Goal: Communication & Community: Answer question/provide support

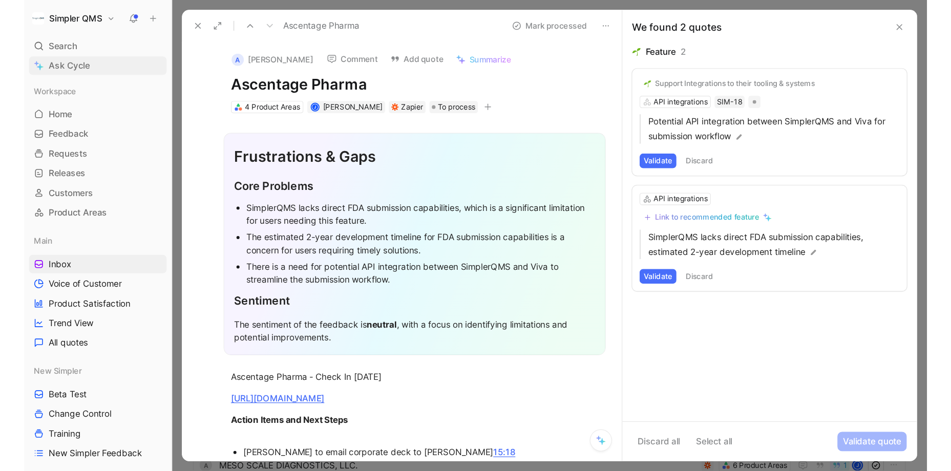
scroll to position [215, 0]
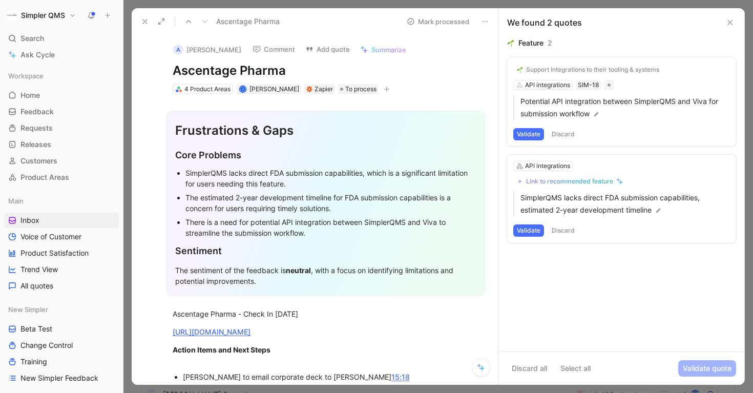
click at [142, 16] on button at bounding box center [145, 21] width 14 height 14
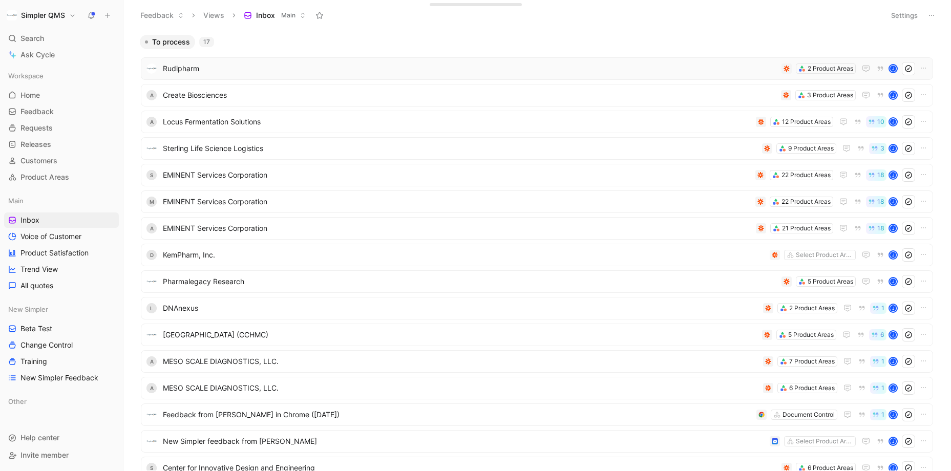
click at [317, 67] on span "Rudipharm" at bounding box center [470, 69] width 615 height 12
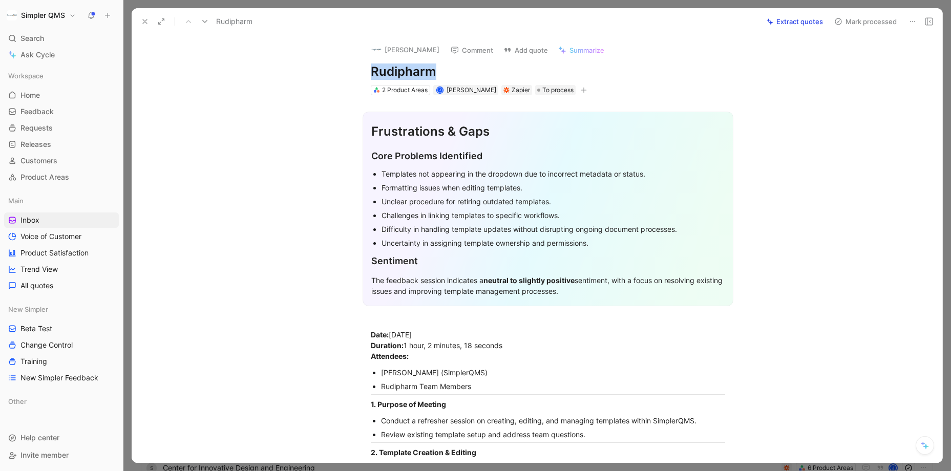
drag, startPoint x: 437, startPoint y: 70, endPoint x: 344, endPoint y: 70, distance: 92.7
click at [344, 70] on div "[PERSON_NAME] Comment Add quote Summarize Rudipharm 2 Product Areas J [PERSON_N…" at bounding box center [537, 249] width 811 height 428
copy h1 "Rudipharm"
click at [379, 48] on img at bounding box center [376, 50] width 10 height 10
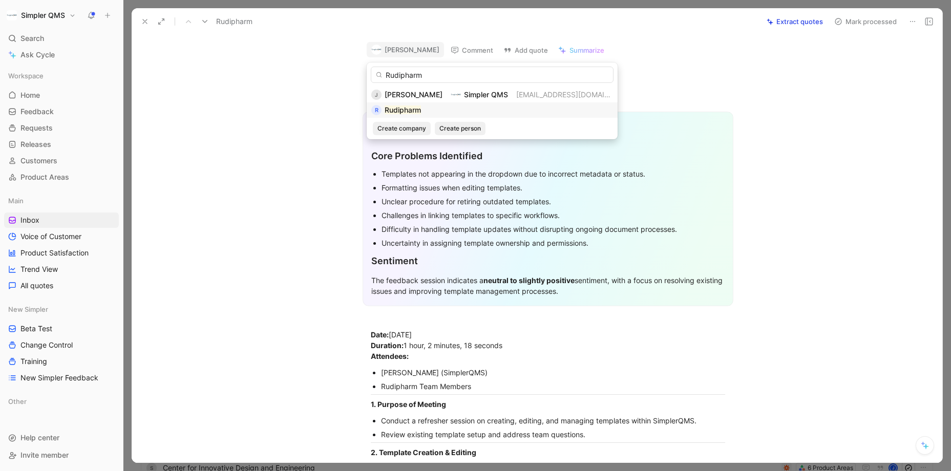
type input "Rudipharm"
click at [395, 110] on mark "Rudipharm" at bounding box center [403, 110] width 36 height 9
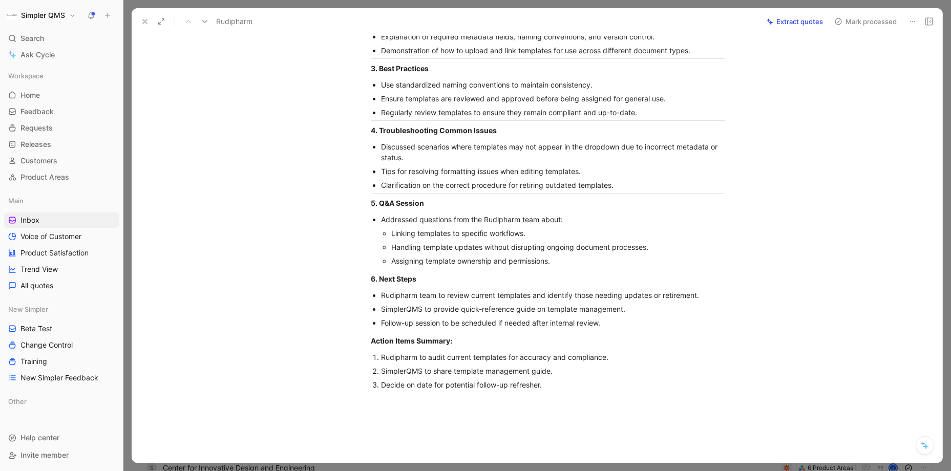
scroll to position [467, 0]
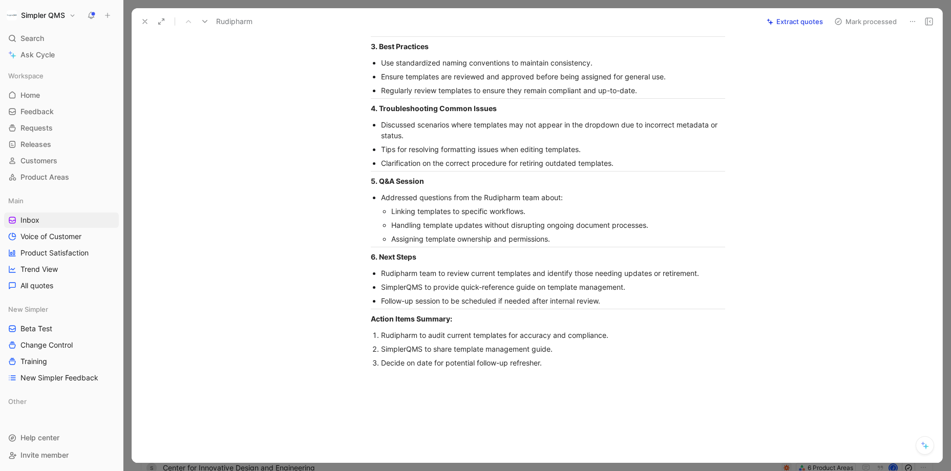
click at [753, 20] on icon at bounding box center [839, 21] width 8 height 8
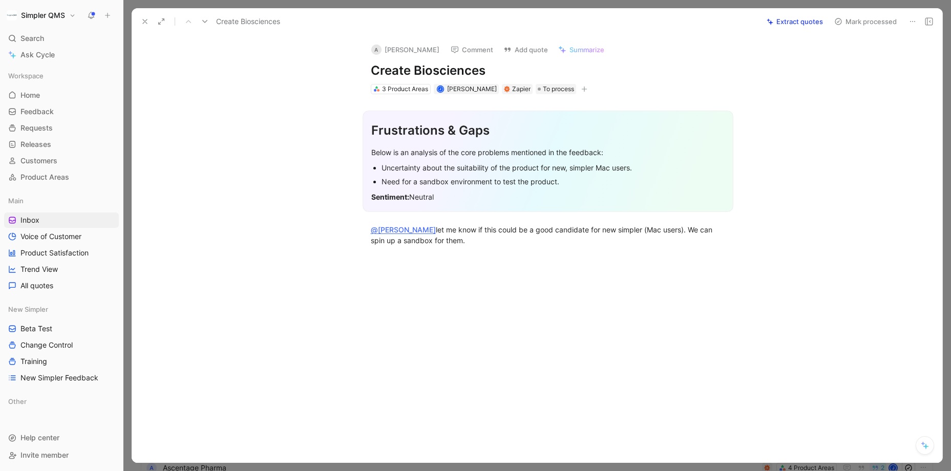
click at [753, 19] on icon at bounding box center [913, 21] width 8 height 8
click at [753, 57] on div "Delete" at bounding box center [868, 58] width 93 height 12
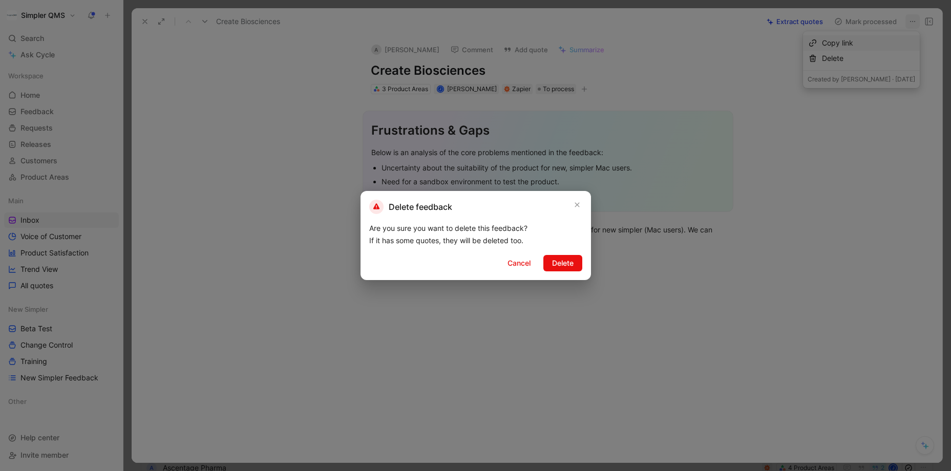
click at [559, 264] on span "Delete" at bounding box center [563, 263] width 22 height 12
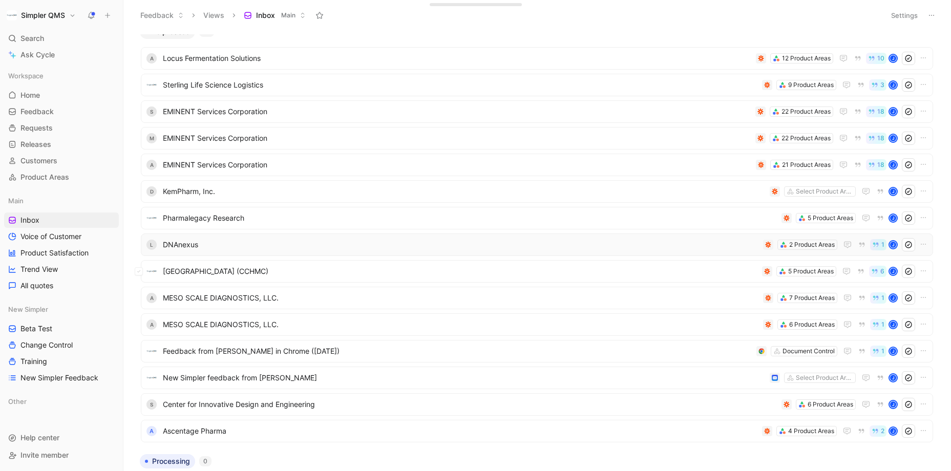
scroll to position [11, 0]
click at [526, 216] on span "Pharmalegacy Research" at bounding box center [470, 217] width 615 height 12
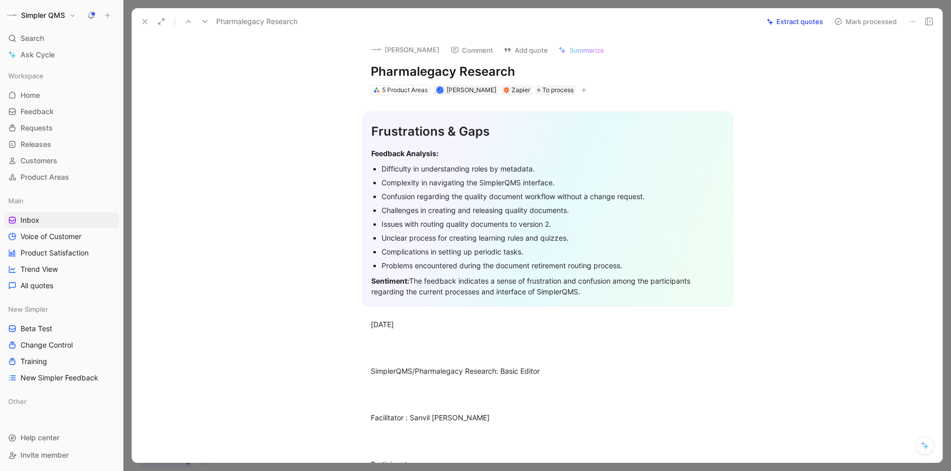
click at [753, 21] on icon at bounding box center [913, 21] width 8 height 8
click at [753, 55] on div "Delete" at bounding box center [868, 58] width 93 height 12
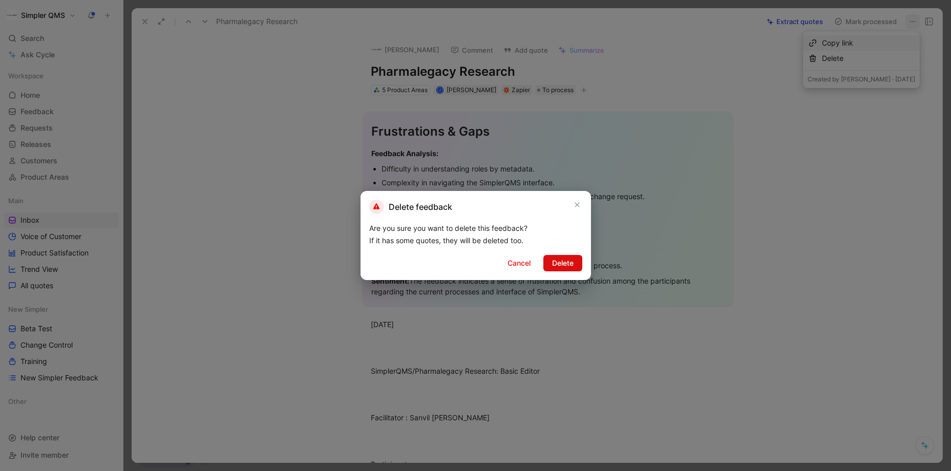
click at [555, 260] on span "Delete" at bounding box center [563, 263] width 22 height 12
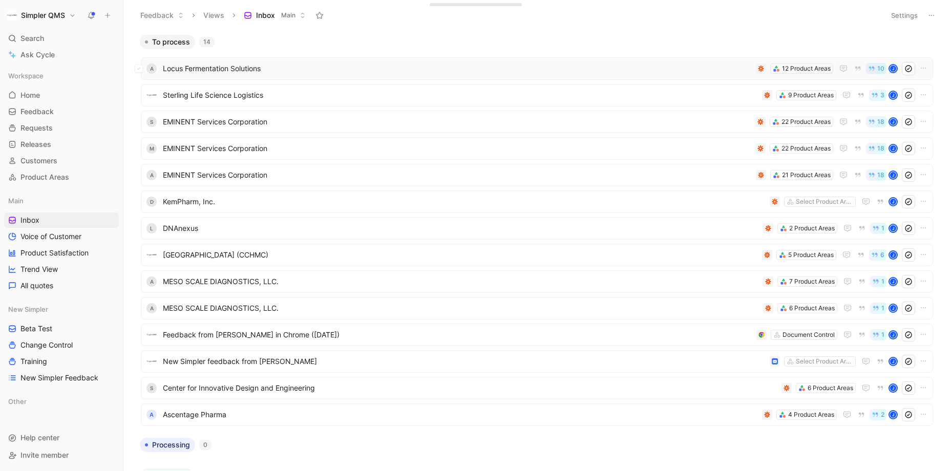
click at [507, 63] on span "Locus Fermentation Solutions" at bounding box center [457, 69] width 589 height 12
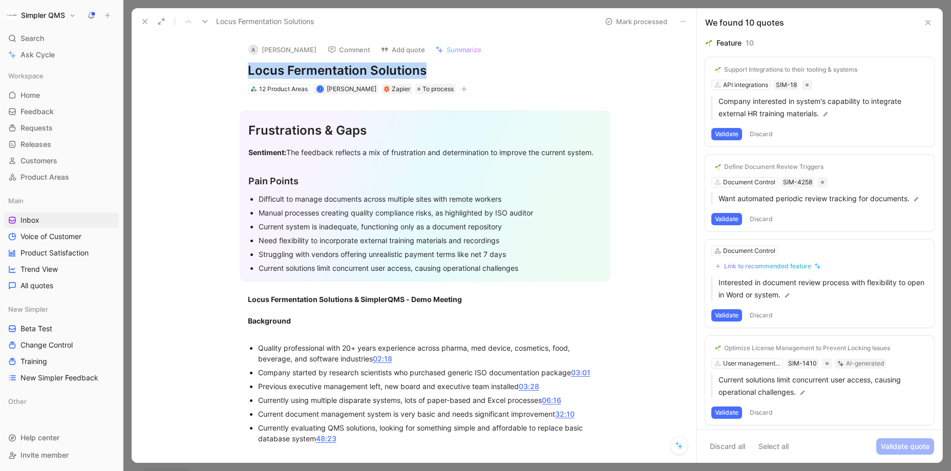
drag, startPoint x: 435, startPoint y: 70, endPoint x: 242, endPoint y: 69, distance: 192.7
click at [242, 69] on div "A [PERSON_NAME] Comment Add quote Summarize Locus Fermentation Solutions 12 Pro…" at bounding box center [426, 65] width 394 height 60
copy h1 "Locus Fermentation Solutions"
click at [285, 51] on button "A [PERSON_NAME]" at bounding box center [282, 49] width 77 height 15
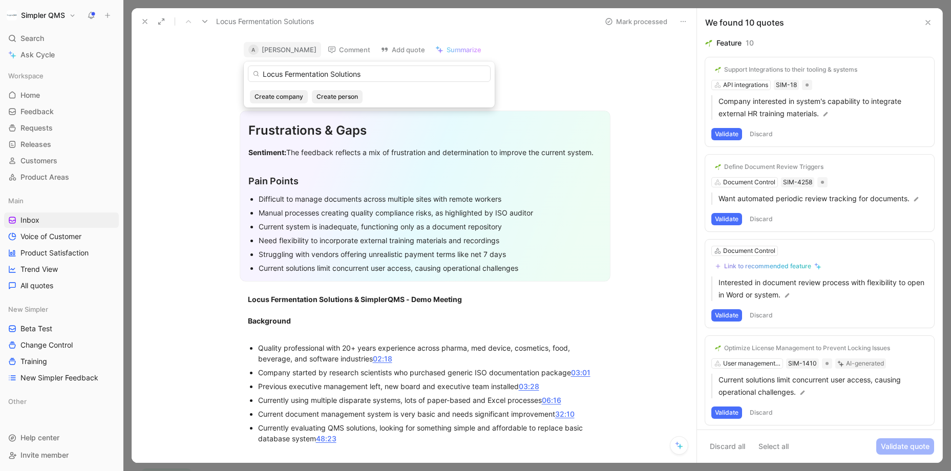
type input "Locus Fermentation Solutions"
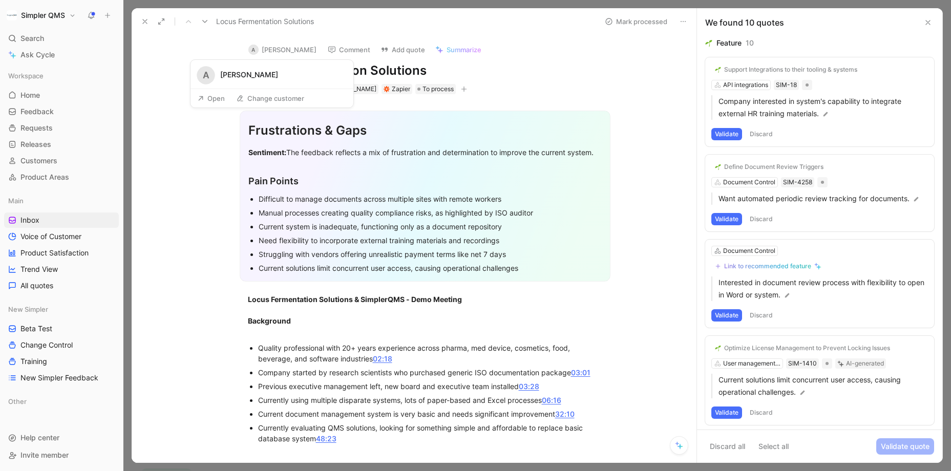
click at [214, 98] on button "Open" at bounding box center [211, 98] width 37 height 14
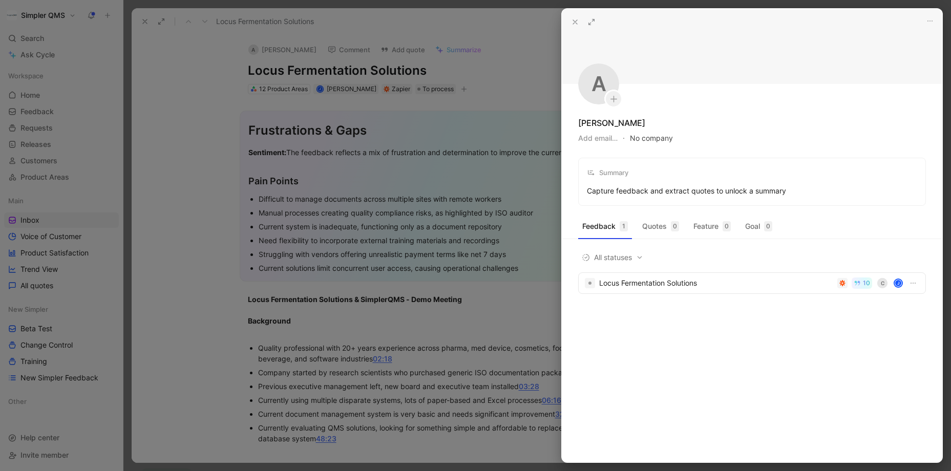
click at [656, 140] on button "No company" at bounding box center [651, 138] width 43 height 14
type input "Locus Fermentation Solutions"
click at [696, 180] on span "Locus Fermentation Solutions" at bounding box center [713, 179] width 102 height 13
click at [425, 325] on div at bounding box center [475, 235] width 951 height 471
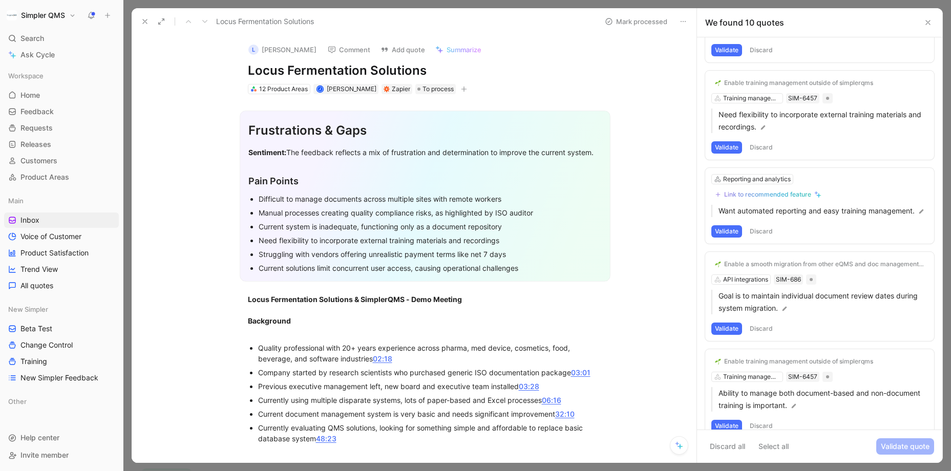
scroll to position [573, 0]
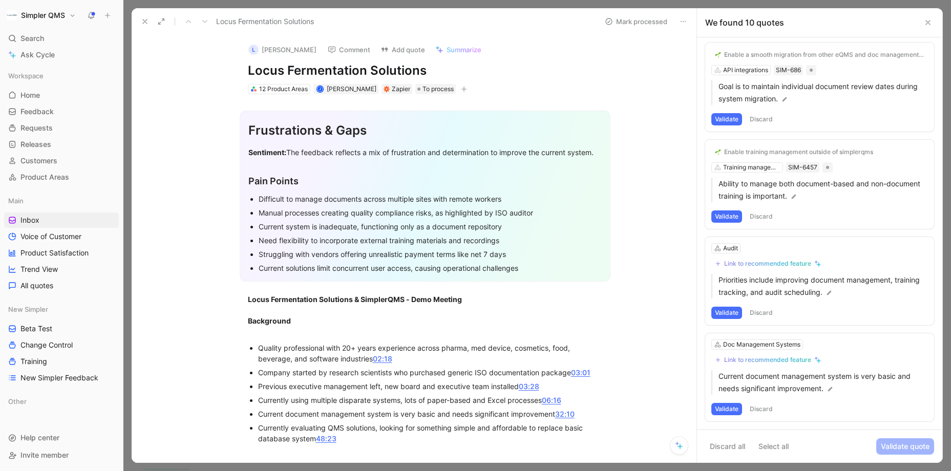
click at [753, 392] on button "Discard" at bounding box center [762, 409] width 30 height 12
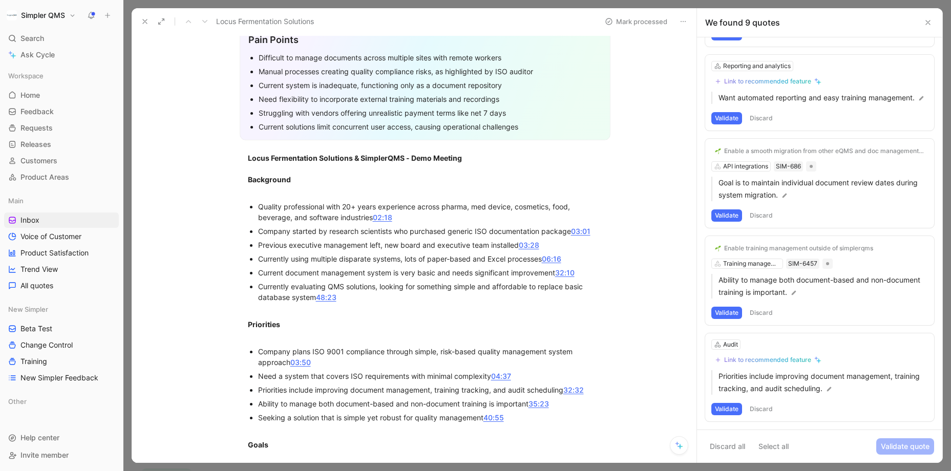
scroll to position [161, 0]
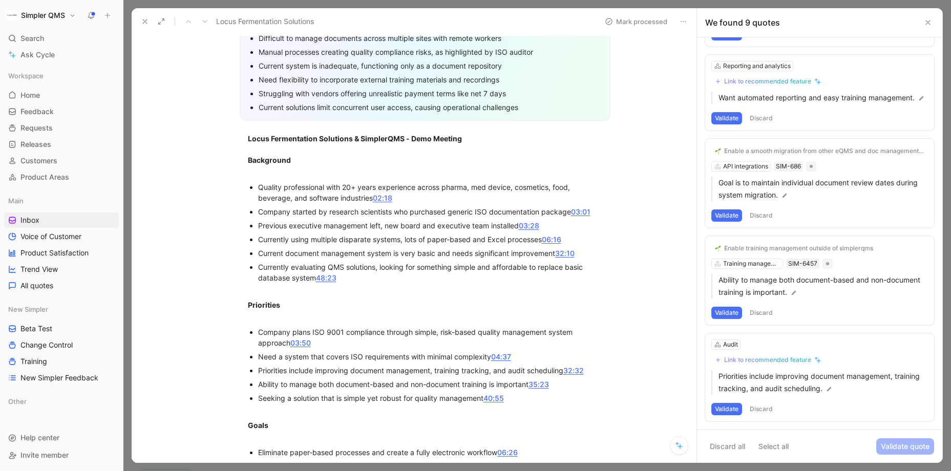
click at [734, 360] on div "Link to recommended feature" at bounding box center [768, 360] width 87 height 8
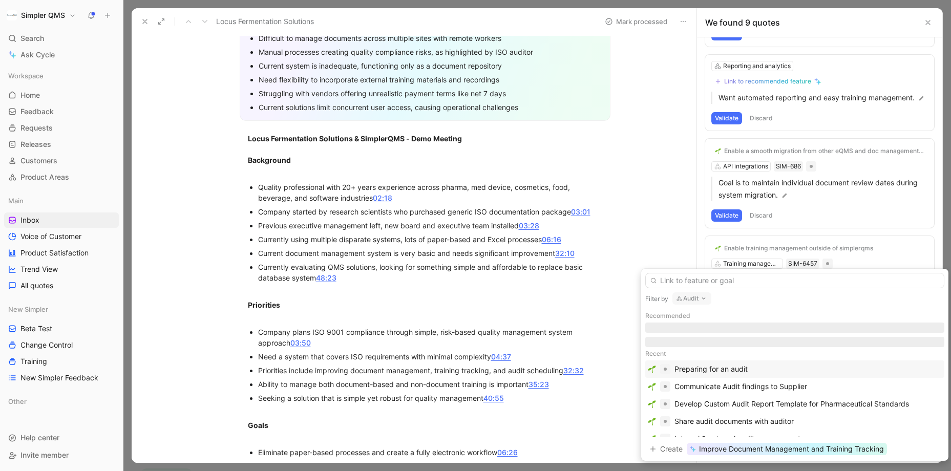
click at [753, 367] on div "Preparing for an audit" at bounding box center [795, 369] width 294 height 12
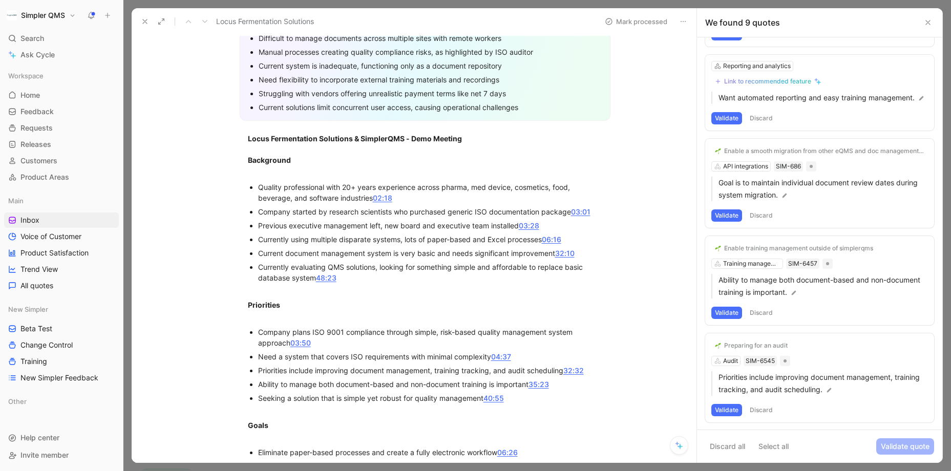
click at [727, 392] on button "Validate" at bounding box center [727, 410] width 31 height 12
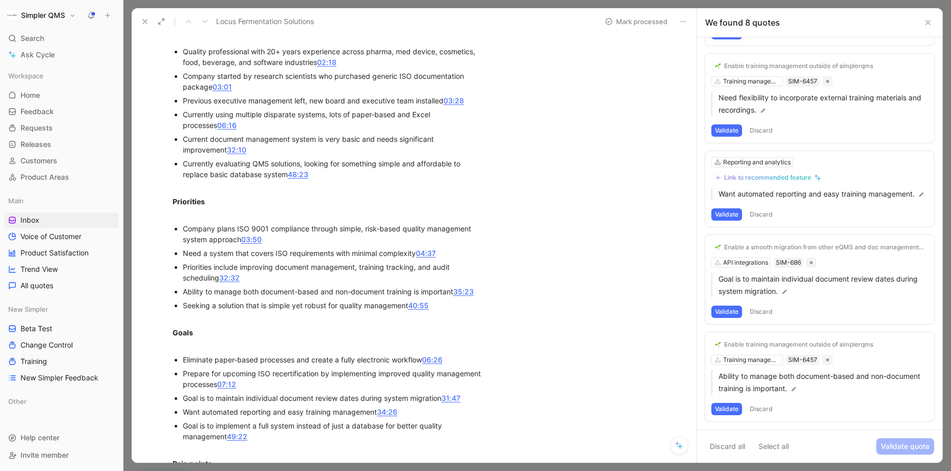
scroll to position [309, 0]
click at [730, 392] on button "Validate" at bounding box center [727, 409] width 31 height 12
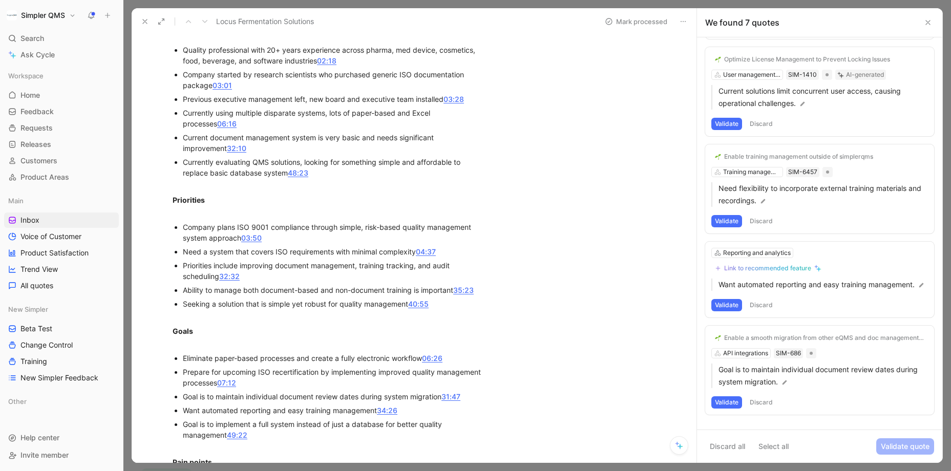
scroll to position [283, 0]
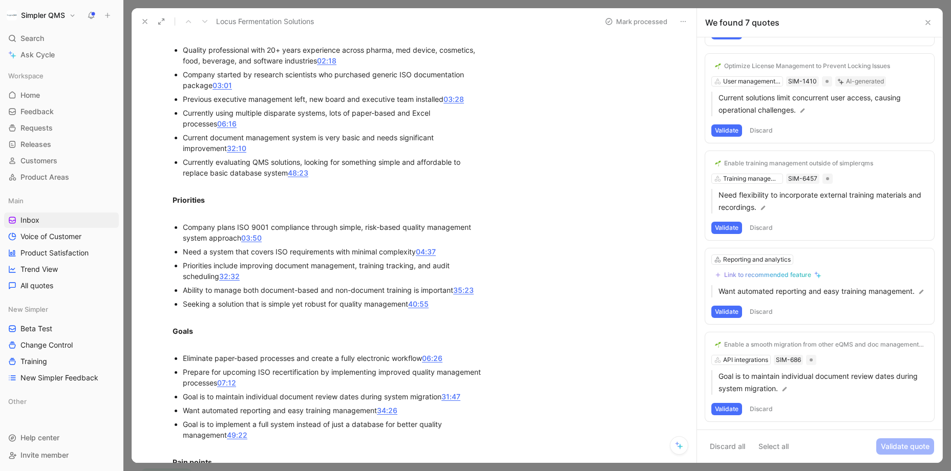
click at [731, 392] on button "Validate" at bounding box center [727, 409] width 31 height 12
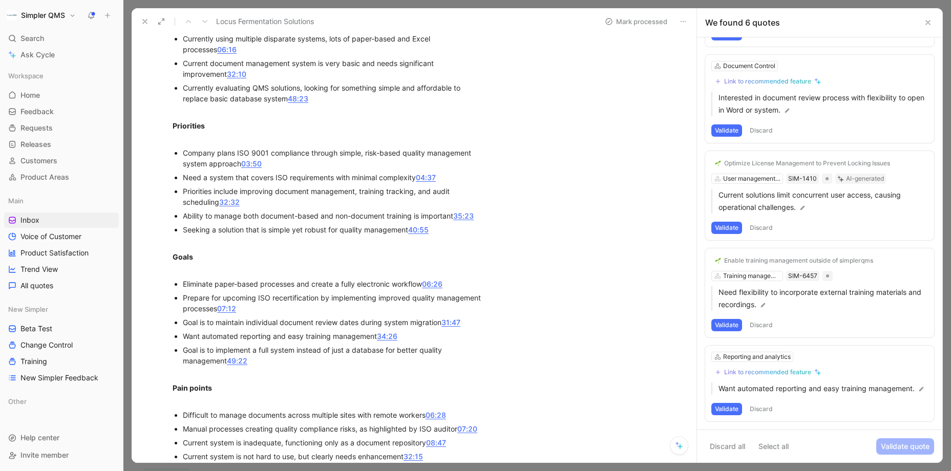
scroll to position [384, 0]
click at [739, 358] on div "Reporting and analytics" at bounding box center [757, 357] width 68 height 10
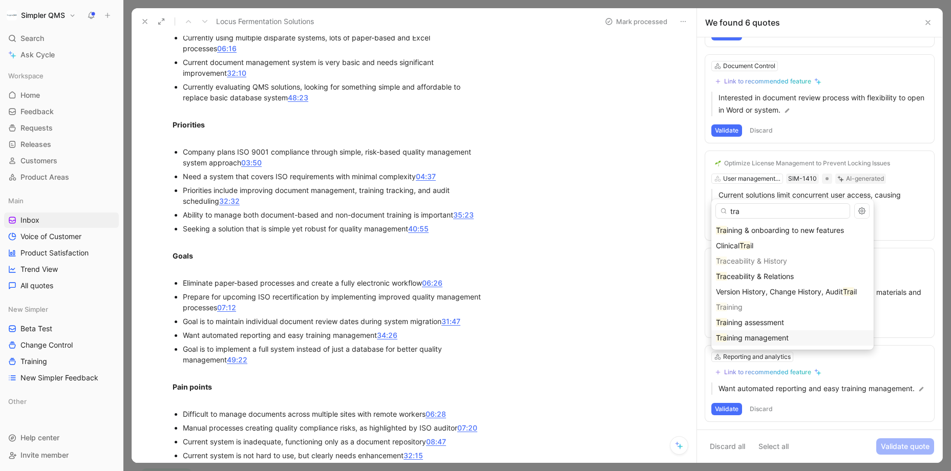
type input "tra"
click at [753, 339] on span "ining management" at bounding box center [758, 338] width 62 height 9
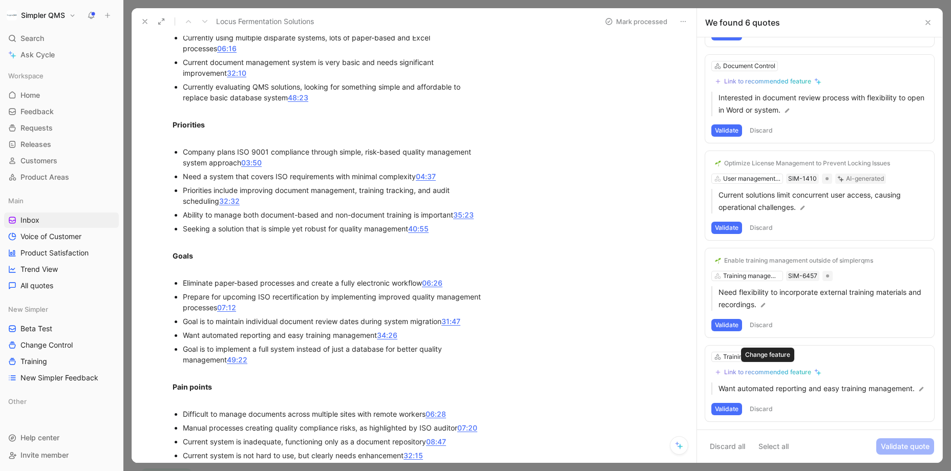
click at [753, 372] on div "Link to recommended feature" at bounding box center [768, 372] width 87 height 8
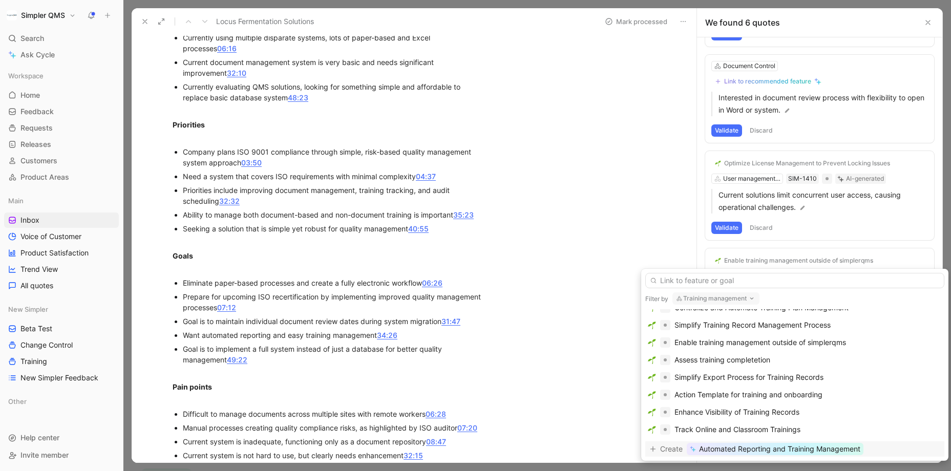
scroll to position [31, 0]
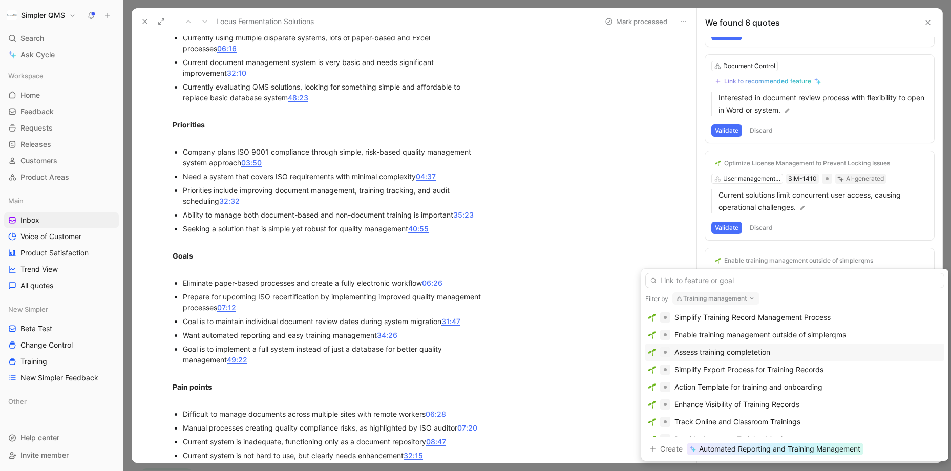
click at [753, 357] on div "Assess training completetion" at bounding box center [723, 352] width 96 height 12
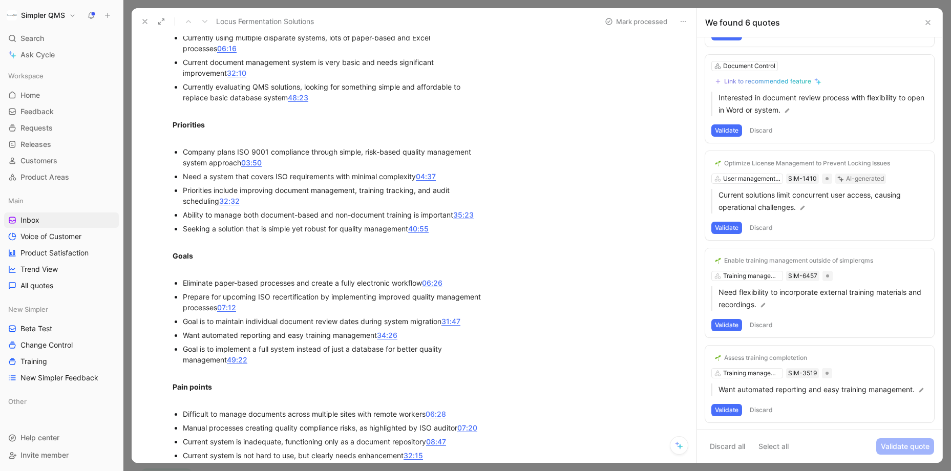
click at [734, 392] on button "Validate" at bounding box center [727, 410] width 31 height 12
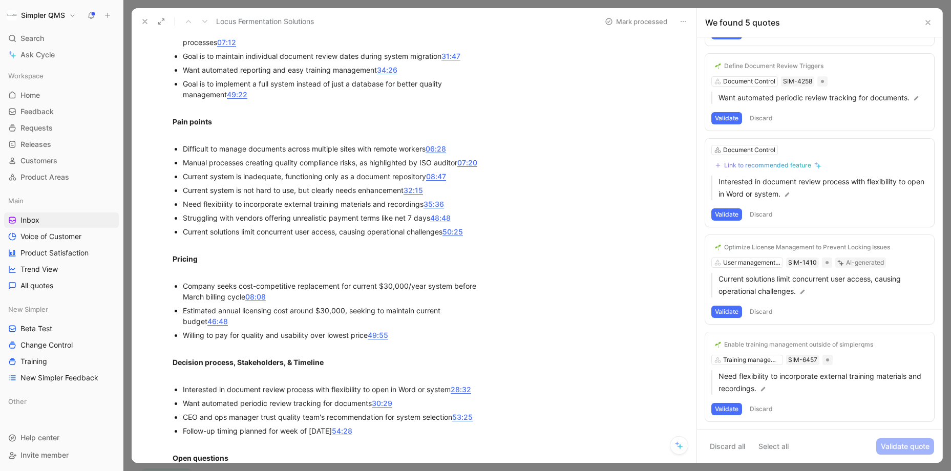
scroll to position [650, 0]
click at [727, 392] on button "Validate" at bounding box center [727, 409] width 31 height 12
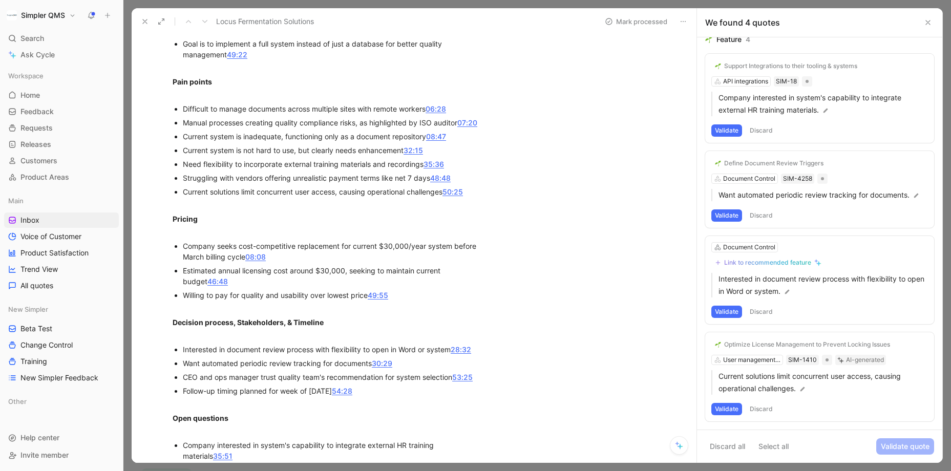
scroll to position [686, 0]
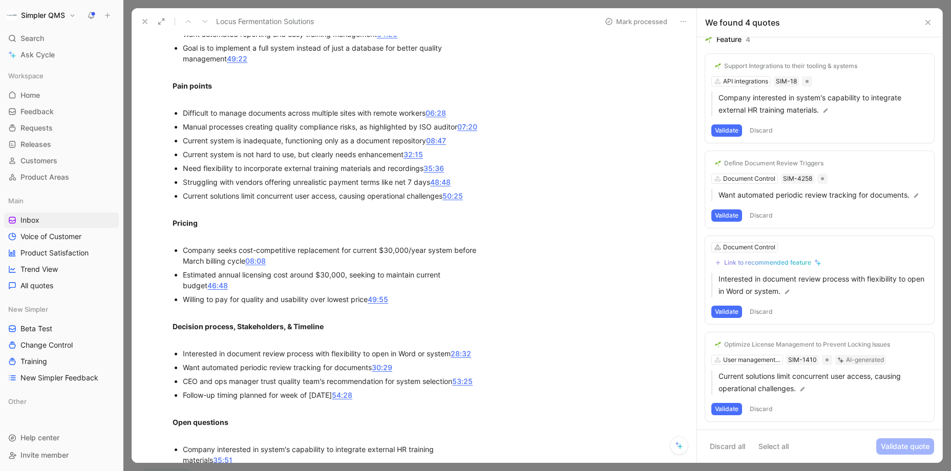
click at [753, 392] on button "Discard" at bounding box center [762, 409] width 30 height 12
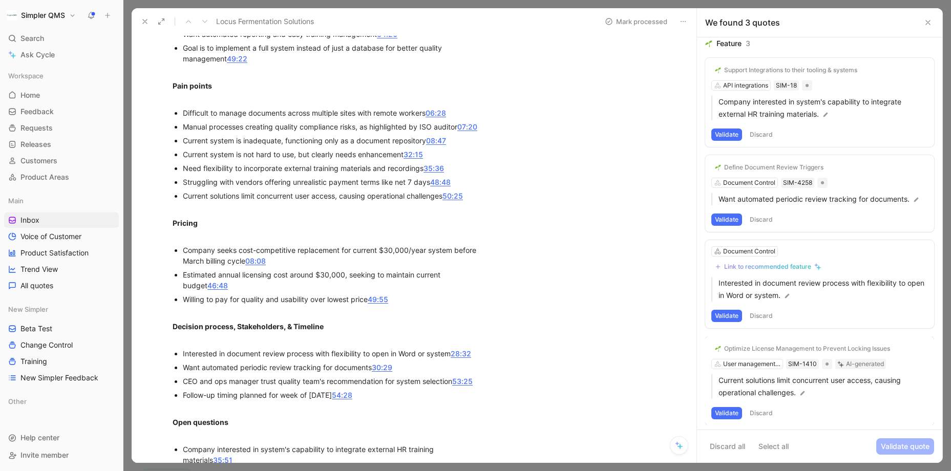
scroll to position [0, 0]
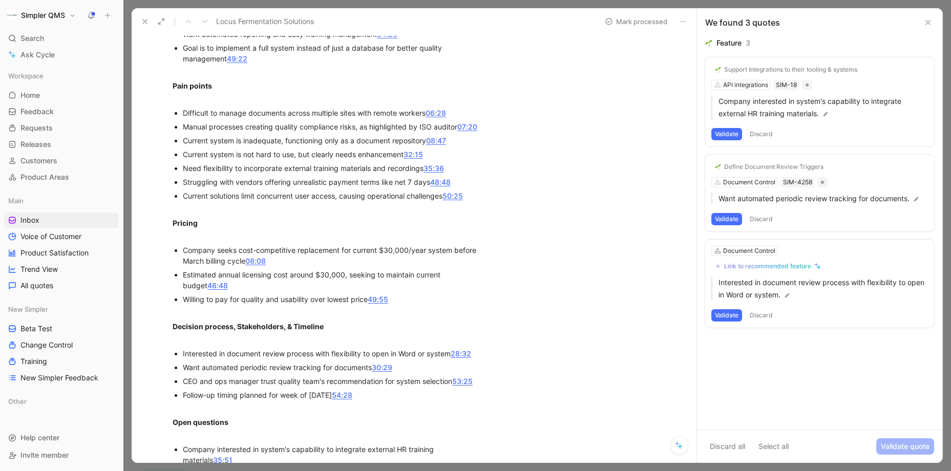
click at [753, 316] on button "Discard" at bounding box center [762, 315] width 30 height 12
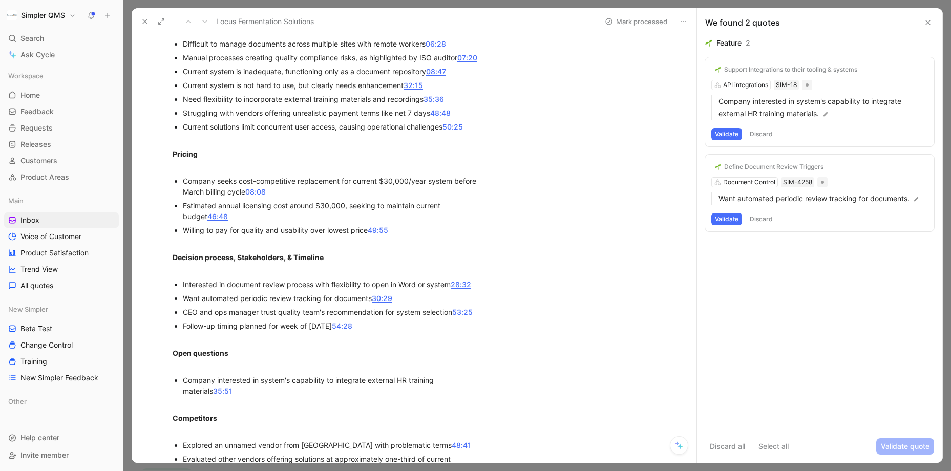
scroll to position [756, 0]
click at [723, 219] on button "Validate" at bounding box center [727, 219] width 31 height 12
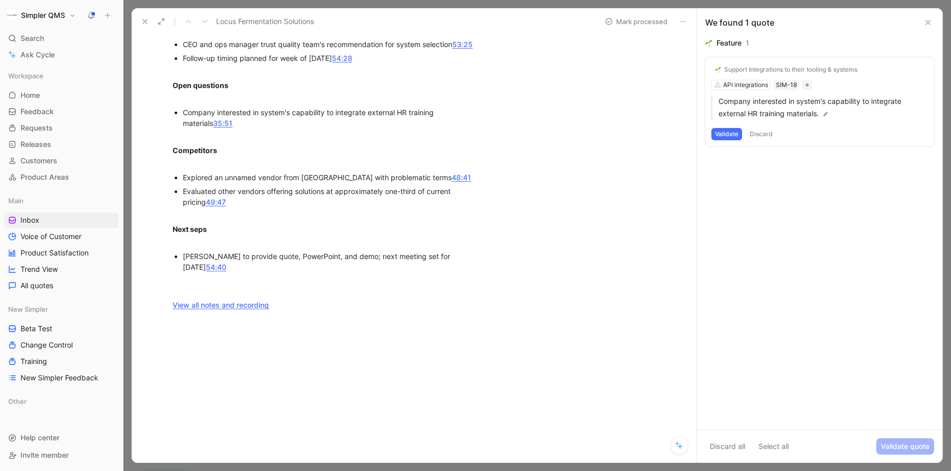
scroll to position [1019, 0]
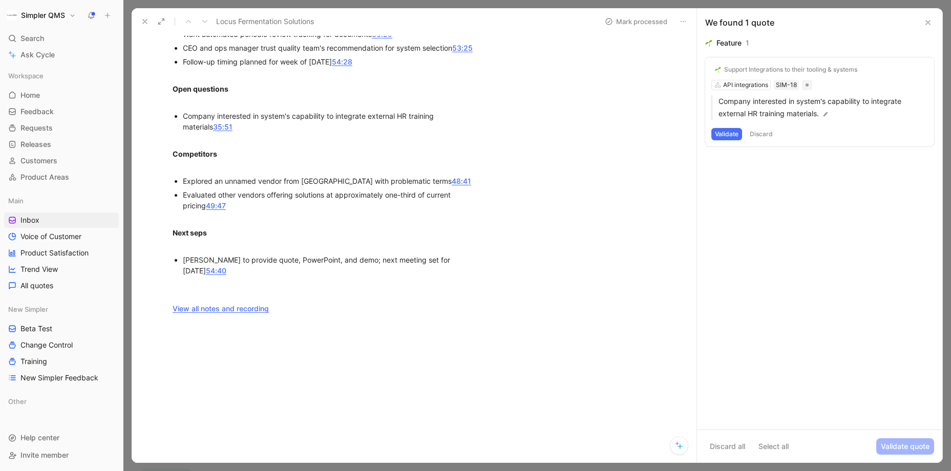
click at [753, 84] on div "Support Integrations to their tooling & systems API integrations SIM-18 Company…" at bounding box center [820, 101] width 229 height 89
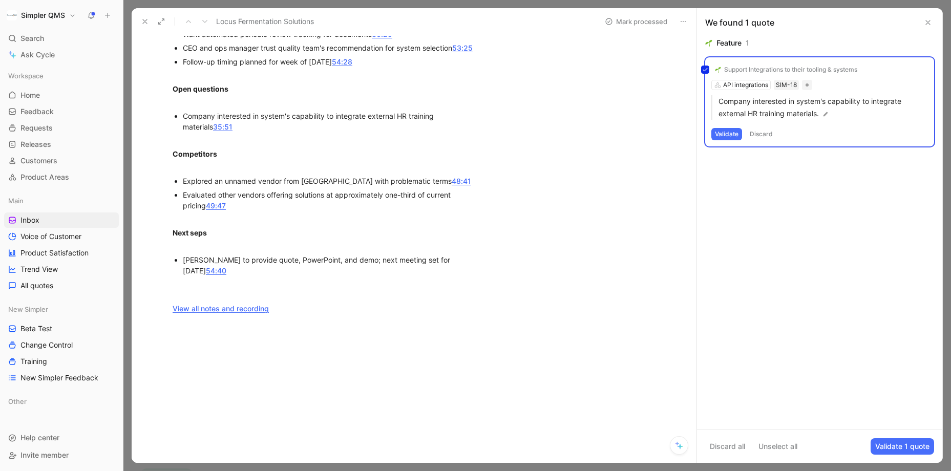
click at [753, 69] on div "Support Integrations to their tooling & systems API integrations SIM-18 Company…" at bounding box center [820, 101] width 229 height 89
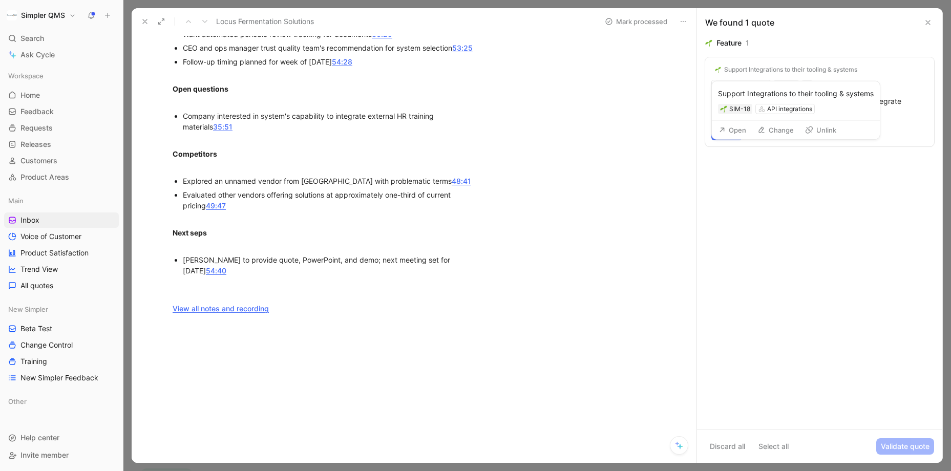
click at [753, 69] on div "Support Integrations to their tooling & systems" at bounding box center [791, 70] width 133 height 8
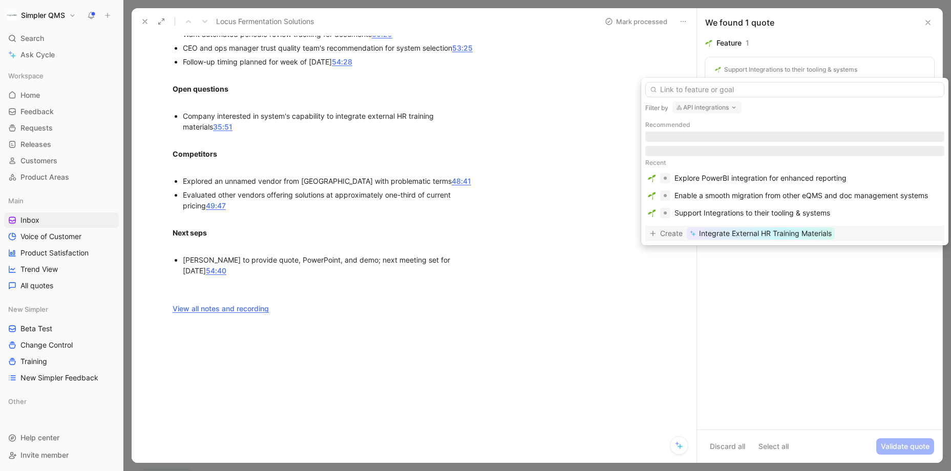
click at [727, 107] on button "API integrations" at bounding box center [707, 107] width 69 height 12
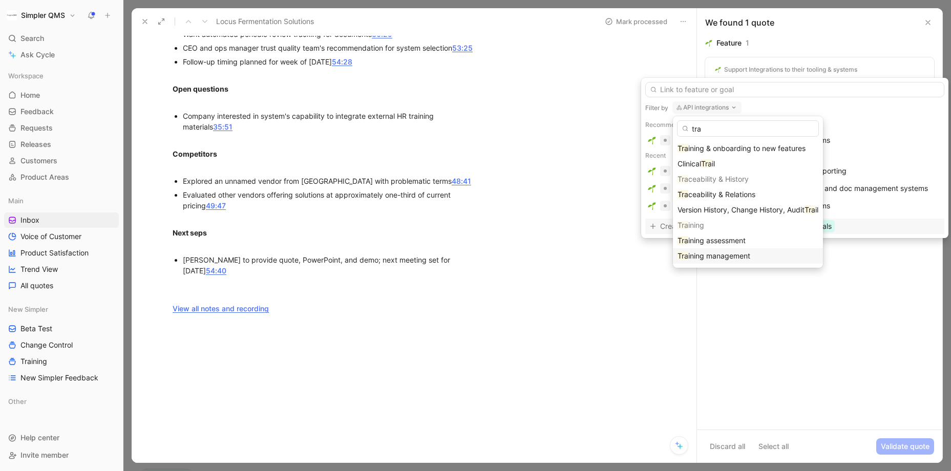
type input "tra"
click at [722, 258] on span "ining management" at bounding box center [720, 256] width 62 height 9
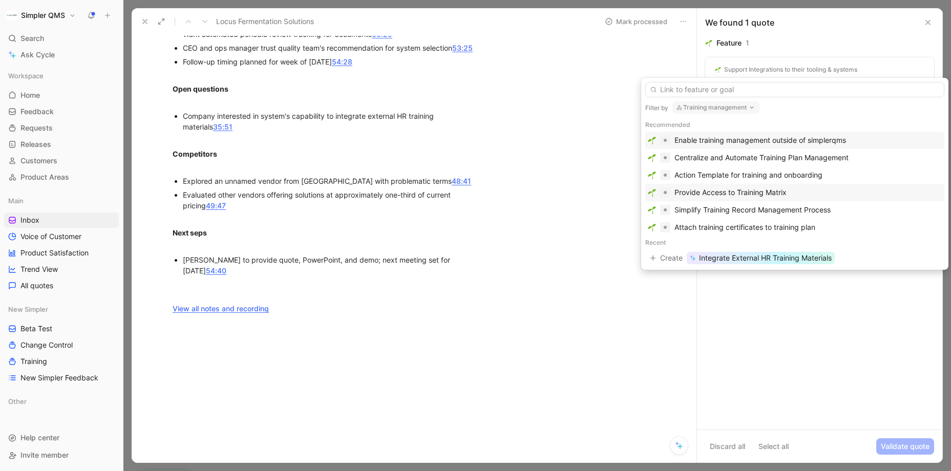
scroll to position [1, 0]
click at [753, 138] on div "Enable training management outside of simplerqms" at bounding box center [761, 140] width 172 height 12
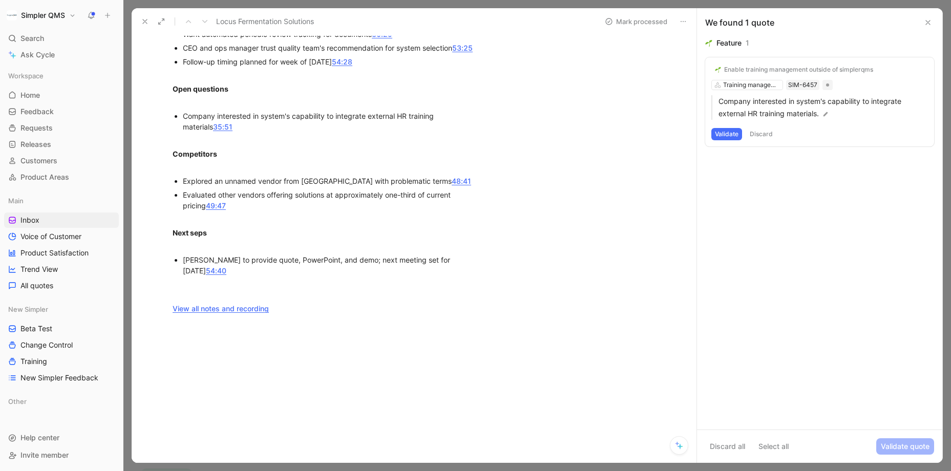
click at [729, 134] on button "Validate" at bounding box center [727, 134] width 31 height 12
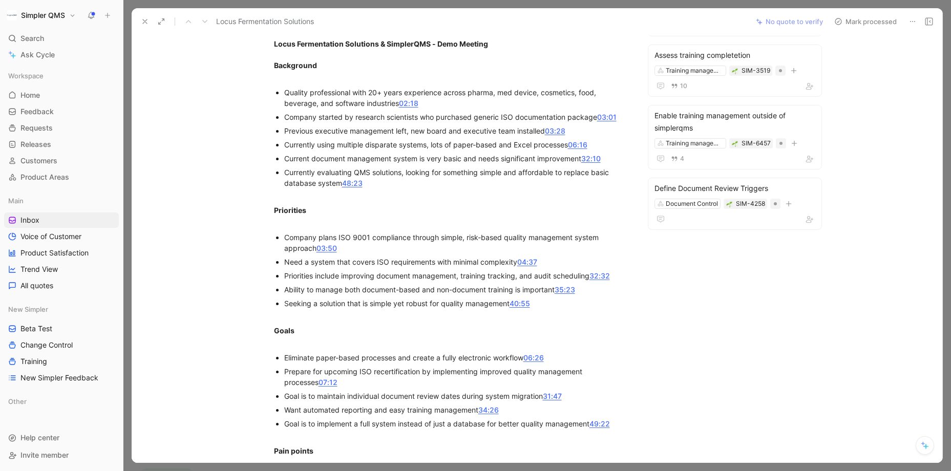
scroll to position [0, 0]
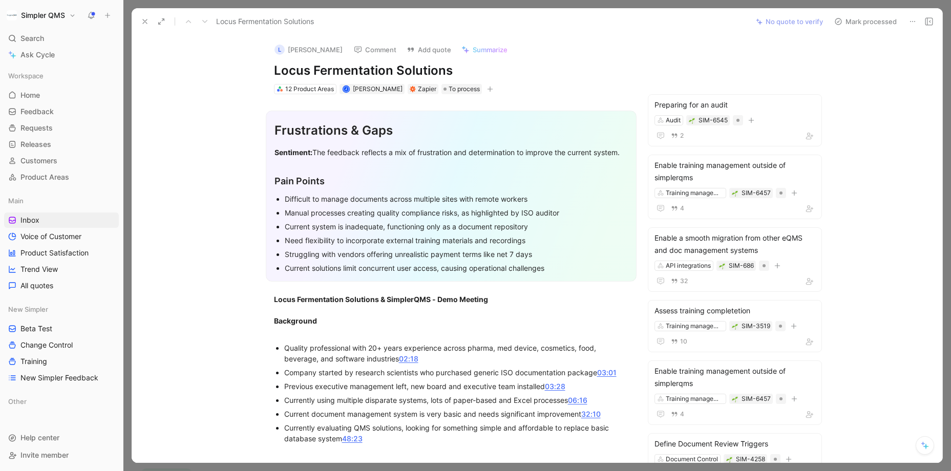
click at [753, 22] on icon at bounding box center [839, 21] width 8 height 8
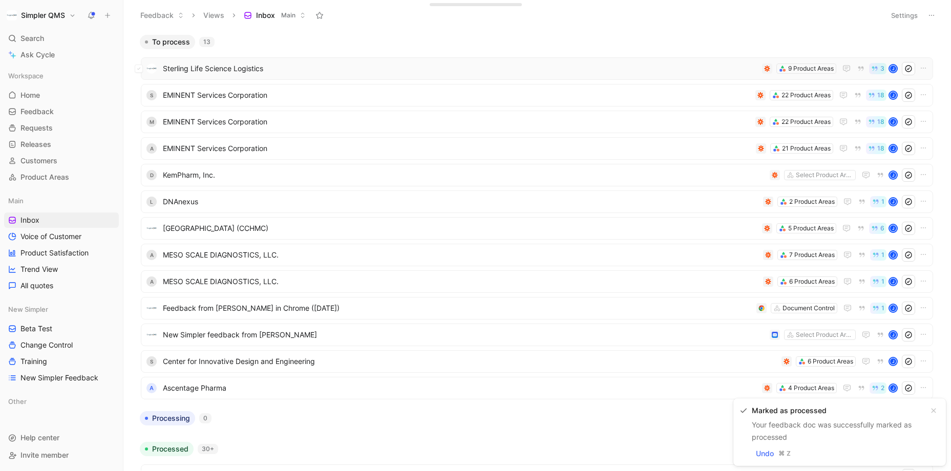
click at [530, 73] on span "Sterling Life Science Logistics" at bounding box center [460, 69] width 595 height 12
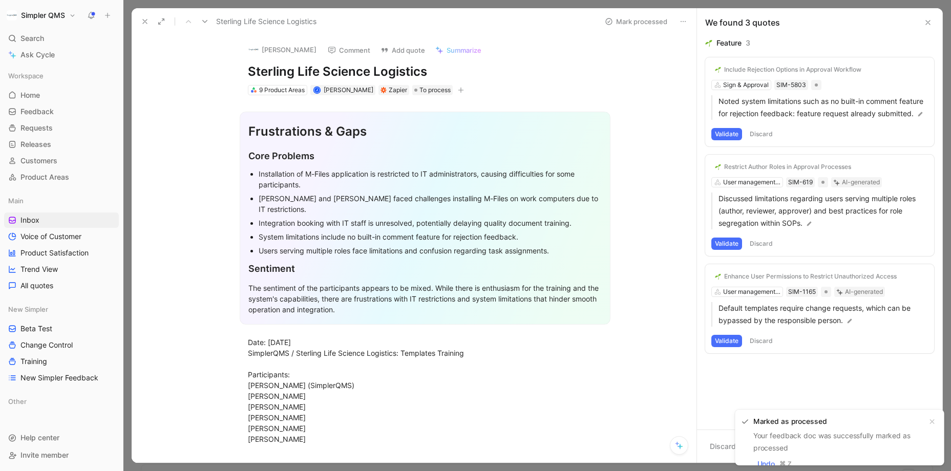
click at [687, 22] on icon at bounding box center [683, 21] width 8 height 8
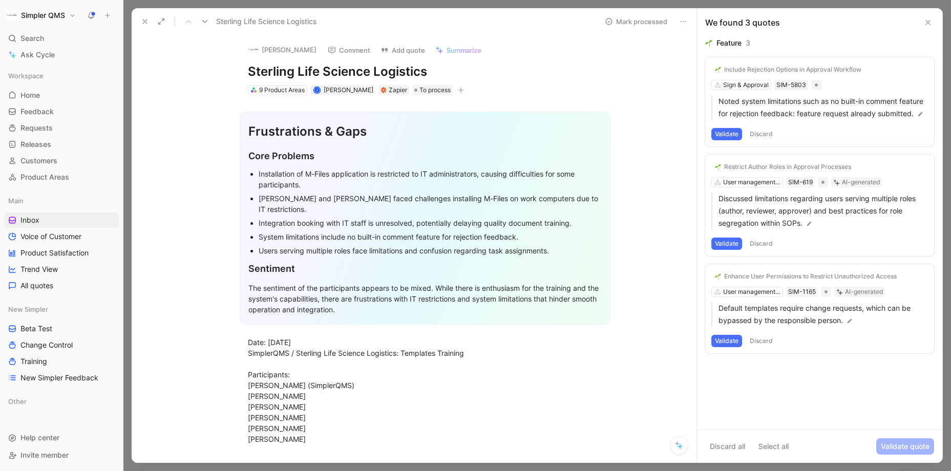
drag, startPoint x: 432, startPoint y: 71, endPoint x: 204, endPoint y: 71, distance: 228.5
click at [204, 71] on div "[PERSON_NAME] Comment Add quote Summarize Sterling Life Science Logistics 9 Pro…" at bounding box center [414, 249] width 565 height 428
copy h1 "Sterling Life Science Logistics"
click at [261, 50] on button "[PERSON_NAME]" at bounding box center [282, 49] width 77 height 15
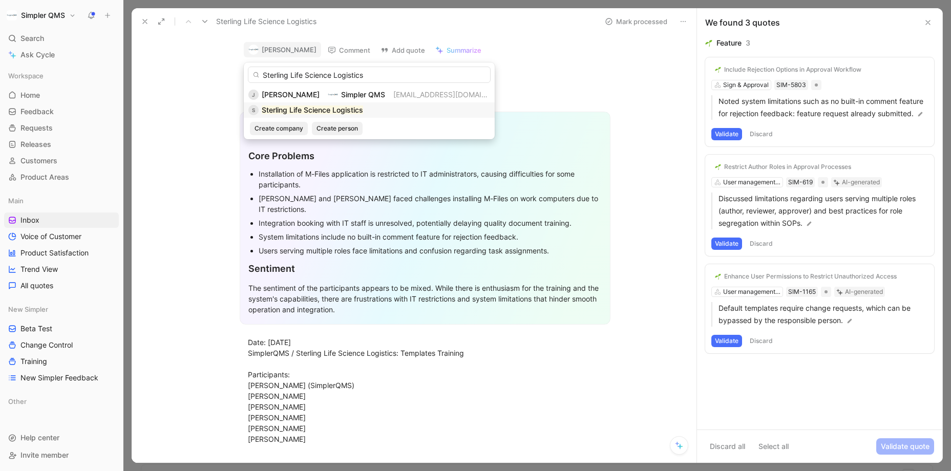
type input "Sterling Life Science Logistics"
click at [338, 110] on mark "Sterling Life Science Logistics" at bounding box center [312, 110] width 101 height 9
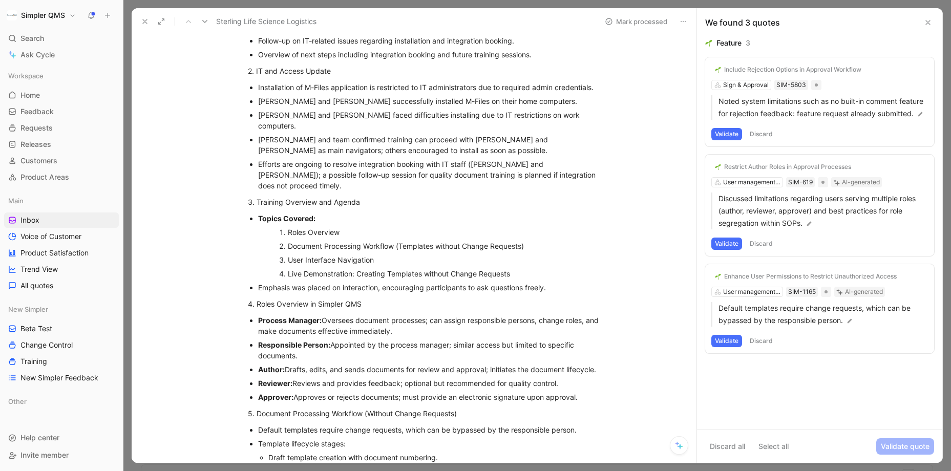
scroll to position [543, 0]
click at [753, 347] on button "Discard" at bounding box center [762, 341] width 30 height 12
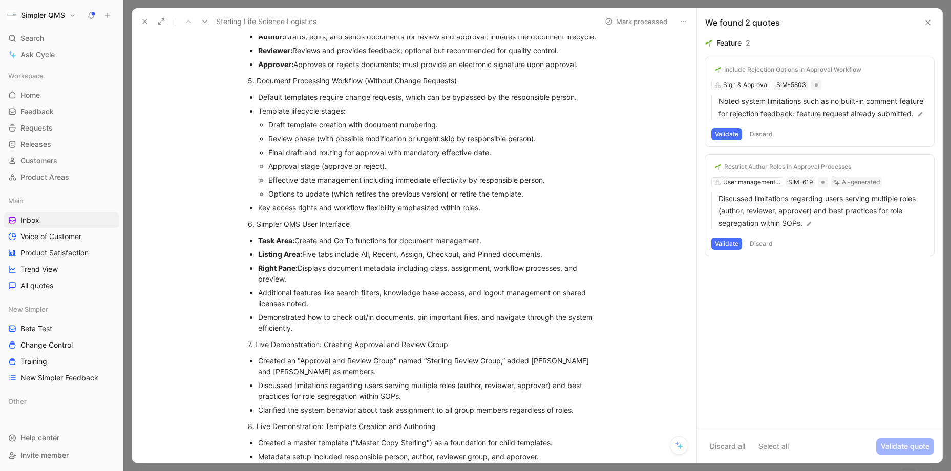
scroll to position [878, 0]
click at [729, 250] on button "Validate" at bounding box center [727, 244] width 31 height 12
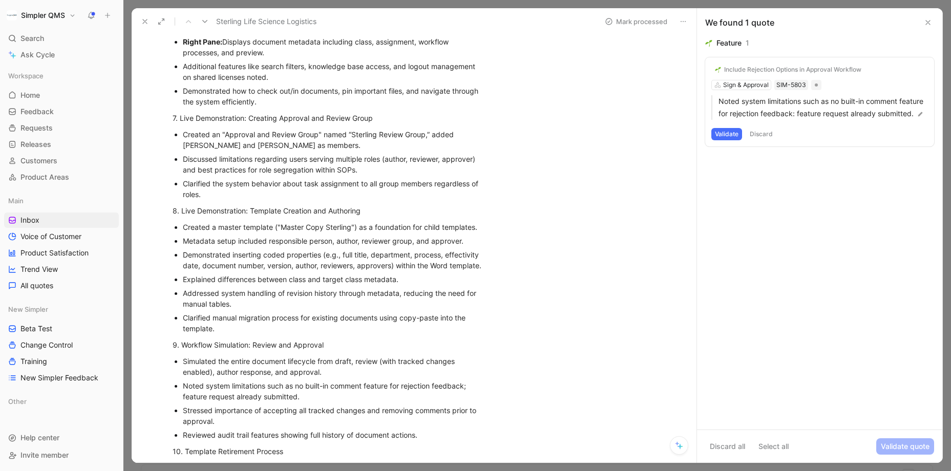
scroll to position [1187, 0]
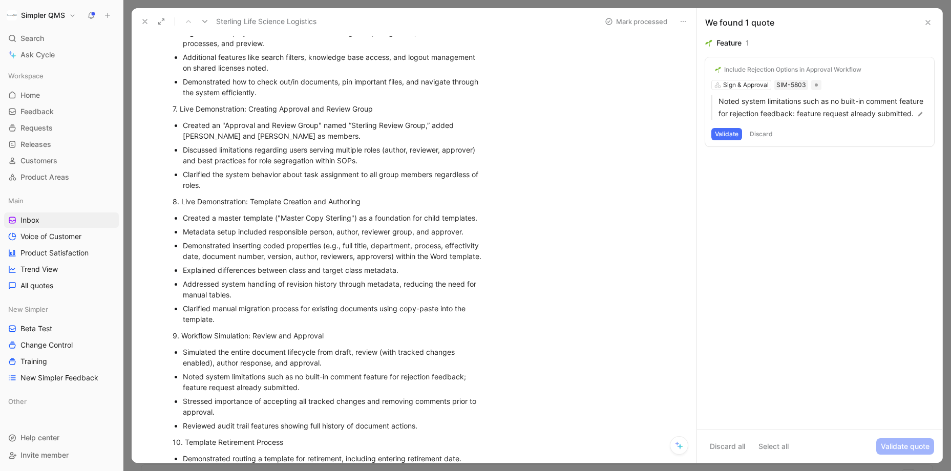
click at [728, 140] on button "Validate" at bounding box center [727, 134] width 31 height 12
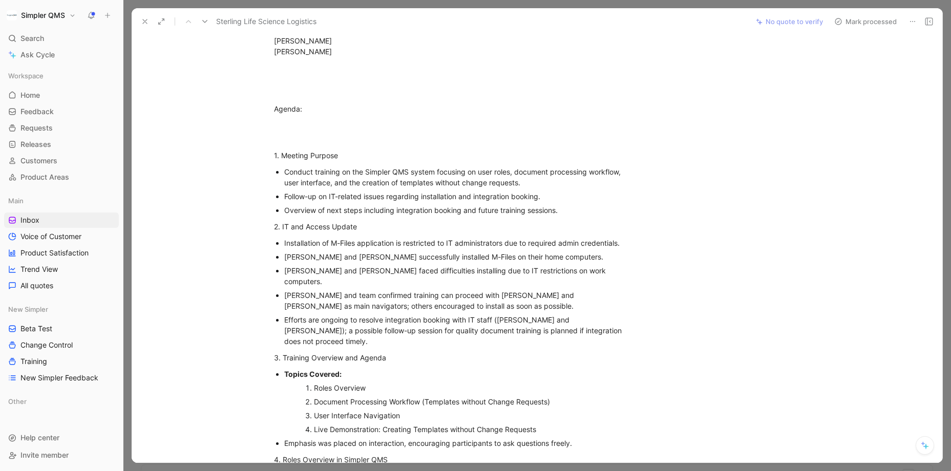
scroll to position [0, 0]
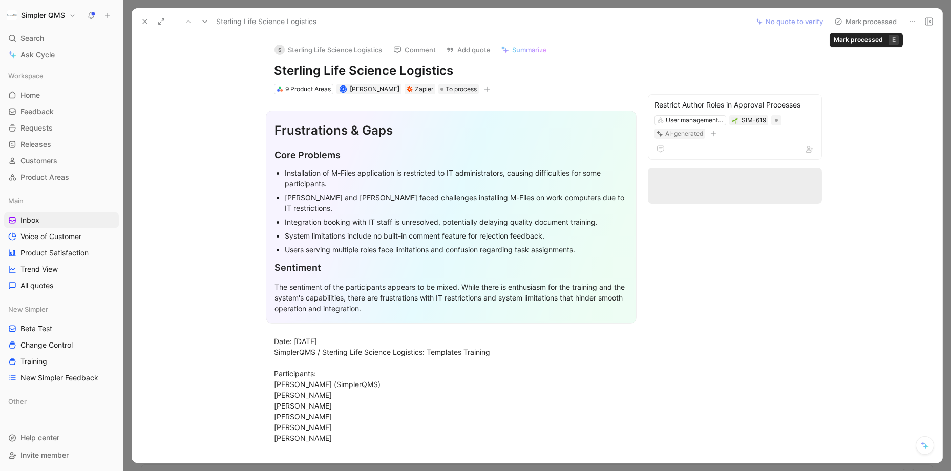
click at [753, 19] on icon at bounding box center [839, 21] width 8 height 8
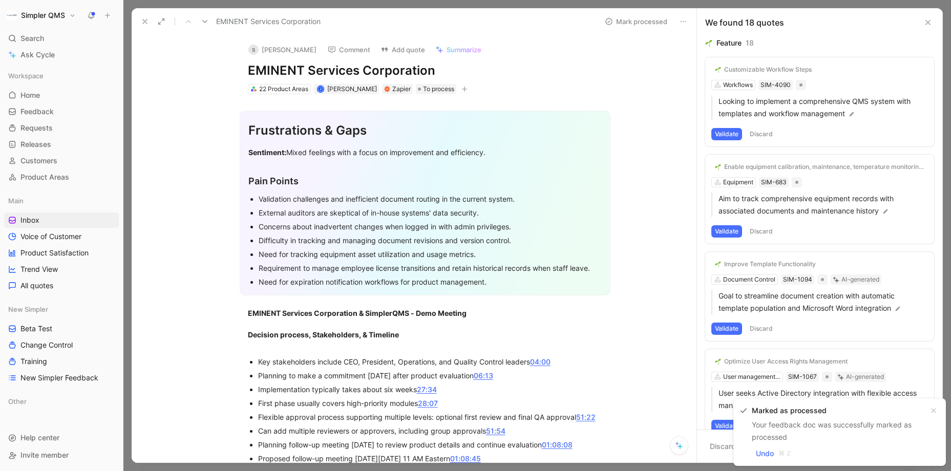
drag, startPoint x: 439, startPoint y: 68, endPoint x: 236, endPoint y: 67, distance: 202.9
click at [236, 67] on div "S [PERSON_NAME] Comment Add quote Summarize EMINENT Services Corporation 22 Pro…" at bounding box center [426, 65] width 394 height 60
copy h1 "EMINENT Services Corporation"
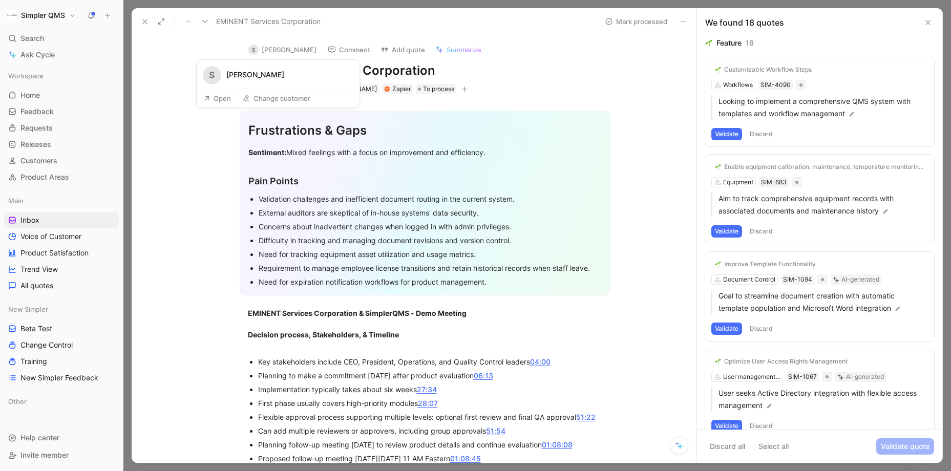
click at [214, 99] on button "Open" at bounding box center [217, 98] width 37 height 14
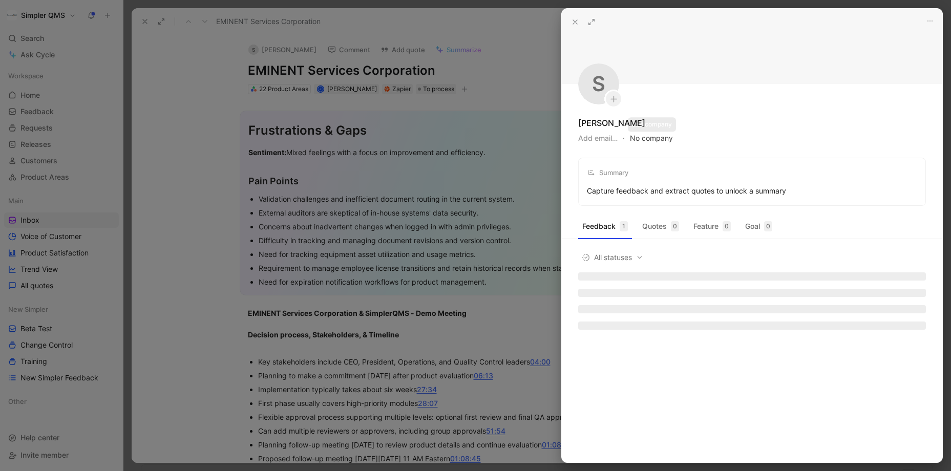
click at [648, 137] on button "No company" at bounding box center [651, 138] width 43 height 14
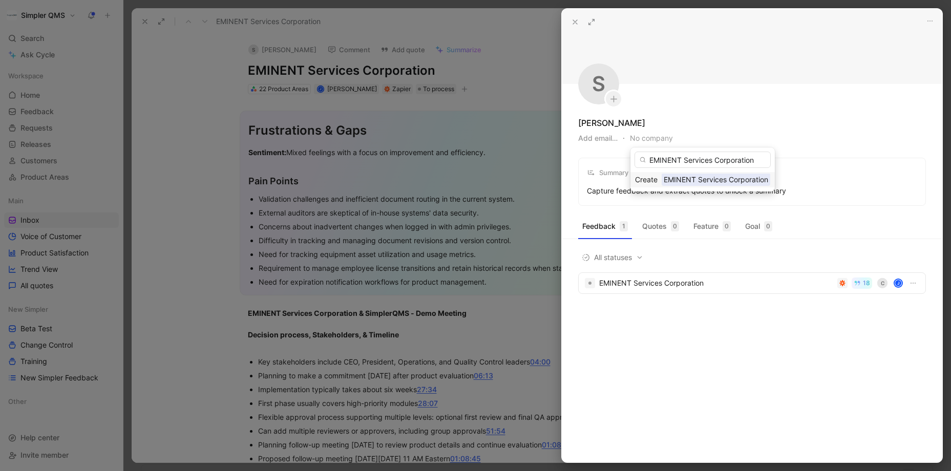
type input "EMINENT Services Corporation"
click at [686, 179] on span "EMINENT Services Corporation" at bounding box center [716, 179] width 109 height 13
click at [163, 236] on div at bounding box center [475, 235] width 951 height 471
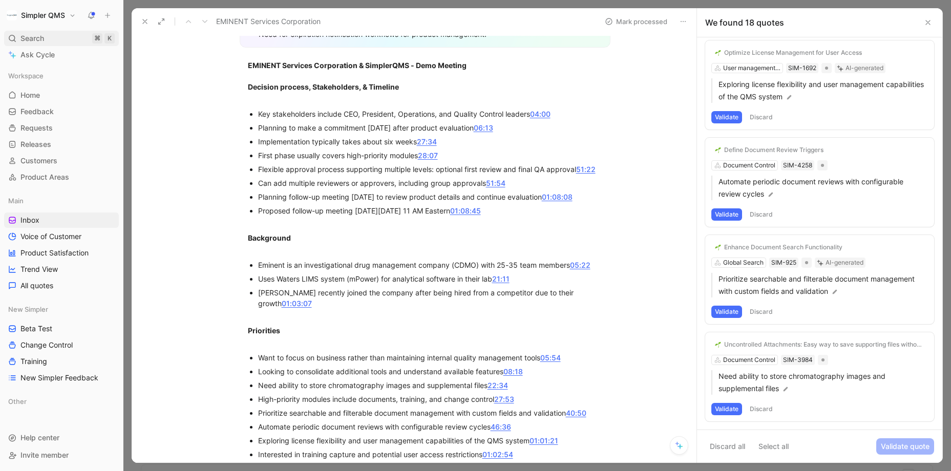
scroll to position [249, 0]
click at [722, 392] on button "Validate" at bounding box center [727, 409] width 31 height 12
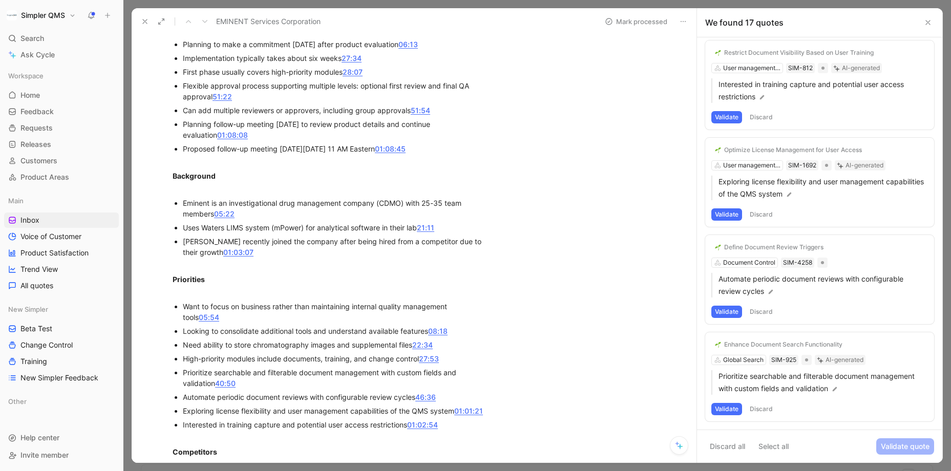
scroll to position [345, 0]
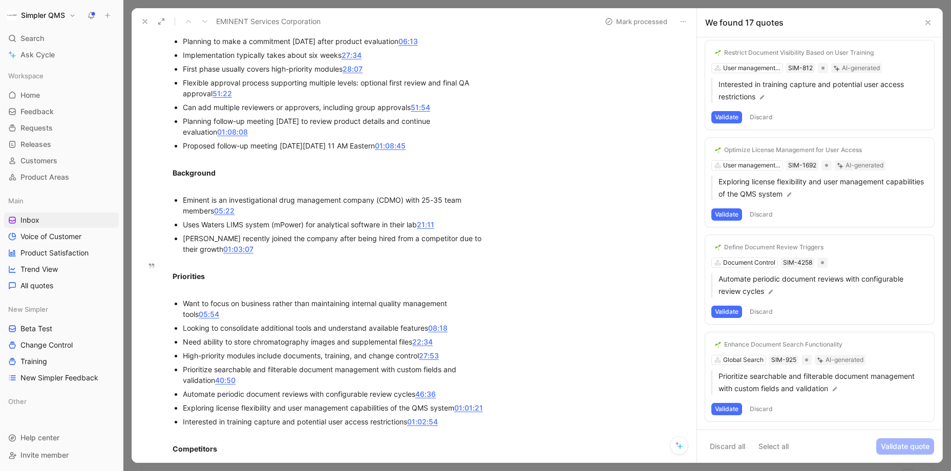
click at [727, 392] on button "Validate" at bounding box center [727, 409] width 31 height 12
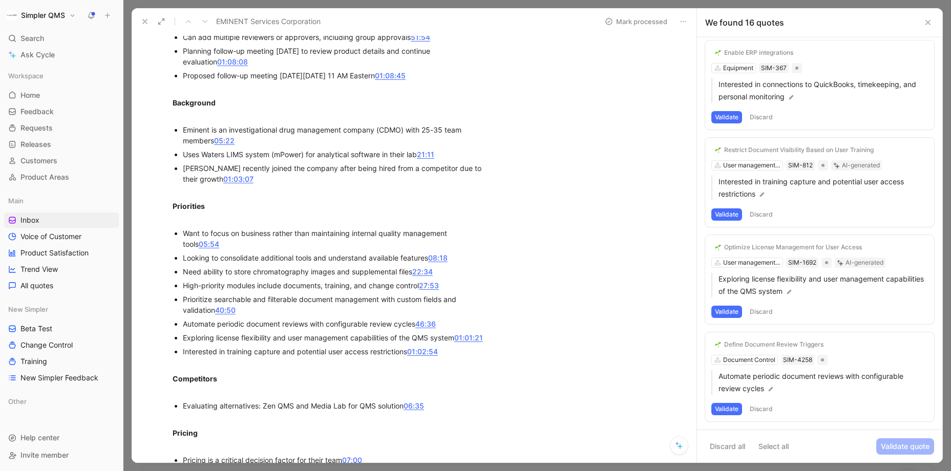
scroll to position [416, 0]
click at [725, 392] on button "Validate" at bounding box center [727, 409] width 31 height 12
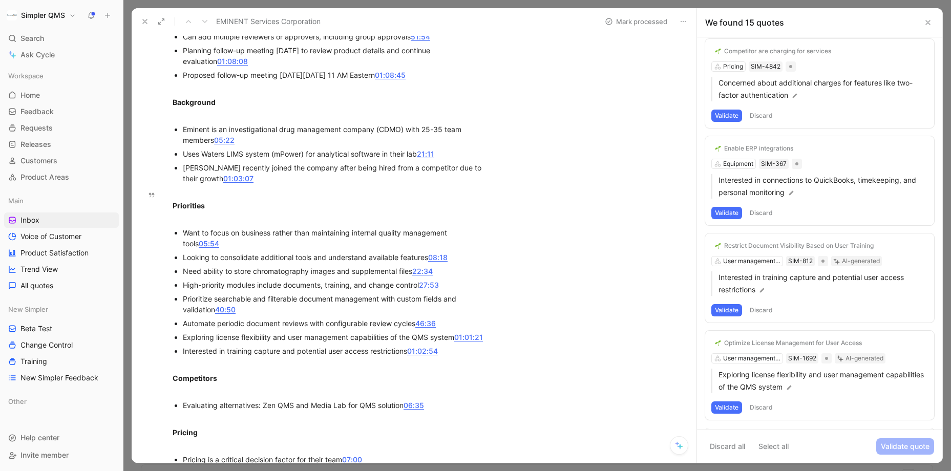
scroll to position [1075, 0]
click at [753, 392] on button "Discard" at bounding box center [762, 409] width 30 height 12
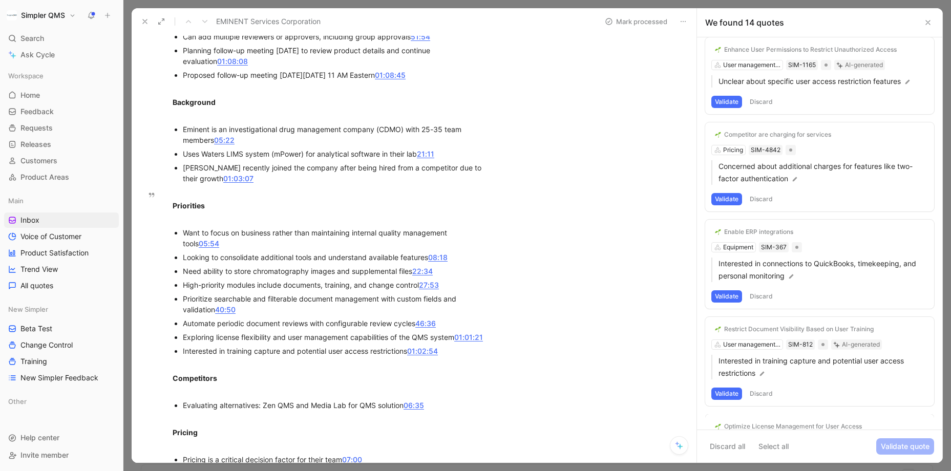
scroll to position [978, 0]
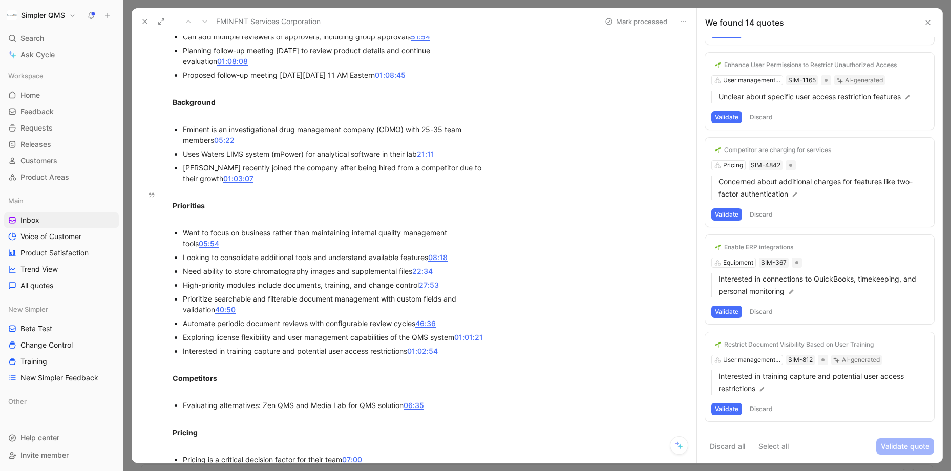
click at [753, 392] on button "Discard" at bounding box center [762, 409] width 30 height 12
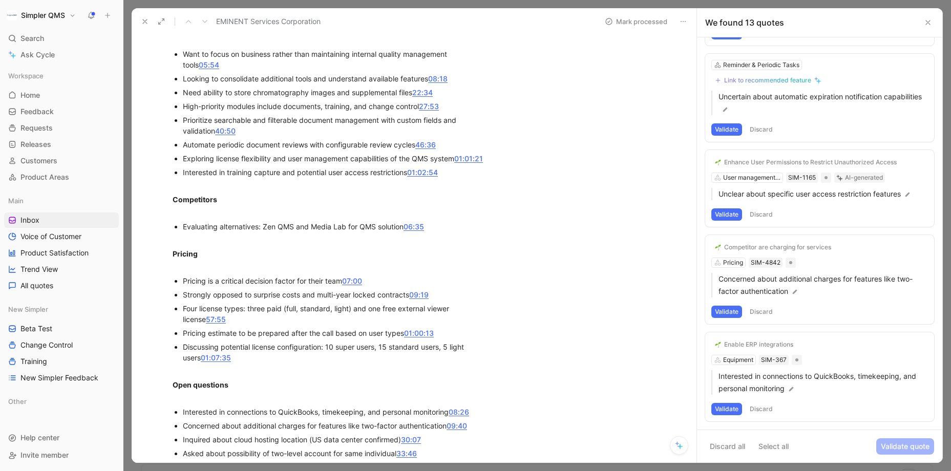
scroll to position [596, 0]
click at [742, 344] on div "Enable ERP integrations" at bounding box center [759, 345] width 69 height 8
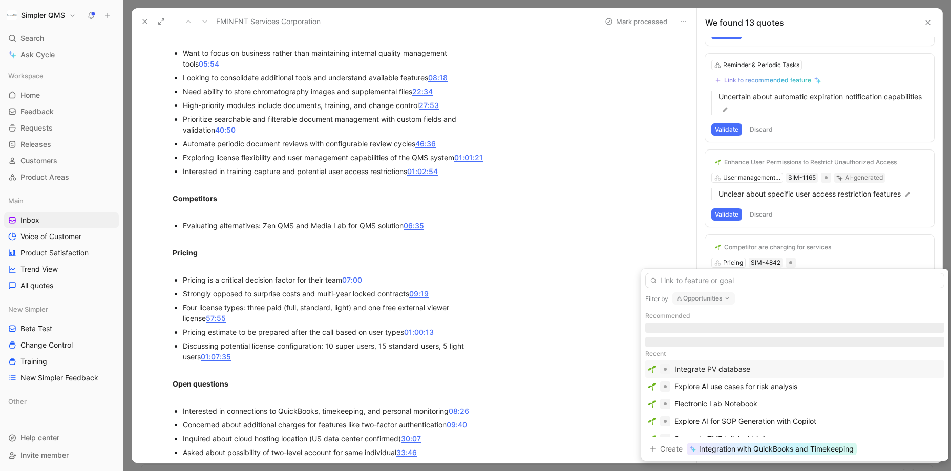
click at [713, 296] on button "Opportunities" at bounding box center [704, 299] width 63 height 12
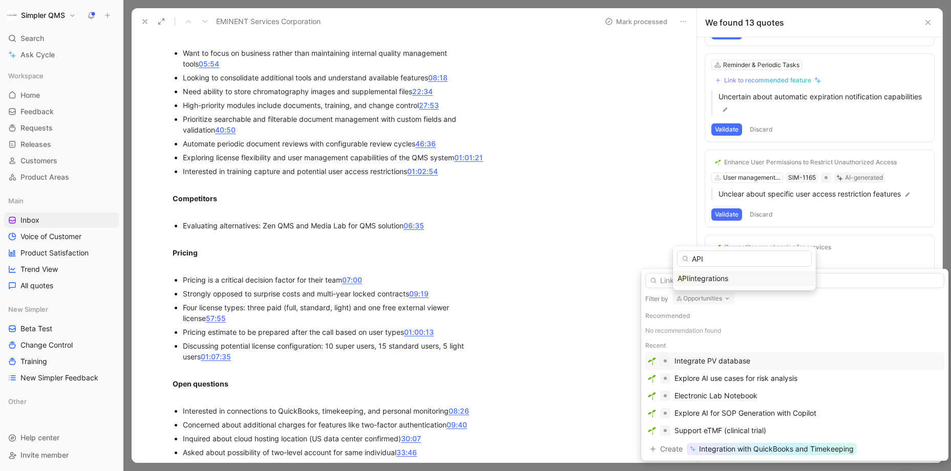
type input "API"
click at [713, 277] on span "integrations" at bounding box center [708, 278] width 39 height 9
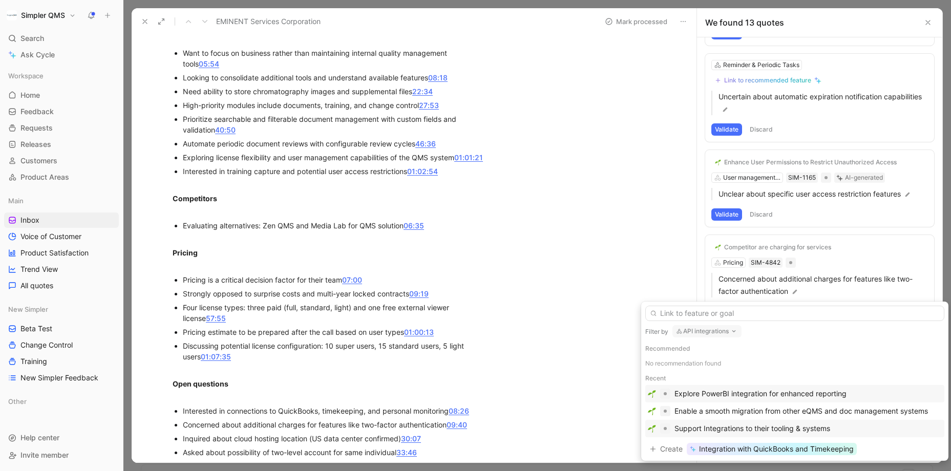
click at [753, 392] on div "Support Integrations to their tooling & systems" at bounding box center [753, 429] width 156 height 12
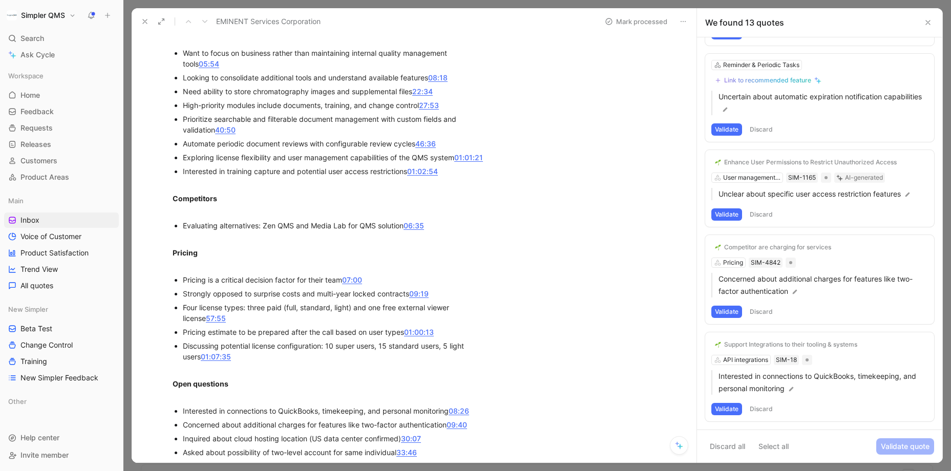
click at [734, 392] on button "Validate" at bounding box center [727, 409] width 31 height 12
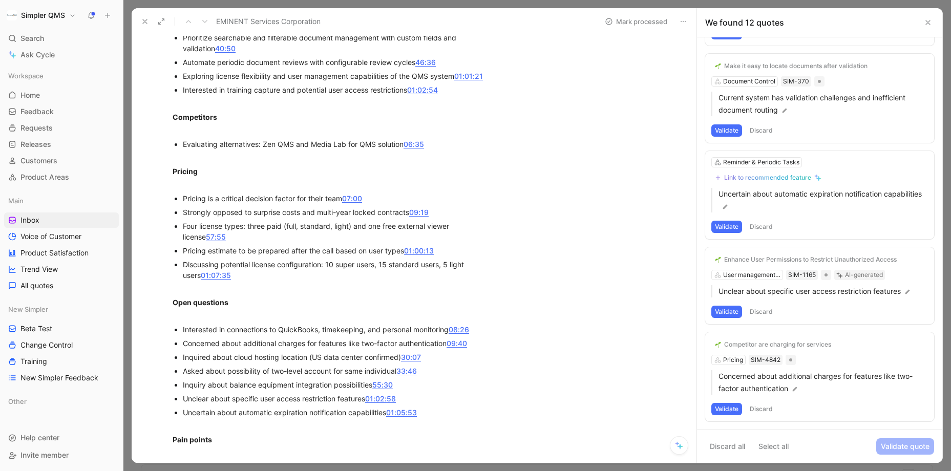
scroll to position [678, 0]
click at [733, 346] on div "Competitor are charging for services" at bounding box center [778, 345] width 107 height 8
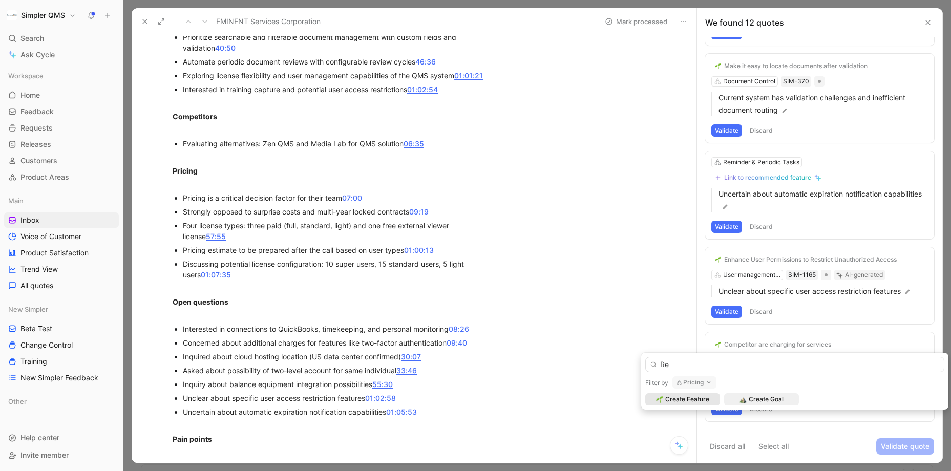
type input "R"
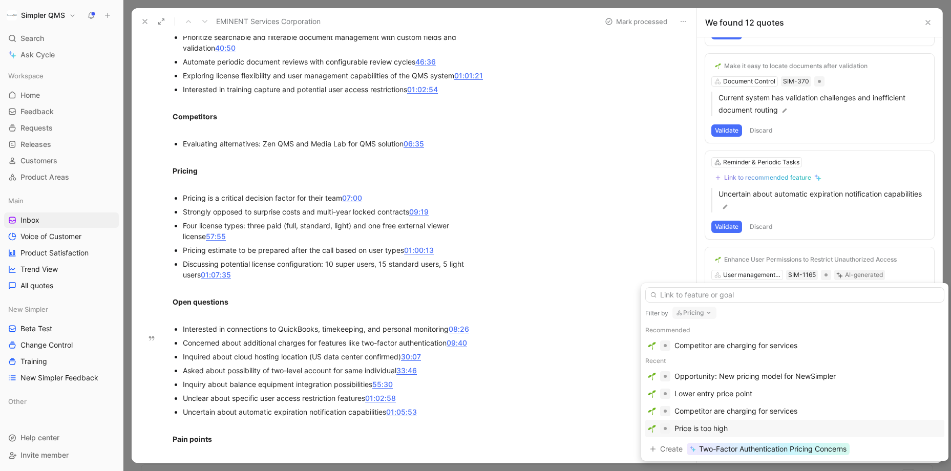
click at [720, 392] on div "Price is too high" at bounding box center [701, 429] width 53 height 12
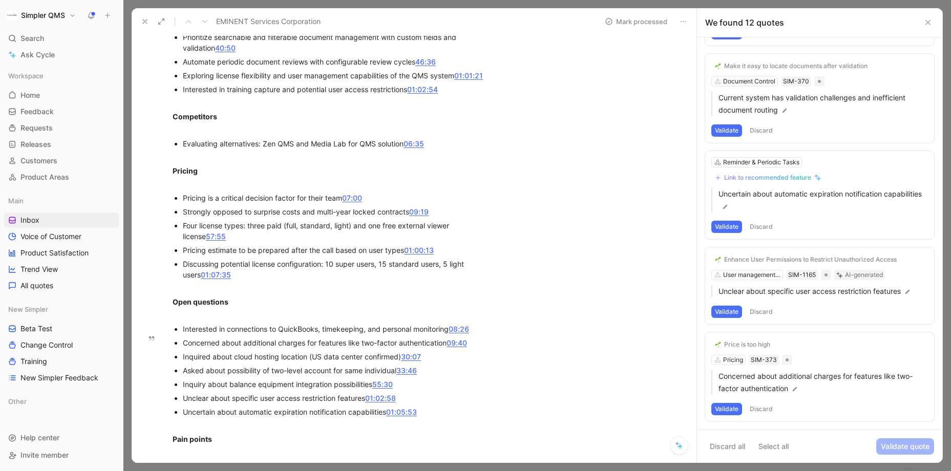
click at [723, 392] on button "Validate" at bounding box center [727, 409] width 31 height 12
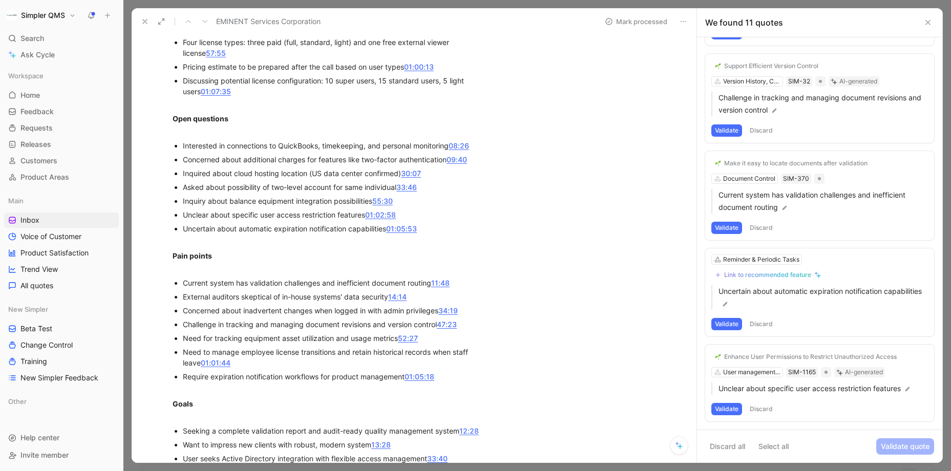
scroll to position [874, 0]
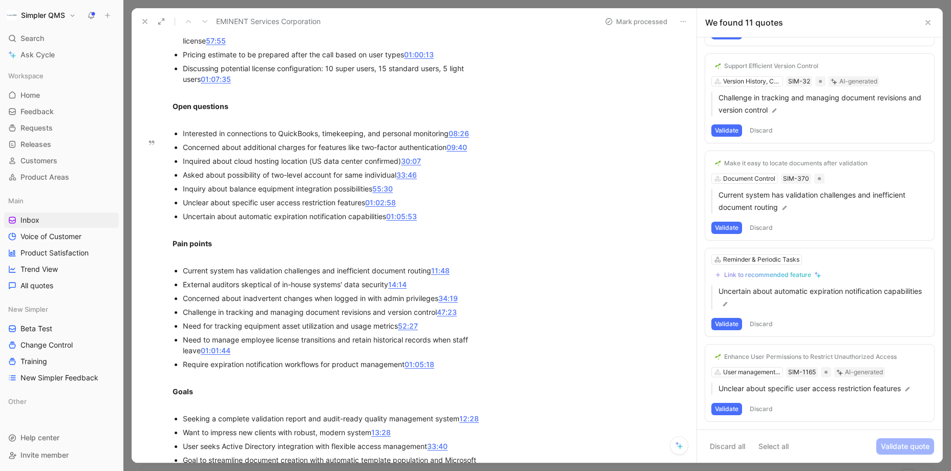
click at [725, 392] on button "Validate" at bounding box center [727, 409] width 31 height 12
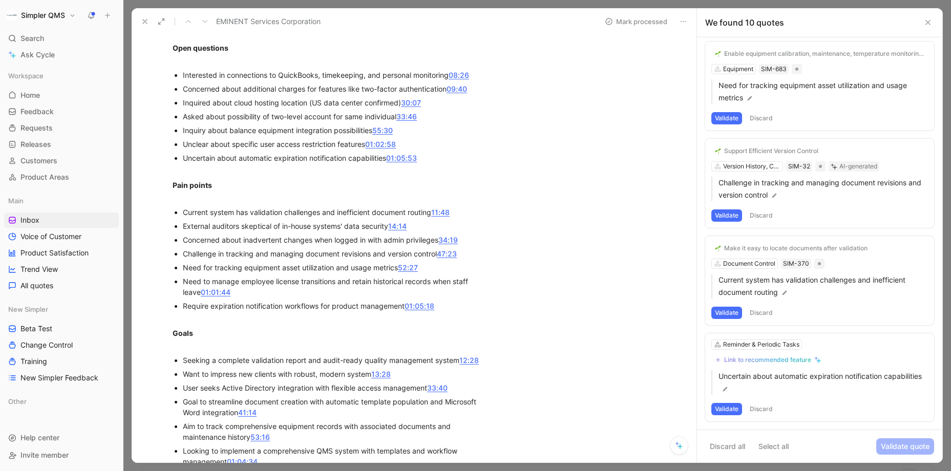
scroll to position [1021, 0]
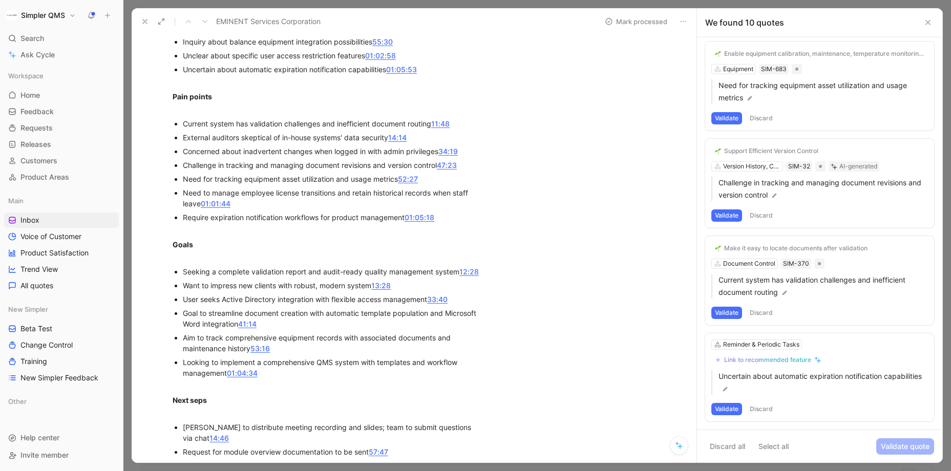
click at [753, 392] on button "Discard" at bounding box center [762, 409] width 30 height 12
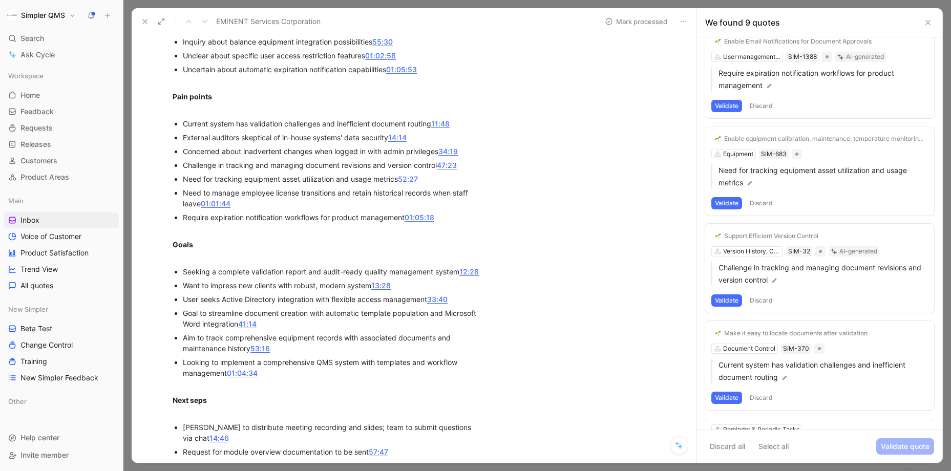
scroll to position [504, 0]
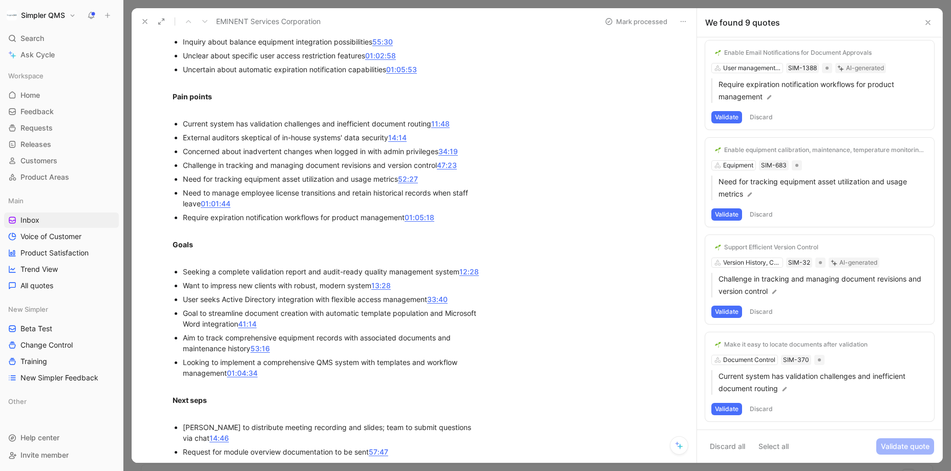
click at [753, 392] on button "Discard" at bounding box center [762, 409] width 30 height 12
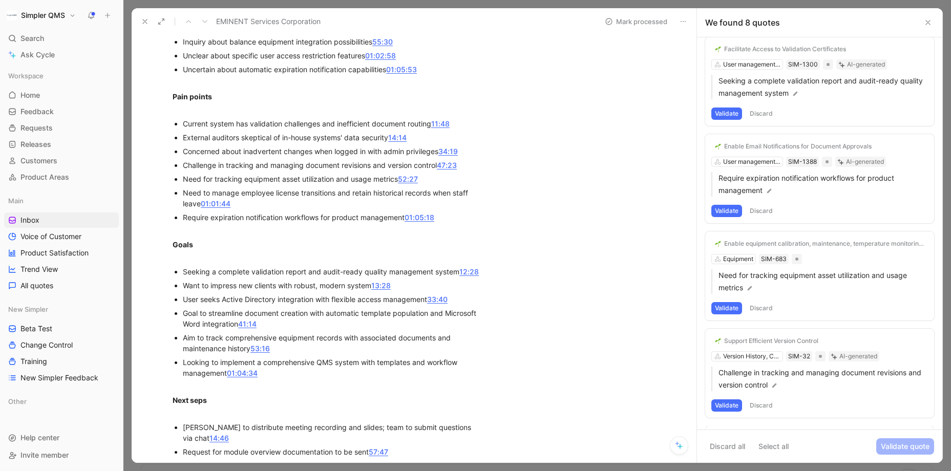
scroll to position [407, 0]
click at [736, 392] on button "Validate" at bounding box center [727, 409] width 31 height 12
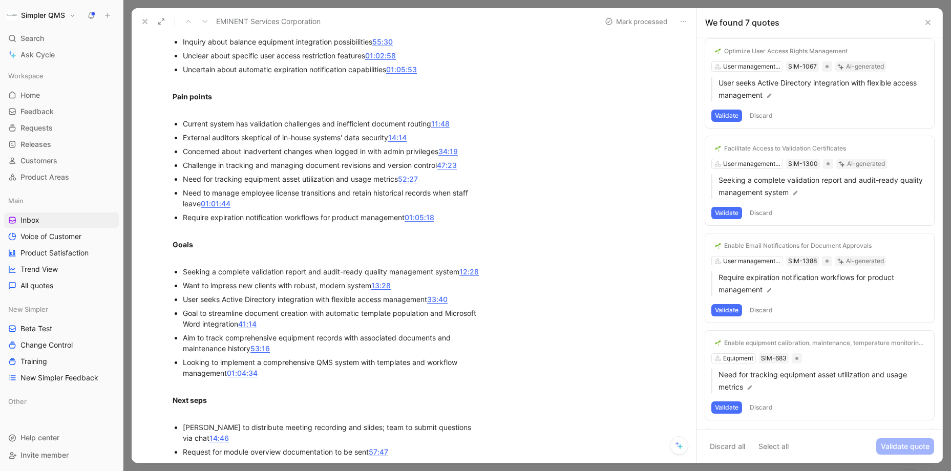
scroll to position [309, 0]
click at [726, 392] on button "Validate" at bounding box center [727, 409] width 31 height 12
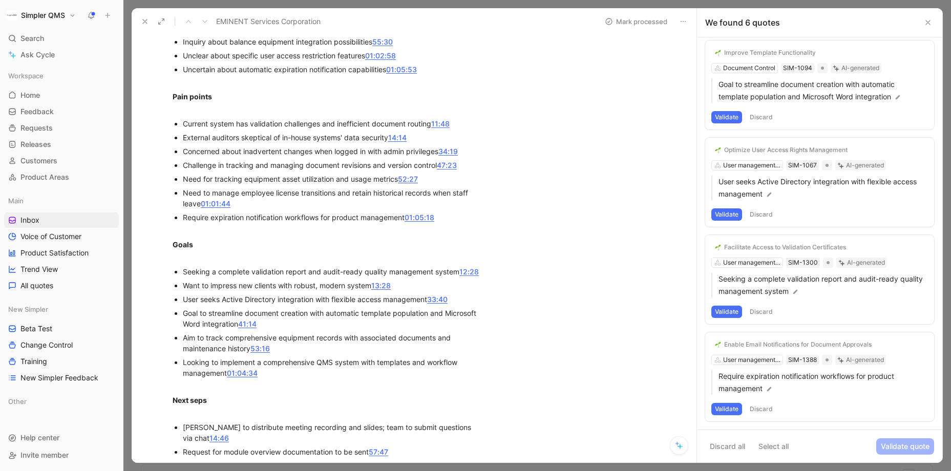
scroll to position [212, 0]
click at [753, 362] on div "Enable Email Notifications for Document Approvals User management & Permissions…" at bounding box center [820, 377] width 229 height 89
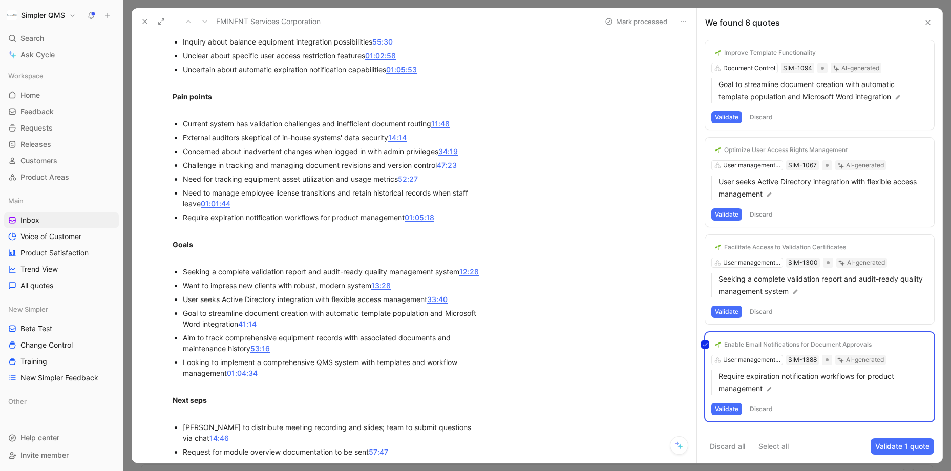
click at [753, 343] on div "Enable Email Notifications for Document Approvals User management & Permissions…" at bounding box center [820, 377] width 229 height 89
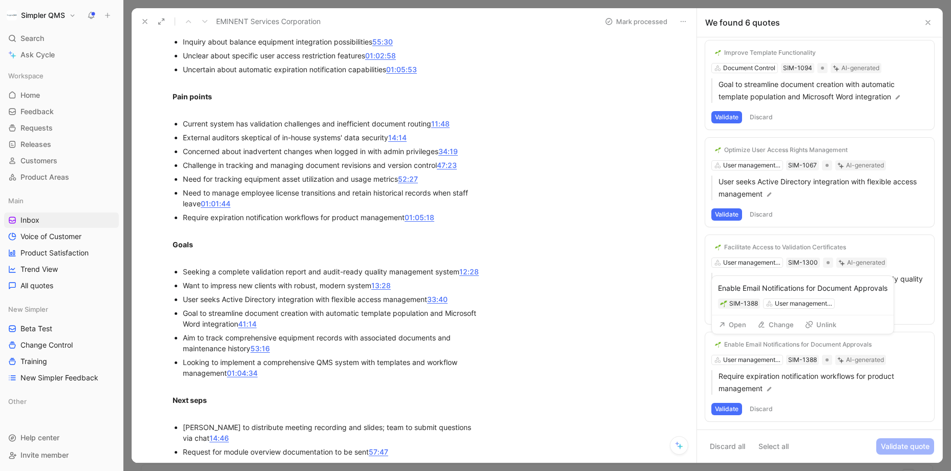
click at [753, 324] on button "Change" at bounding box center [776, 325] width 46 height 14
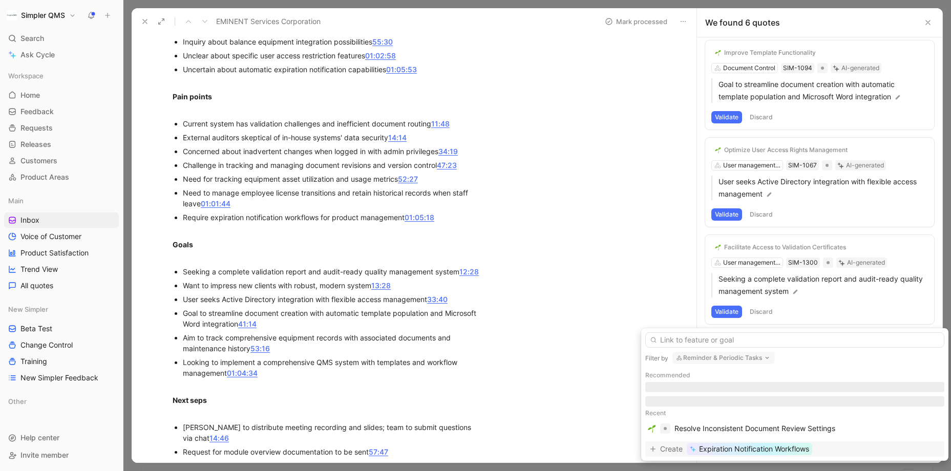
click at [732, 355] on button "Reminder & Periodic Tasks" at bounding box center [724, 358] width 102 height 12
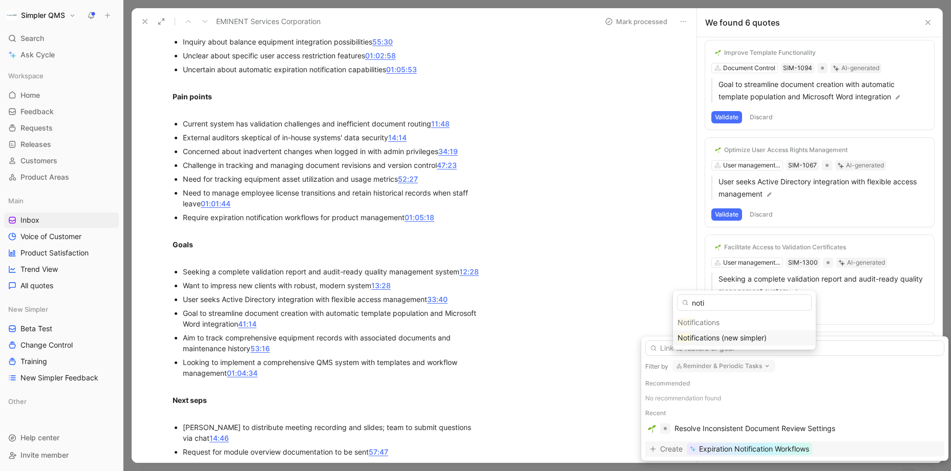
type input "noti"
click at [727, 331] on div "Noti fications (new simpler)" at bounding box center [744, 337] width 143 height 15
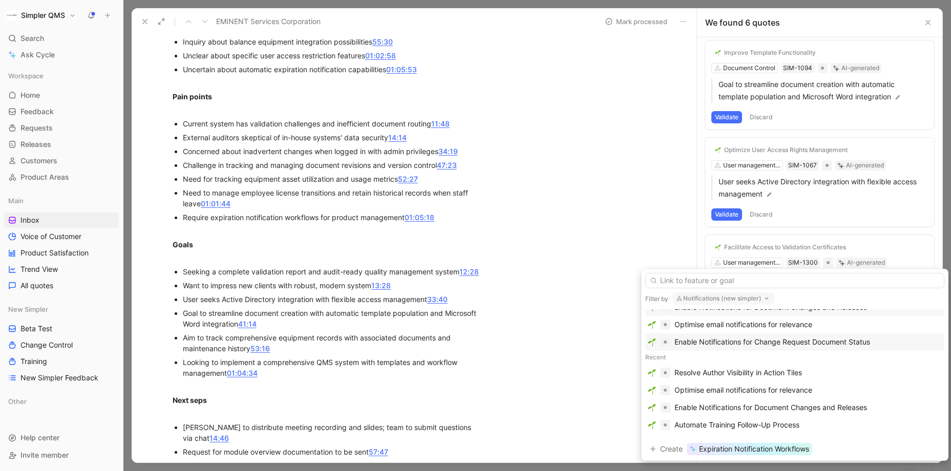
scroll to position [38, 0]
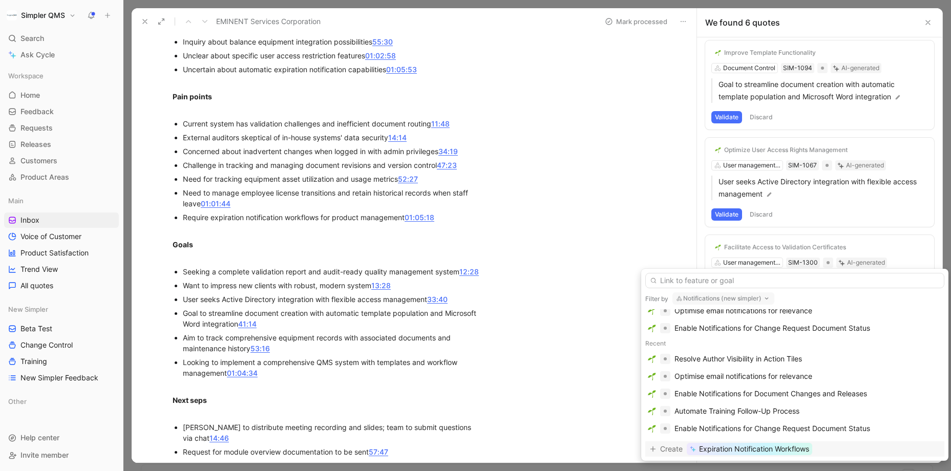
click at [753, 392] on span "Expiration Notification Workflows" at bounding box center [754, 449] width 110 height 12
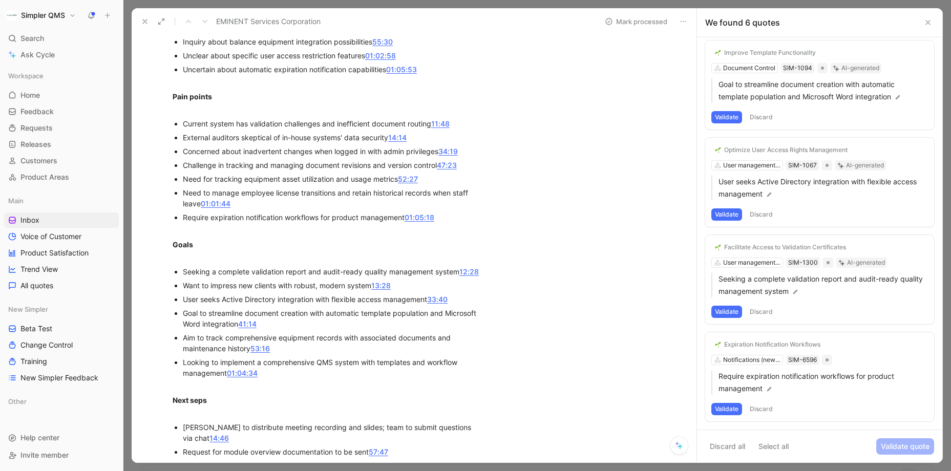
click at [727, 392] on button "Validate" at bounding box center [727, 409] width 31 height 12
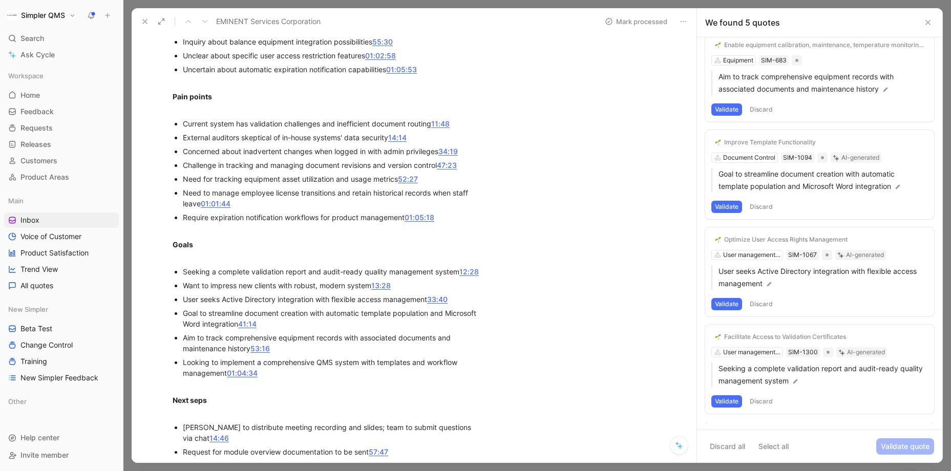
scroll to position [115, 0]
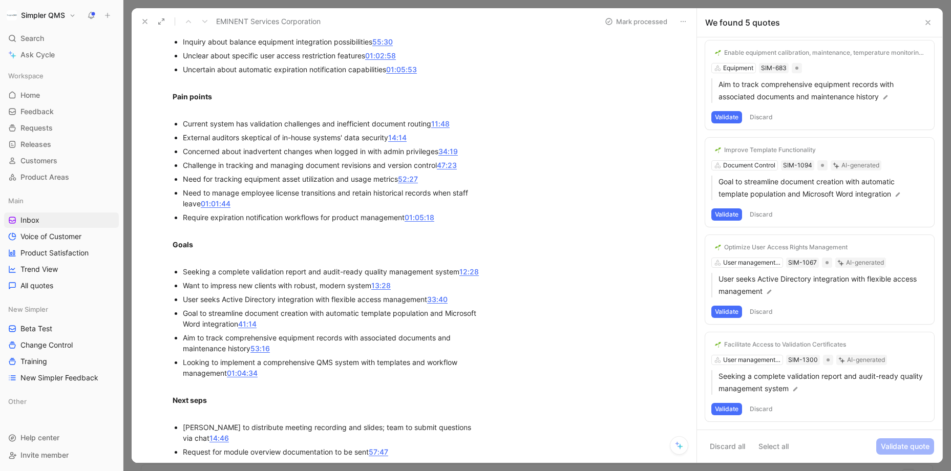
drag, startPoint x: 758, startPoint y: 405, endPoint x: 748, endPoint y: 406, distance: 9.9
click at [753, 392] on button "Discard" at bounding box center [762, 409] width 30 height 12
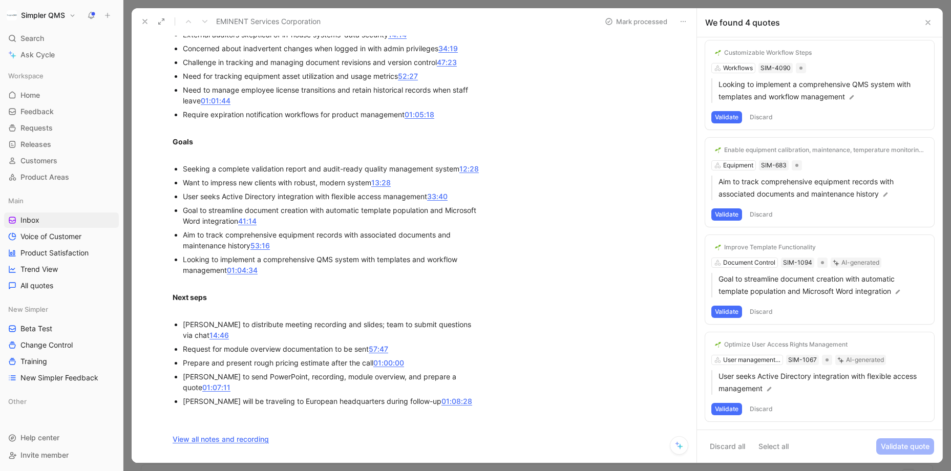
scroll to position [1143, 0]
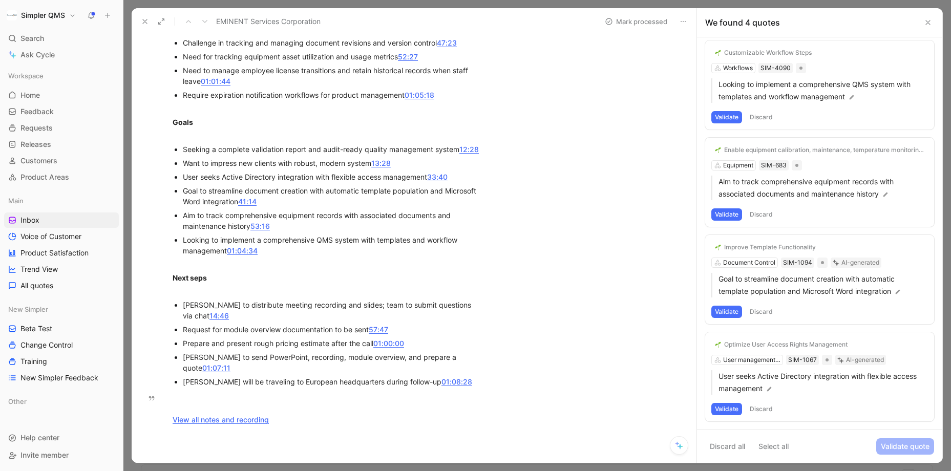
click at [730, 392] on button "Validate" at bounding box center [727, 409] width 31 height 12
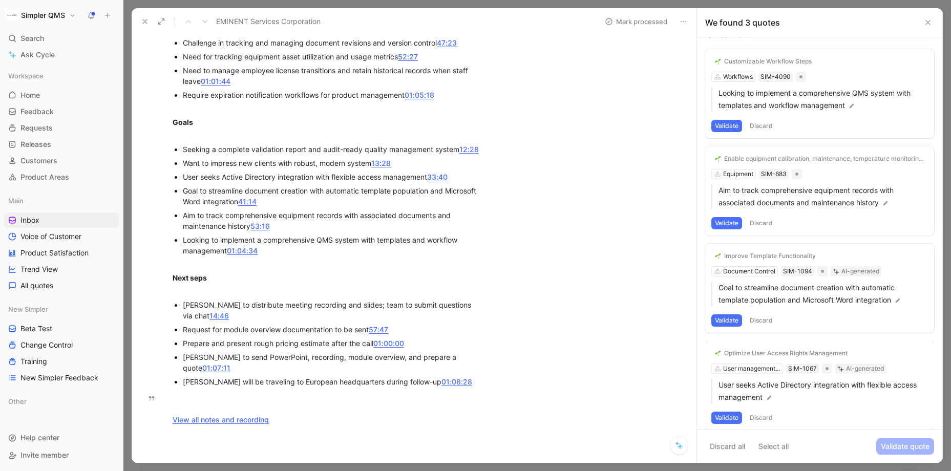
scroll to position [0, 0]
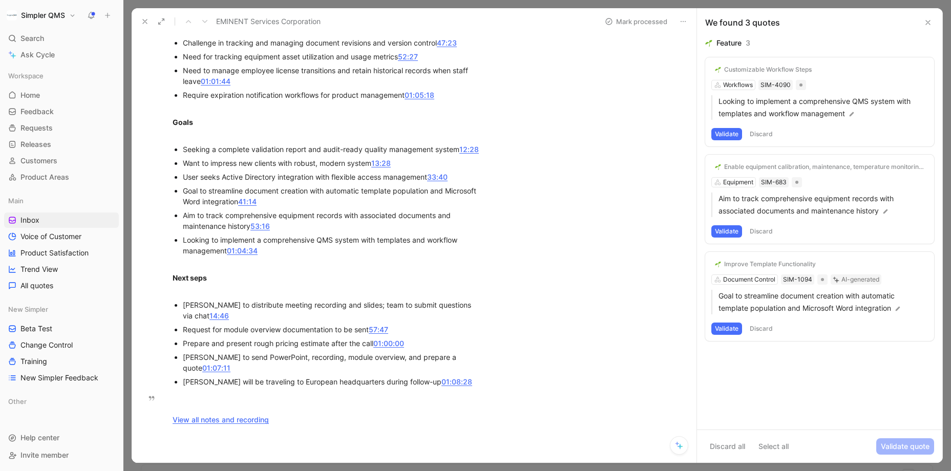
click at [753, 326] on button "Discard" at bounding box center [762, 329] width 30 height 12
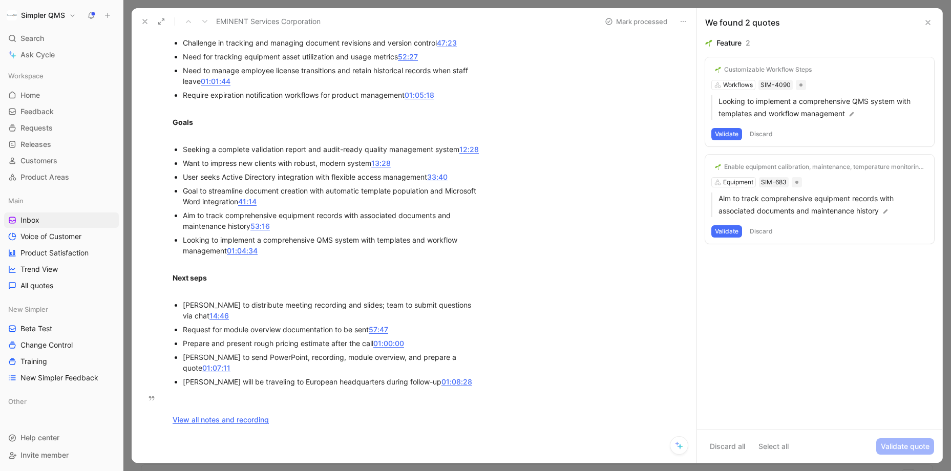
click at [725, 231] on button "Validate" at bounding box center [727, 231] width 31 height 12
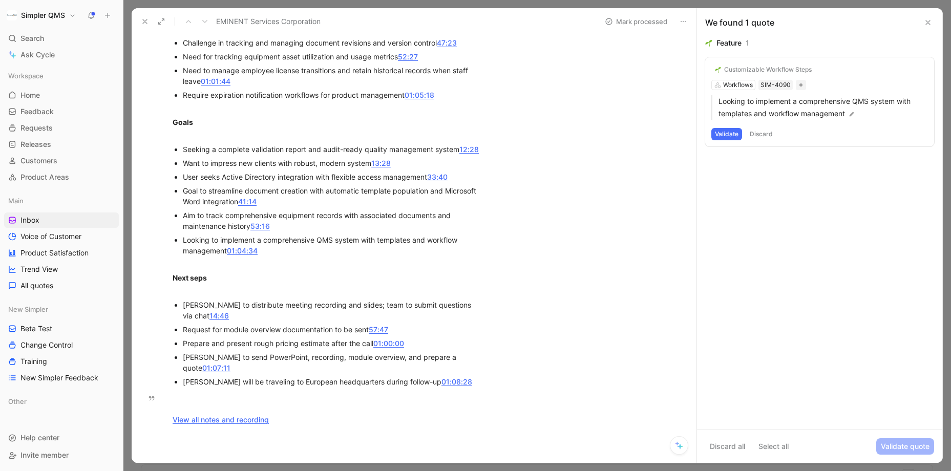
click at [753, 133] on button "Discard" at bounding box center [762, 134] width 30 height 12
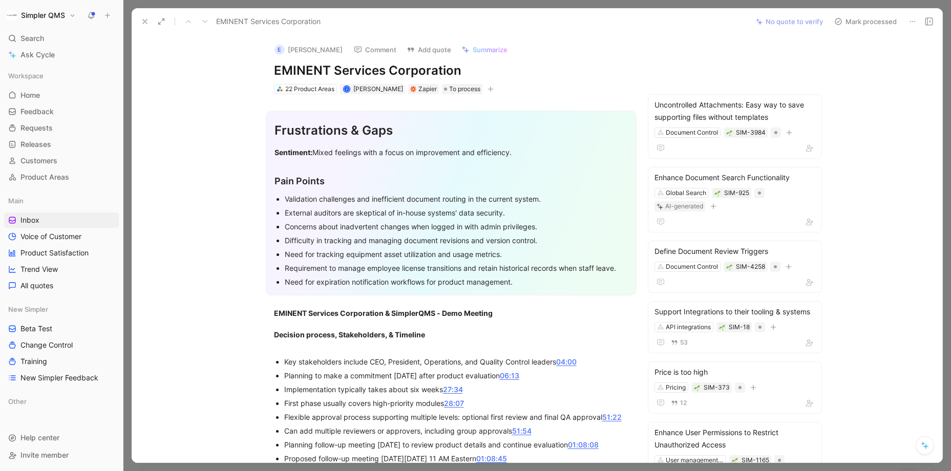
click at [753, 22] on icon at bounding box center [839, 21] width 8 height 8
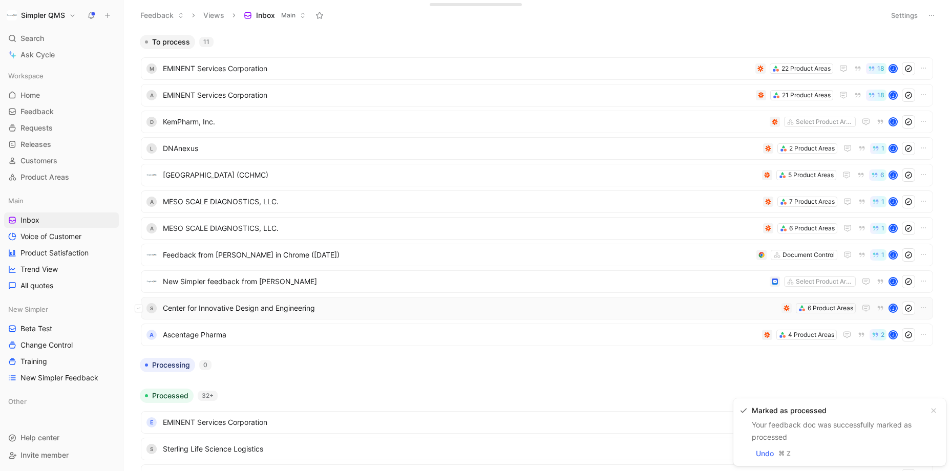
click at [328, 305] on span "Center for Innovative Design and Engineering" at bounding box center [470, 308] width 615 height 12
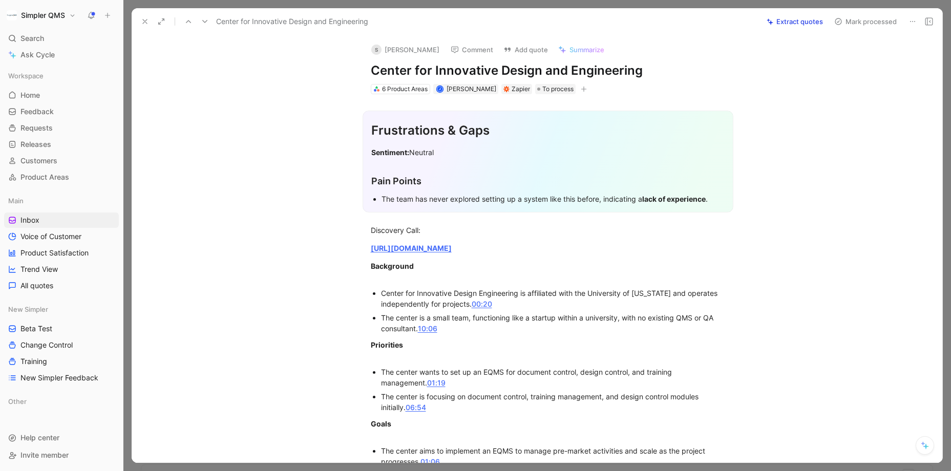
click at [142, 23] on icon at bounding box center [145, 21] width 8 height 8
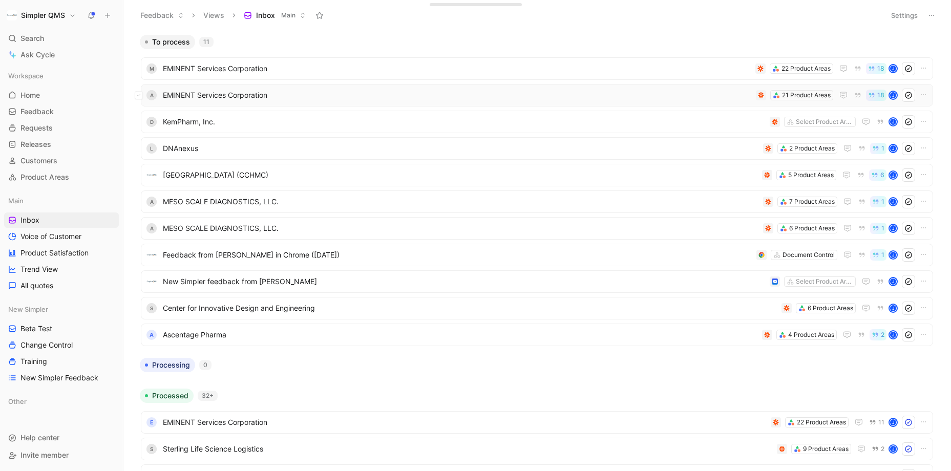
click at [286, 93] on span "EMINENT Services Corporation" at bounding box center [457, 95] width 589 height 12
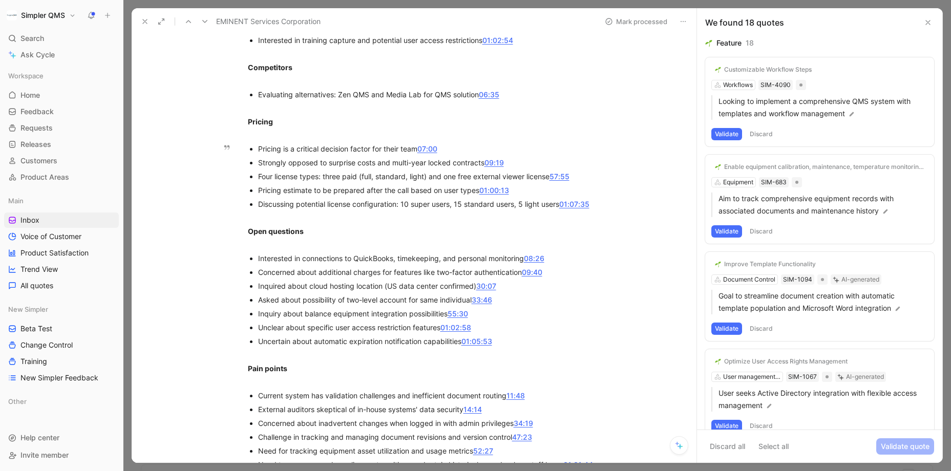
scroll to position [642, 0]
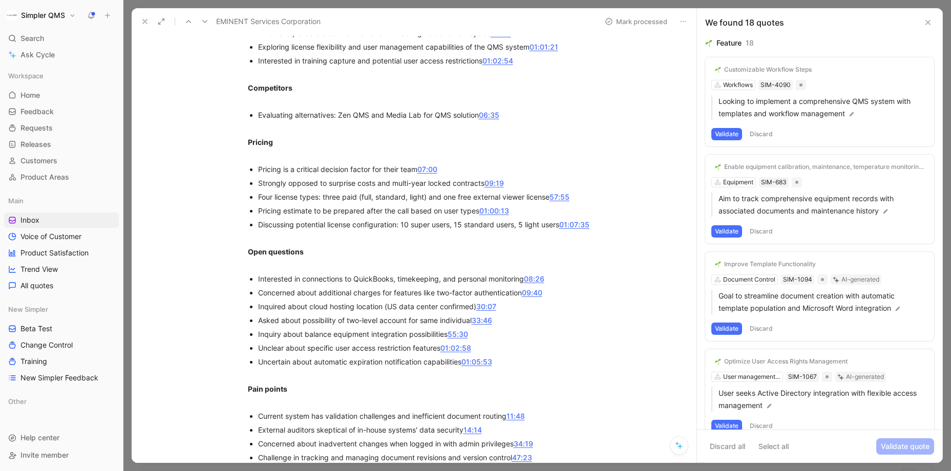
click at [683, 19] on icon at bounding box center [683, 21] width 8 height 8
click at [691, 59] on div at bounding box center [686, 58] width 10 height 8
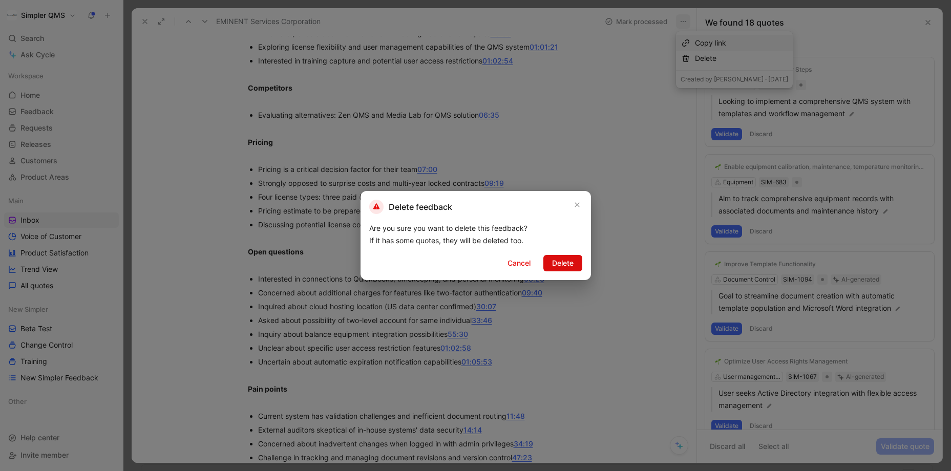
click at [567, 260] on span "Delete" at bounding box center [563, 263] width 22 height 12
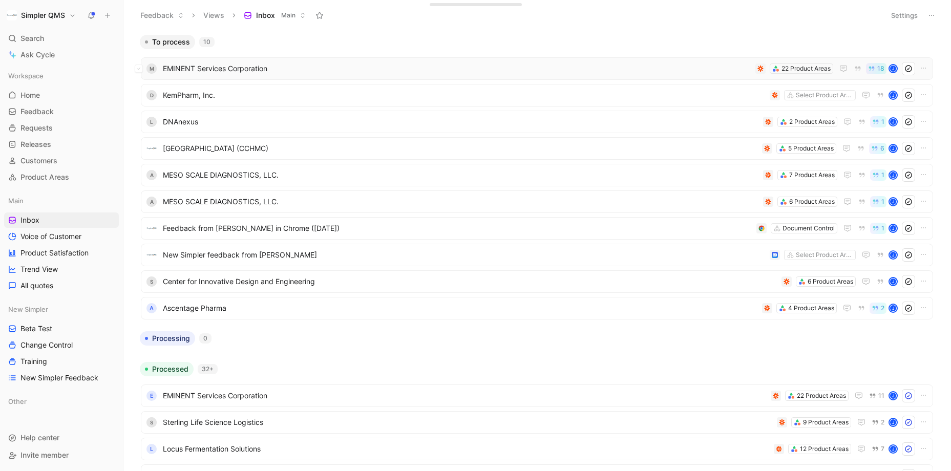
click at [561, 73] on span "EMINENT Services Corporation" at bounding box center [457, 69] width 589 height 12
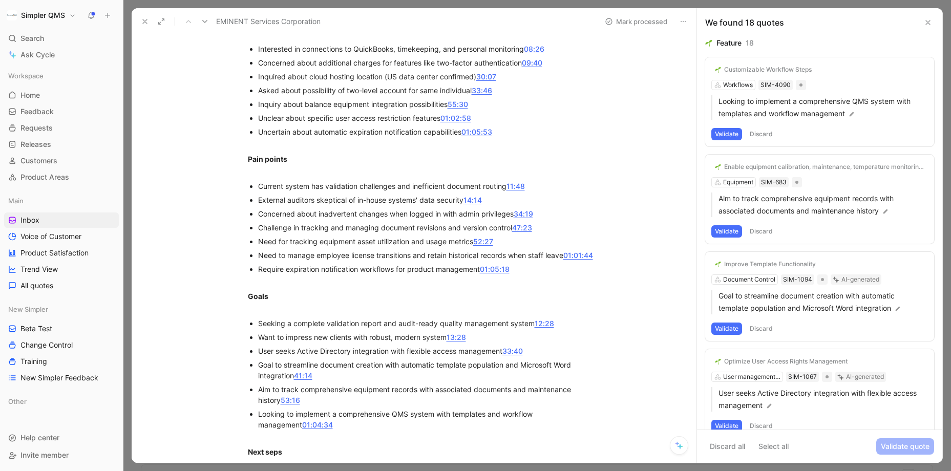
scroll to position [1150, 0]
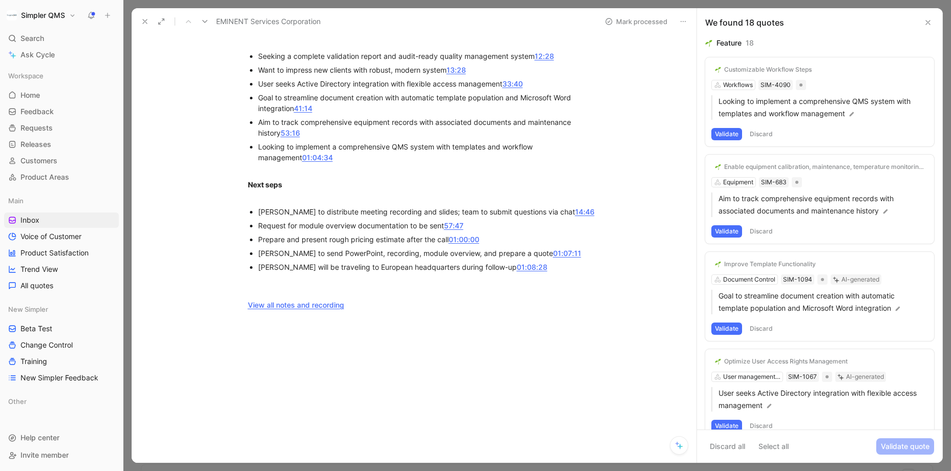
click at [682, 21] on icon at bounding box center [683, 21] width 8 height 8
click at [696, 60] on div "Delete" at bounding box center [741, 58] width 93 height 12
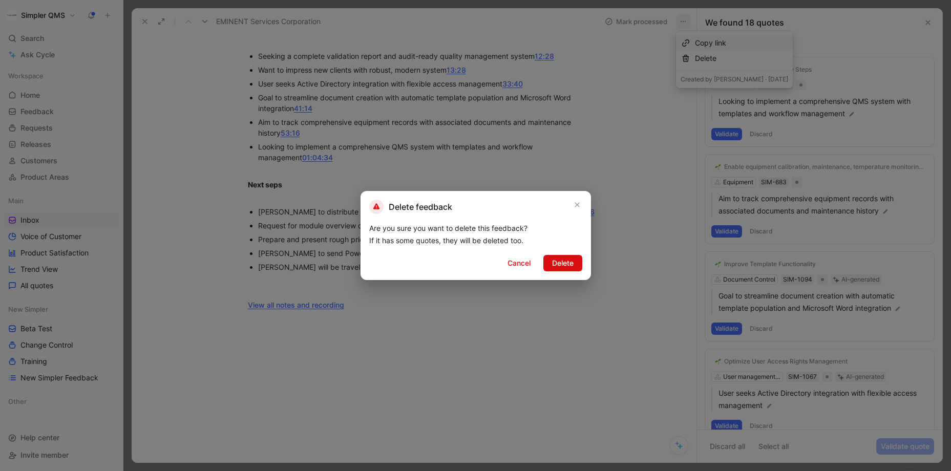
click at [562, 265] on span "Delete" at bounding box center [563, 263] width 22 height 12
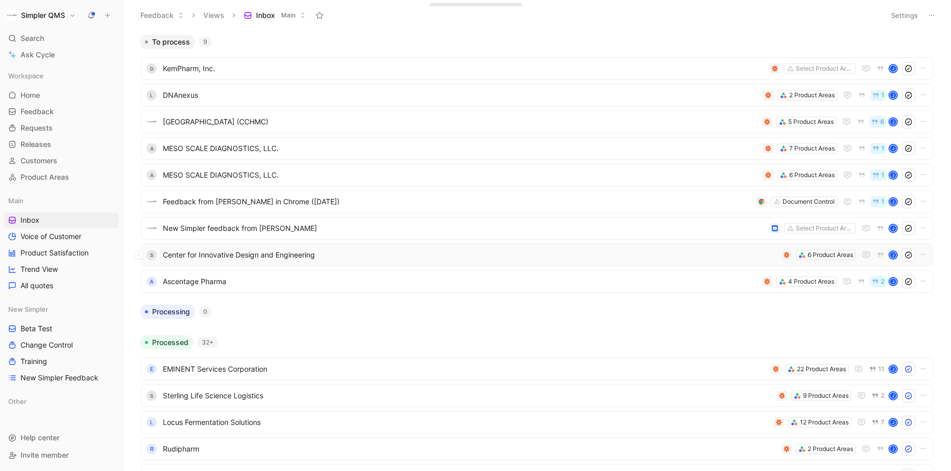
click at [507, 251] on span "Center for Innovative Design and Engineering" at bounding box center [470, 255] width 615 height 12
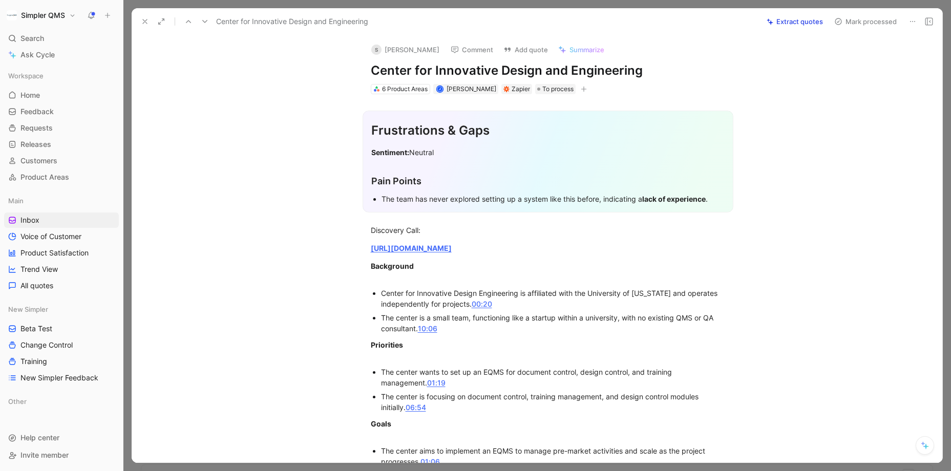
drag, startPoint x: 648, startPoint y: 60, endPoint x: 426, endPoint y: 62, distance: 222.4
click at [426, 63] on div "S [PERSON_NAME] Comment Add quote Summarize Center for Innovative Design and En…" at bounding box center [548, 65] width 394 height 60
click at [753, 17] on icon at bounding box center [913, 21] width 8 height 8
click at [753, 57] on div "Delete" at bounding box center [868, 58] width 93 height 12
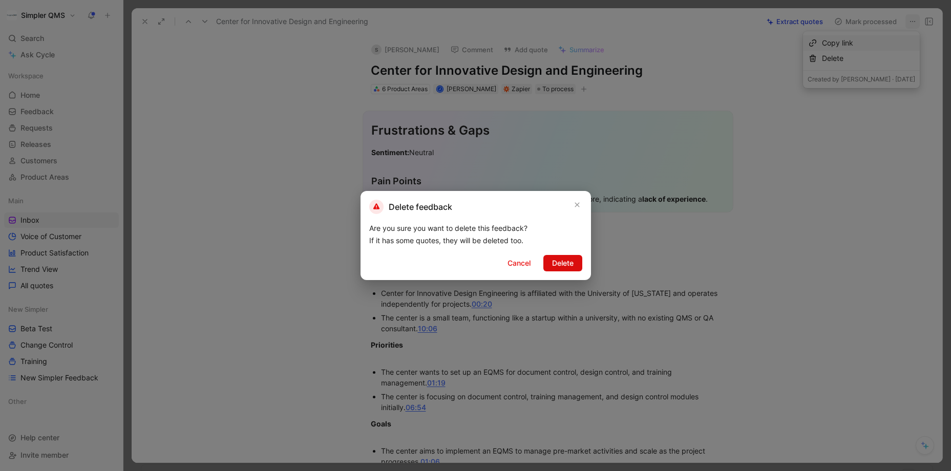
click at [570, 268] on span "Delete" at bounding box center [563, 263] width 22 height 12
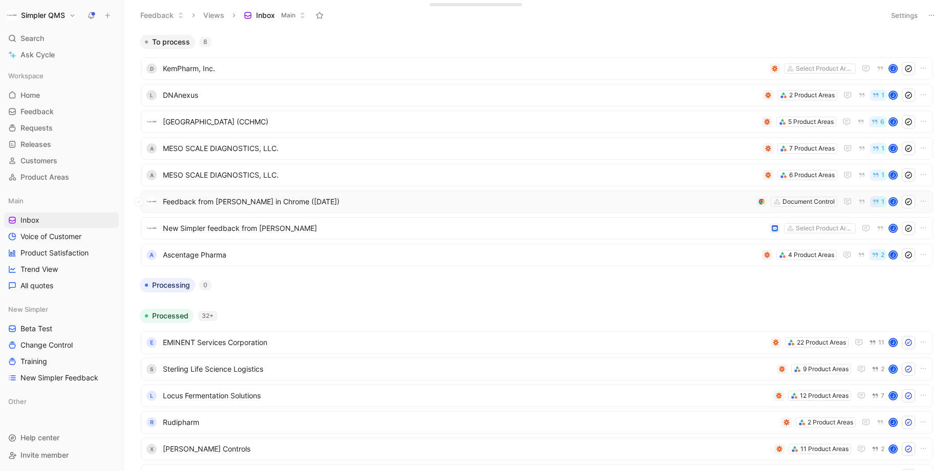
click at [419, 206] on span "Feedback from [PERSON_NAME] in Chrome ([DATE])" at bounding box center [458, 202] width 590 height 12
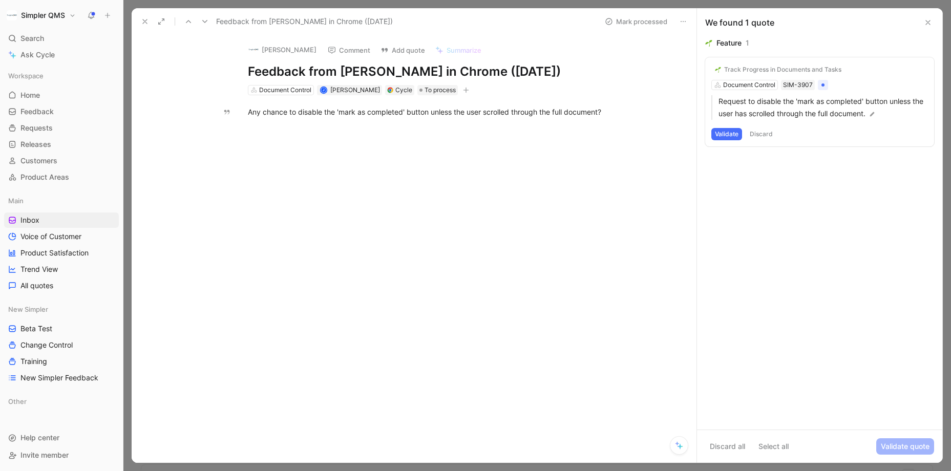
click at [748, 84] on div "Track Progress in Documents and Tasks Document Control SIM-3907 Request to disa…" at bounding box center [820, 101] width 229 height 89
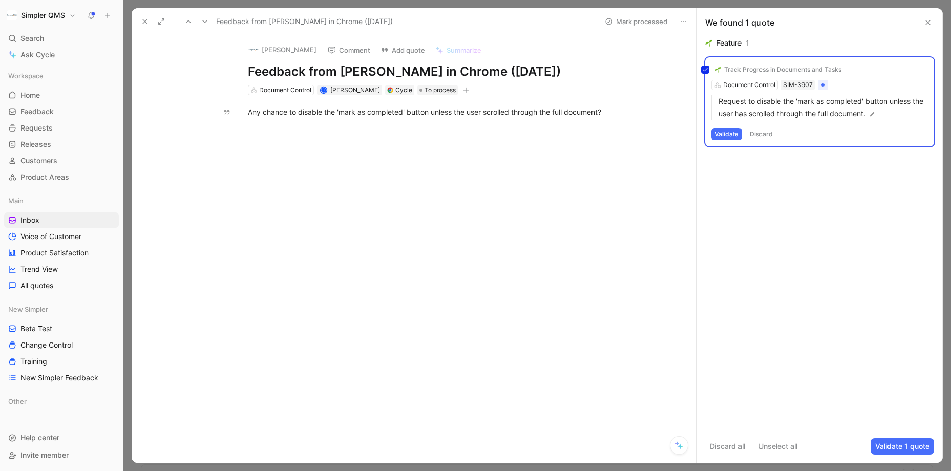
click at [740, 68] on div "Track Progress in Documents and Tasks Document Control SIM-3907 Request to disa…" at bounding box center [820, 101] width 229 height 89
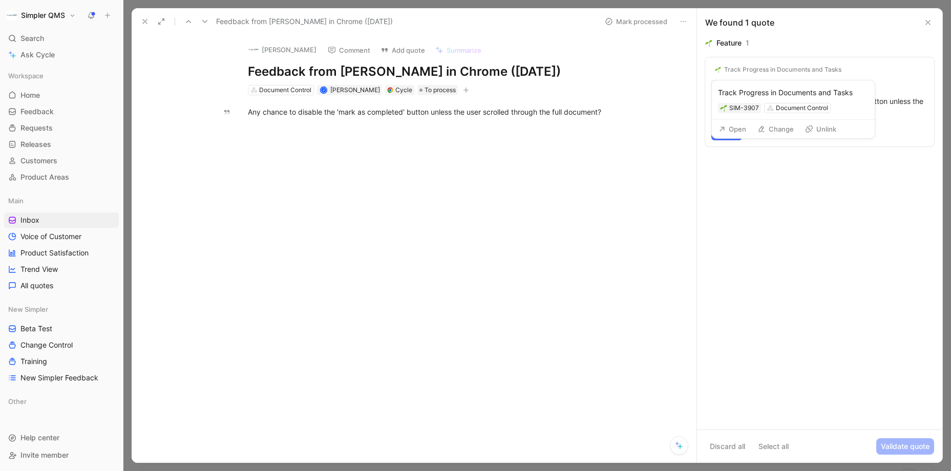
click at [753, 130] on icon at bounding box center [762, 129] width 8 height 8
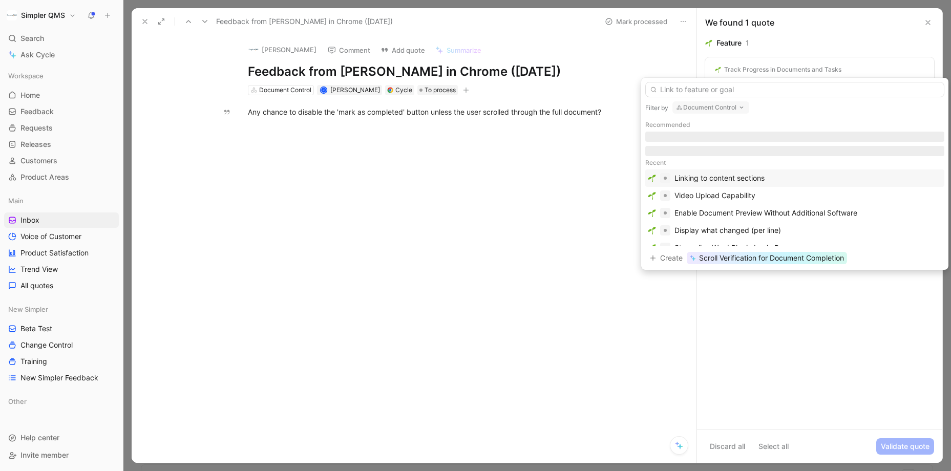
click at [721, 108] on button "Document Control" at bounding box center [711, 107] width 77 height 12
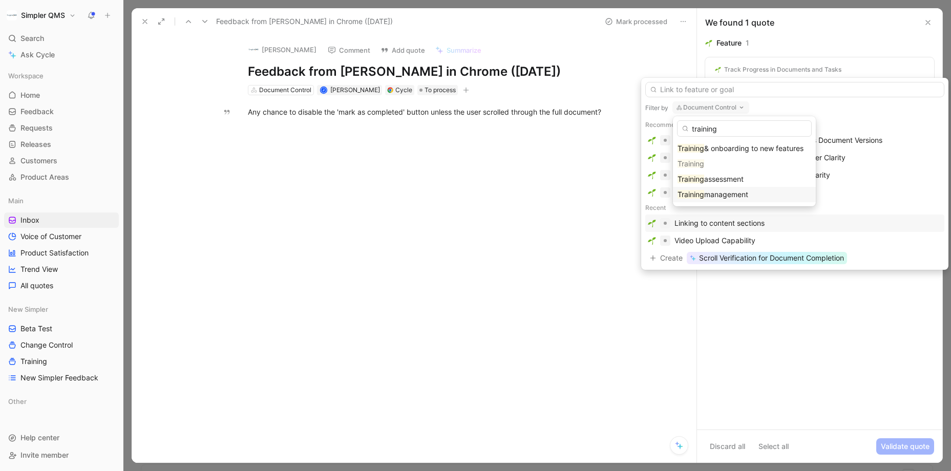
type input "training"
click at [729, 193] on span "management" at bounding box center [727, 194] width 44 height 9
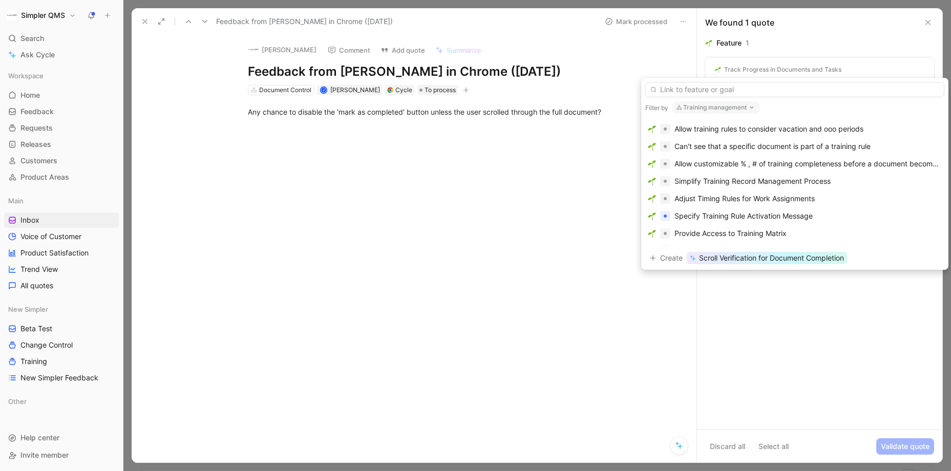
scroll to position [200, 0]
click at [753, 260] on span "Scroll Verification for Document Completion" at bounding box center [771, 258] width 145 height 12
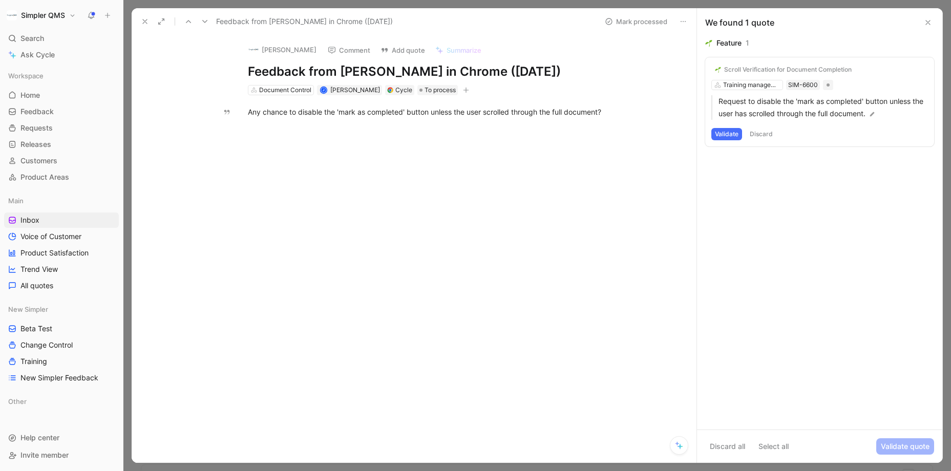
click at [727, 134] on button "Validate" at bounding box center [727, 134] width 31 height 12
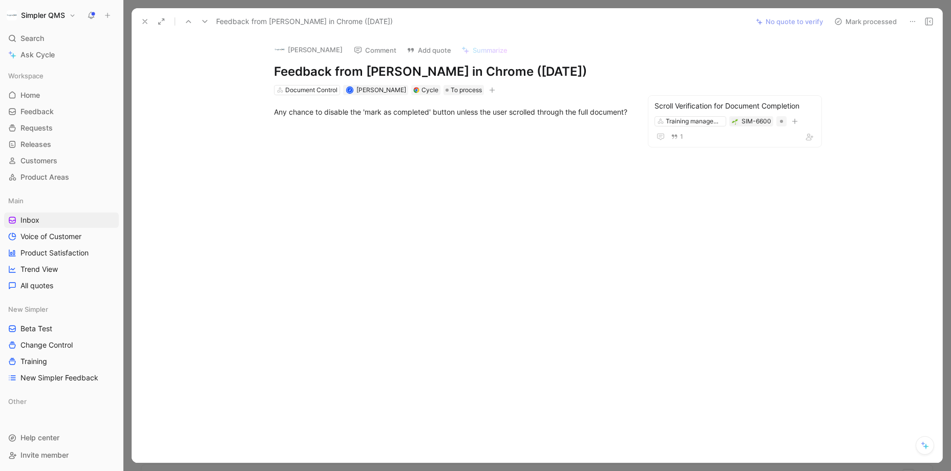
click at [753, 20] on icon at bounding box center [839, 21] width 8 height 8
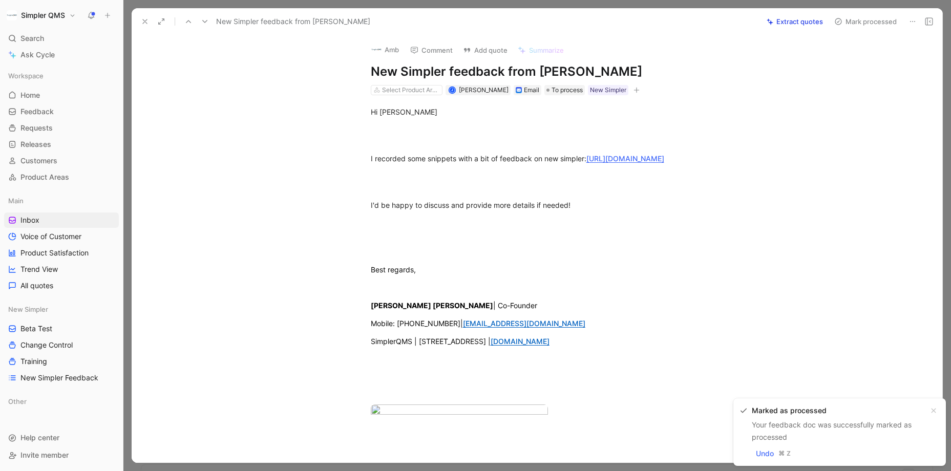
click at [144, 24] on icon at bounding box center [145, 21] width 8 height 8
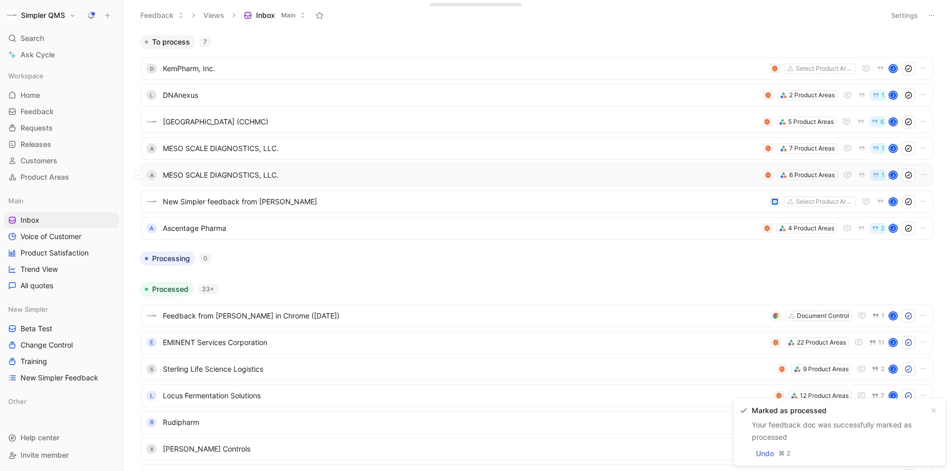
click at [354, 176] on span "MESO SCALE DIAGNOSTICS, LLC." at bounding box center [461, 175] width 596 height 12
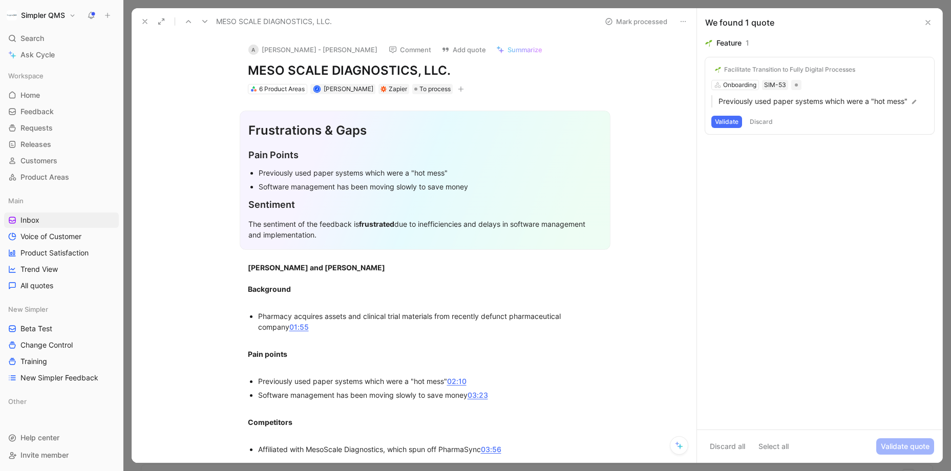
drag, startPoint x: 459, startPoint y: 66, endPoint x: 254, endPoint y: 66, distance: 205.0
click at [254, 66] on h1 "MESO SCALE DIAGNOSTICS, LLC." at bounding box center [425, 71] width 355 height 16
click at [449, 72] on h1 "MESO SCALE DIAGNOSTICS, LLC." at bounding box center [425, 71] width 355 height 16
drag, startPoint x: 449, startPoint y: 72, endPoint x: 217, endPoint y: 73, distance: 232.6
click at [217, 73] on div "A [PERSON_NAME] - [PERSON_NAME] Comment Add quote Summarize MESO SCALE DIAGNOST…" at bounding box center [414, 249] width 565 height 428
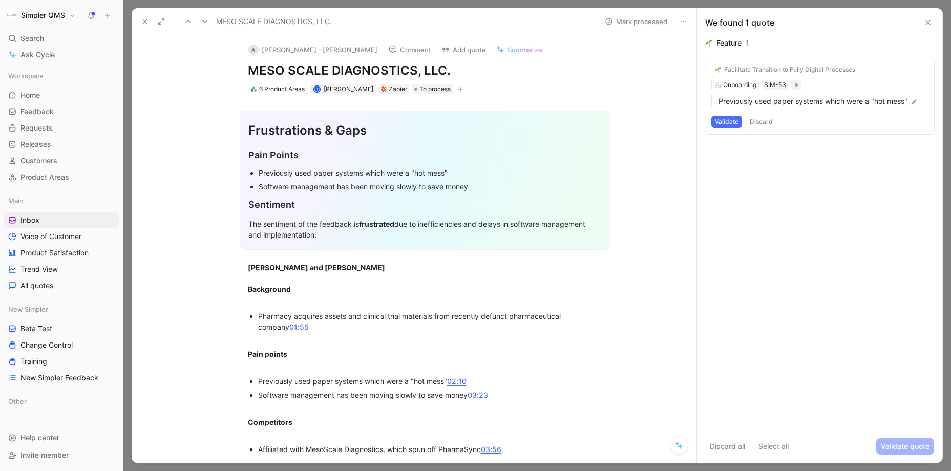
copy h1 "MESO SCALE DIAGNOSTICS, LLC."
click at [236, 96] on button "Open" at bounding box center [234, 98] width 37 height 14
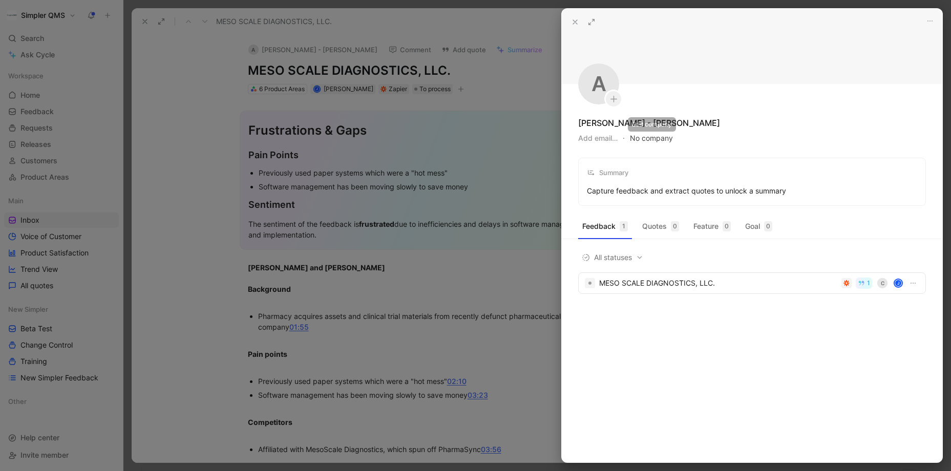
click at [660, 139] on button "No company" at bounding box center [651, 138] width 43 height 14
type input "MESO SCALE DIAGNOSTICS, LLC."
click at [700, 178] on span "MESO SCALE DIAGNOSTICS, LLC." at bounding box center [722, 179] width 120 height 13
click at [454, 368] on div at bounding box center [475, 235] width 951 height 471
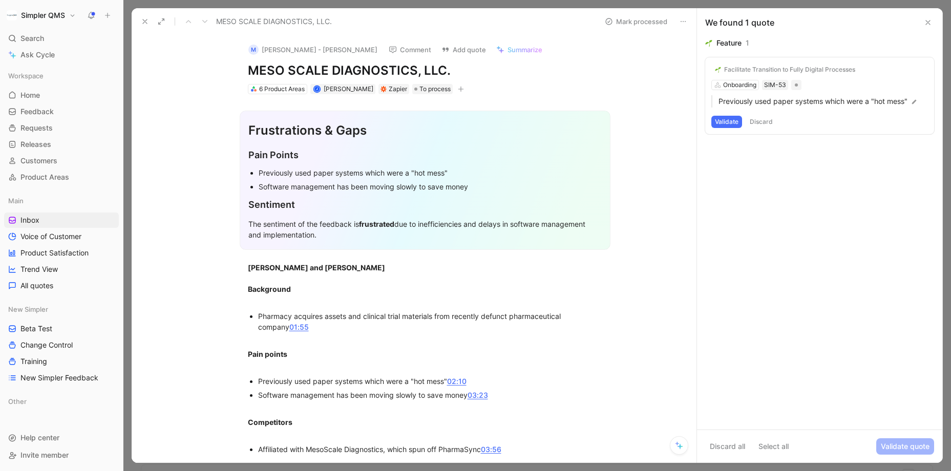
click at [732, 120] on button "Validate" at bounding box center [727, 122] width 31 height 12
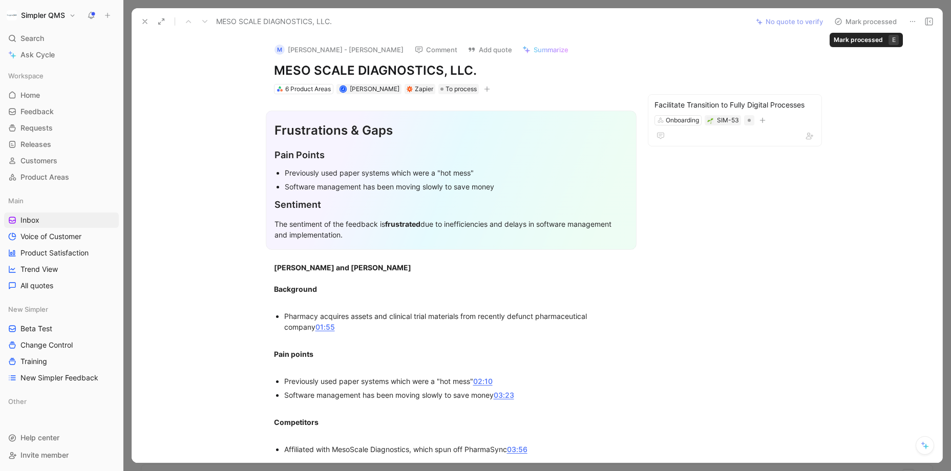
click at [753, 16] on button "Mark processed" at bounding box center [866, 21] width 72 height 14
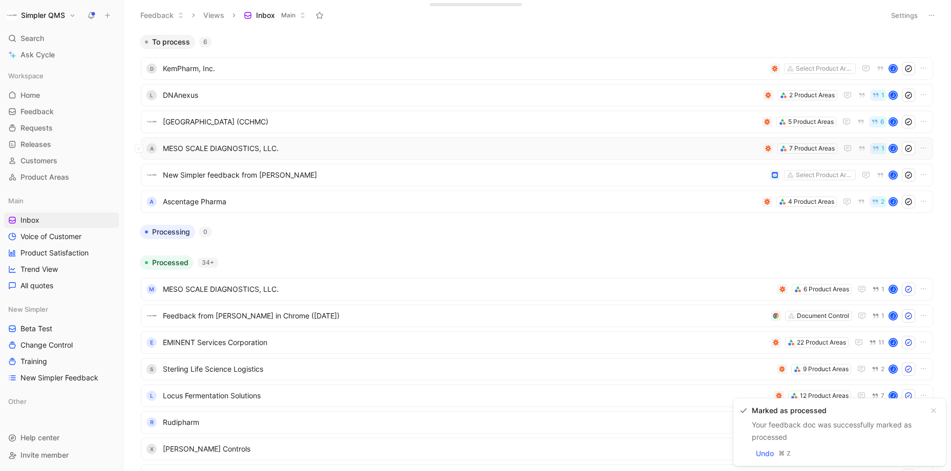
click at [471, 145] on span "MESO SCALE DIAGNOSTICS, LLC." at bounding box center [461, 148] width 596 height 12
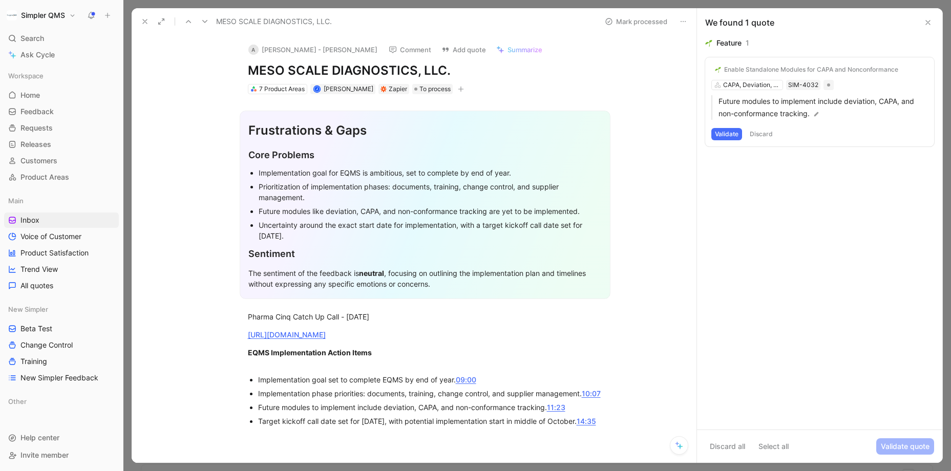
drag, startPoint x: 443, startPoint y: 64, endPoint x: 250, endPoint y: 67, distance: 193.2
click at [250, 67] on h1 "MESO SCALE DIAGNOSTICS, LLC." at bounding box center [425, 71] width 355 height 16
copy h1 "MESO SCALE DIAGNOSTICS, LLC."
click at [244, 99] on button "Open" at bounding box center [234, 98] width 37 height 14
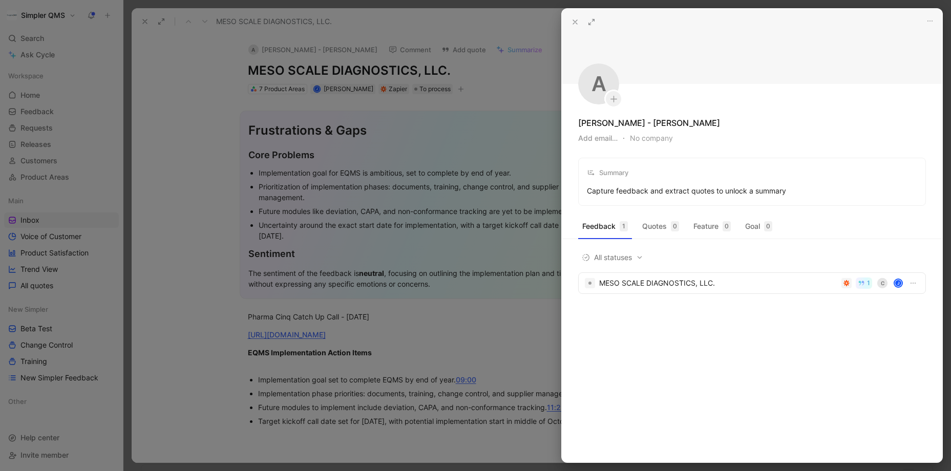
click at [286, 37] on div at bounding box center [475, 235] width 951 height 471
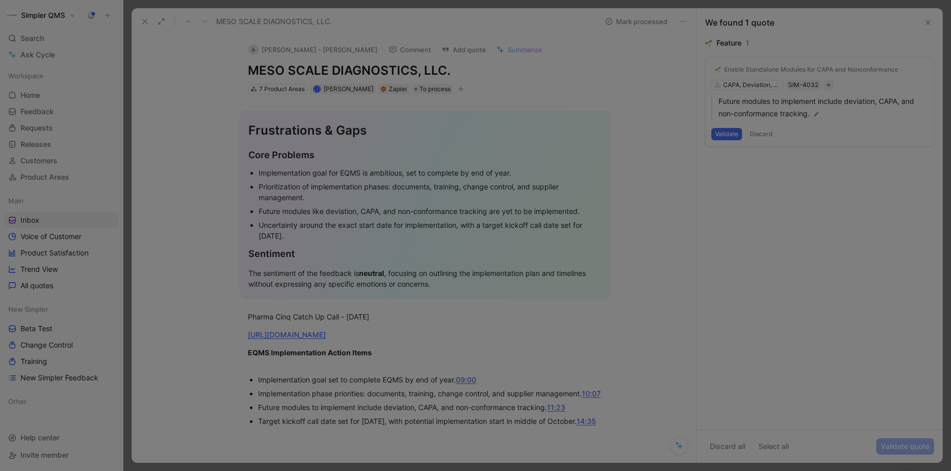
click at [288, 51] on button "A [PERSON_NAME] - [PERSON_NAME]" at bounding box center [313, 49] width 138 height 15
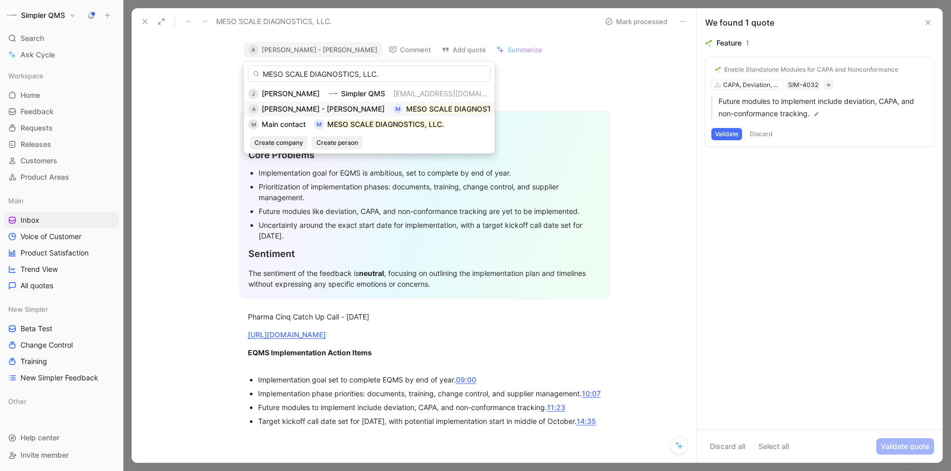
type input "MESO SCALE DIAGNOSTICS, LLC."
click at [331, 106] on span "[PERSON_NAME] - [PERSON_NAME]" at bounding box center [323, 109] width 123 height 9
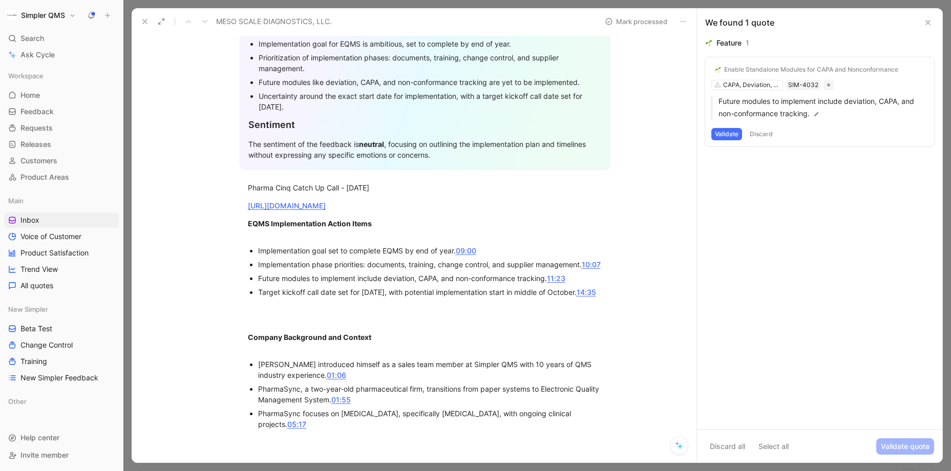
scroll to position [130, 0]
click at [734, 123] on div "Enable Standalone Modules for CAPA and Nonconformance CAPA, Deviation, Recorded…" at bounding box center [820, 101] width 229 height 89
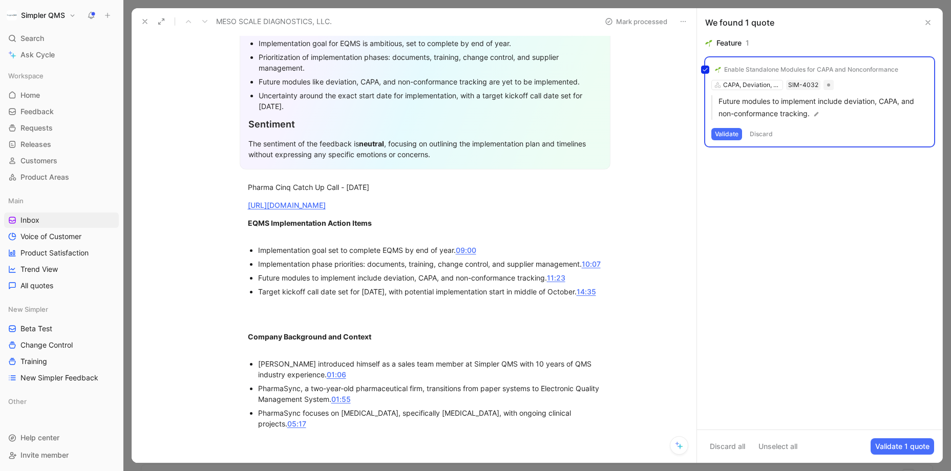
click at [731, 130] on div "Enable Standalone Modules for CAPA and Nonconformance CAPA, Deviation, Recorded…" at bounding box center [820, 101] width 229 height 89
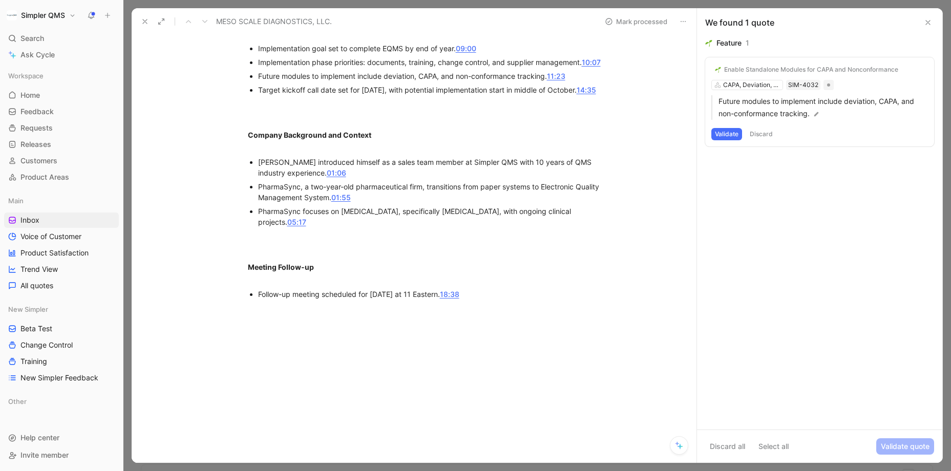
scroll to position [0, 0]
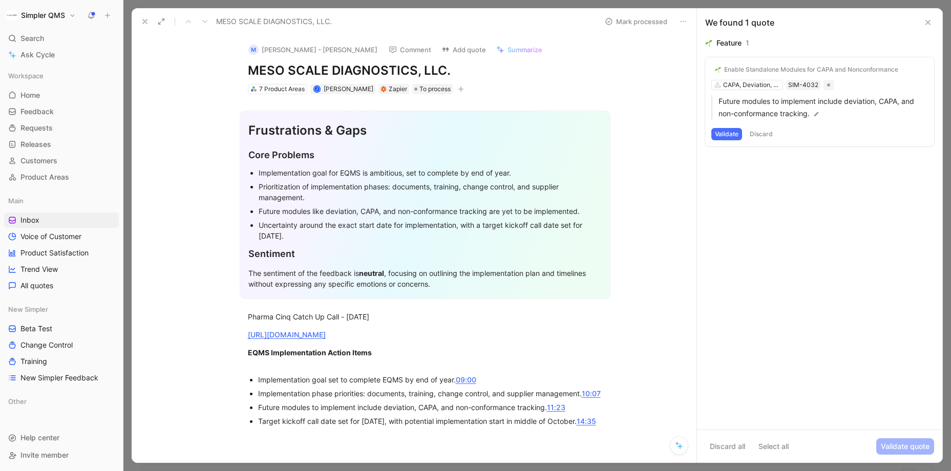
click at [613, 22] on button "Mark processed" at bounding box center [637, 21] width 72 height 14
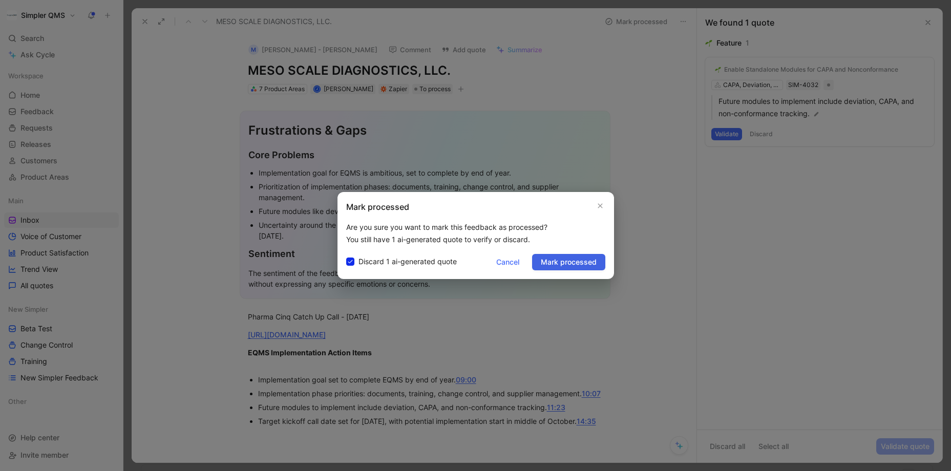
click at [585, 257] on span "Mark processed" at bounding box center [569, 262] width 56 height 12
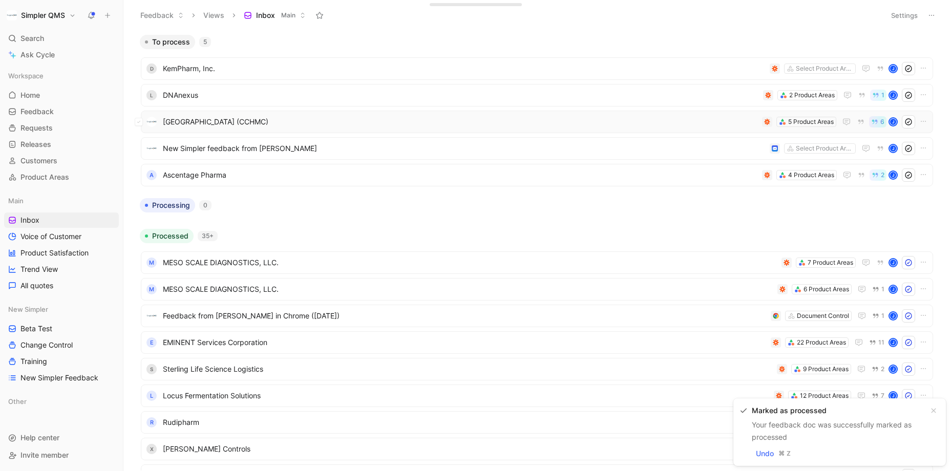
click at [539, 126] on span "[GEOGRAPHIC_DATA] (CCHMC)" at bounding box center [460, 122] width 595 height 12
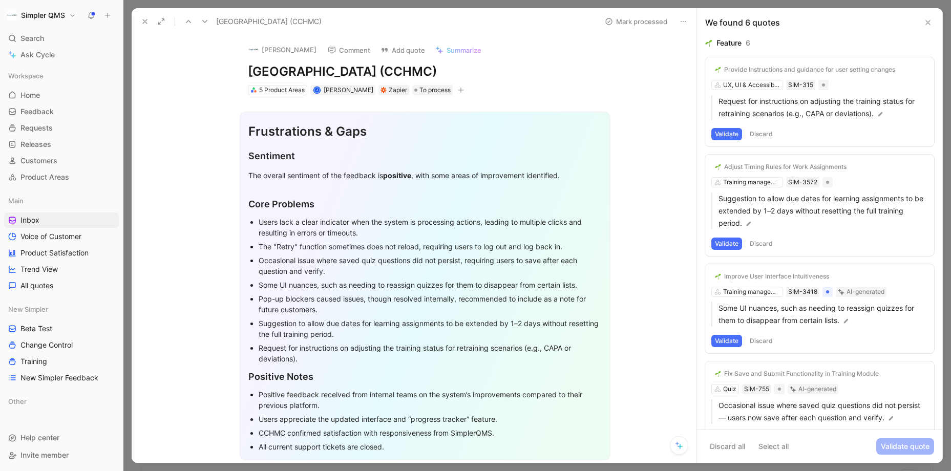
drag, startPoint x: 577, startPoint y: 65, endPoint x: 262, endPoint y: 61, distance: 314.6
click at [262, 61] on div "[PERSON_NAME] Comment Add quote Summarize [GEOGRAPHIC_DATA] (CCHMC) 5 Product A…" at bounding box center [426, 65] width 394 height 61
copy h1 "[GEOGRAPHIC_DATA] (CCHMC)"
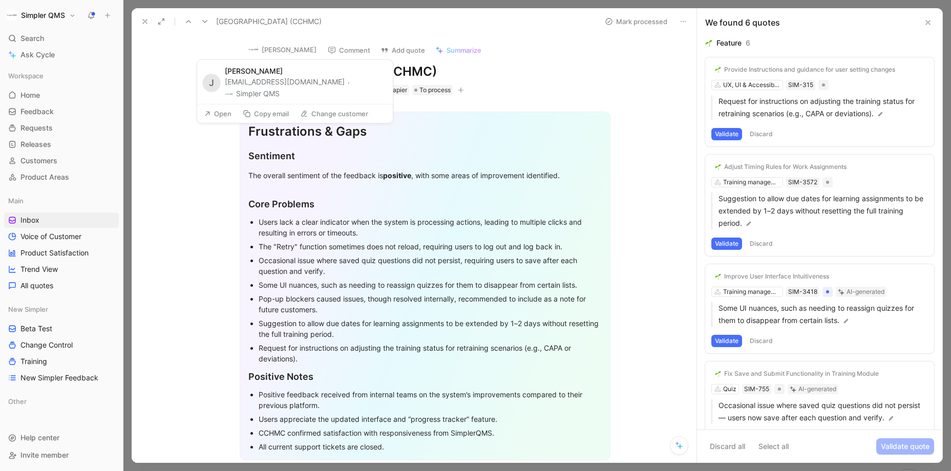
click at [279, 50] on button "[PERSON_NAME]" at bounding box center [282, 49] width 77 height 15
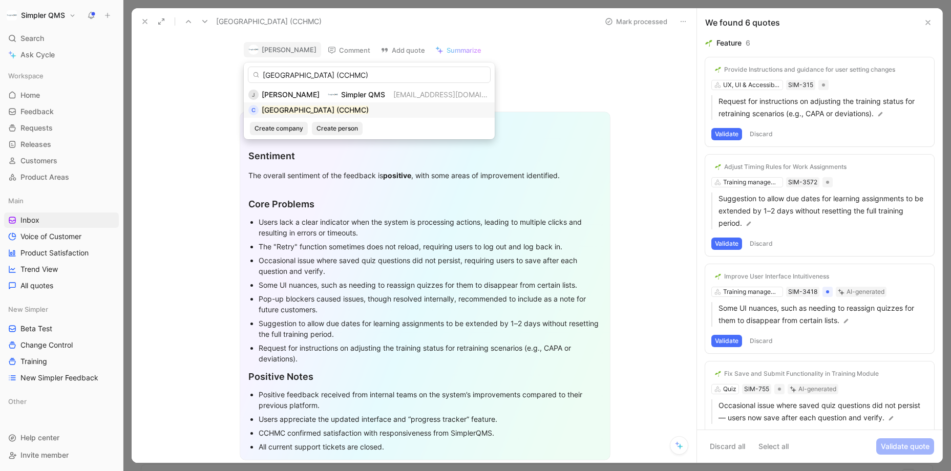
type input "[GEOGRAPHIC_DATA] (CCHMC)"
click at [336, 108] on mark "[GEOGRAPHIC_DATA] (CCHMC)" at bounding box center [315, 110] width 107 height 9
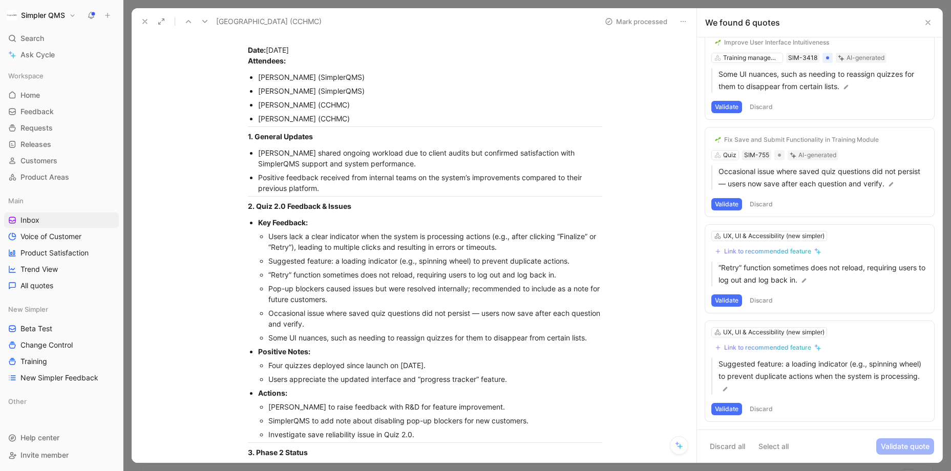
scroll to position [439, 0]
click at [753, 330] on div "UX, UI & Accessibility (new simpler)" at bounding box center [773, 332] width 101 height 10
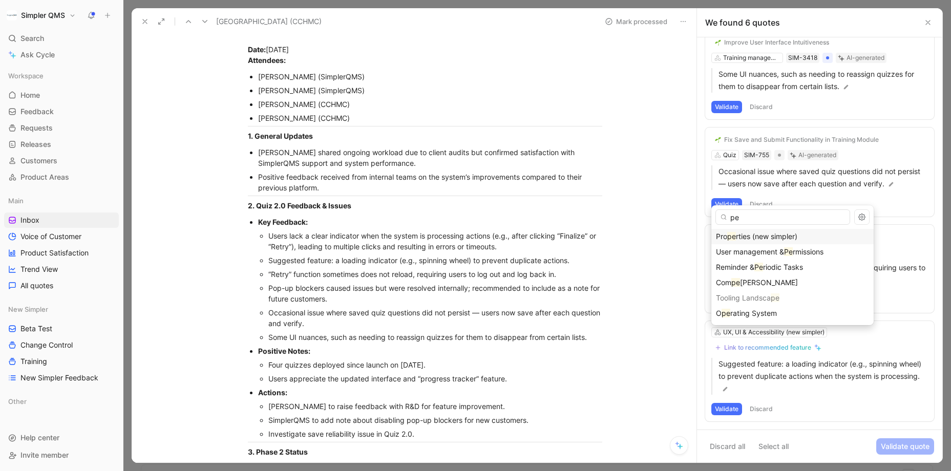
type input "p"
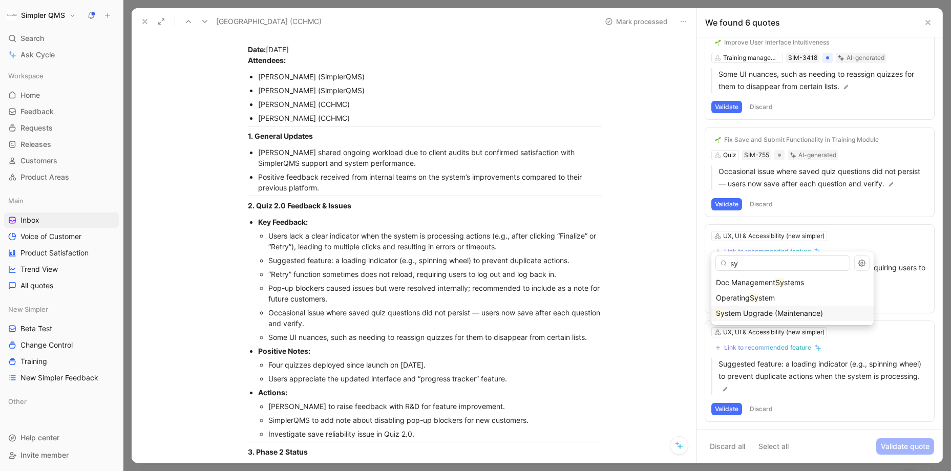
type input "sy"
click at [753, 312] on span "stem Upgrade (Maintenance)" at bounding box center [774, 313] width 98 height 9
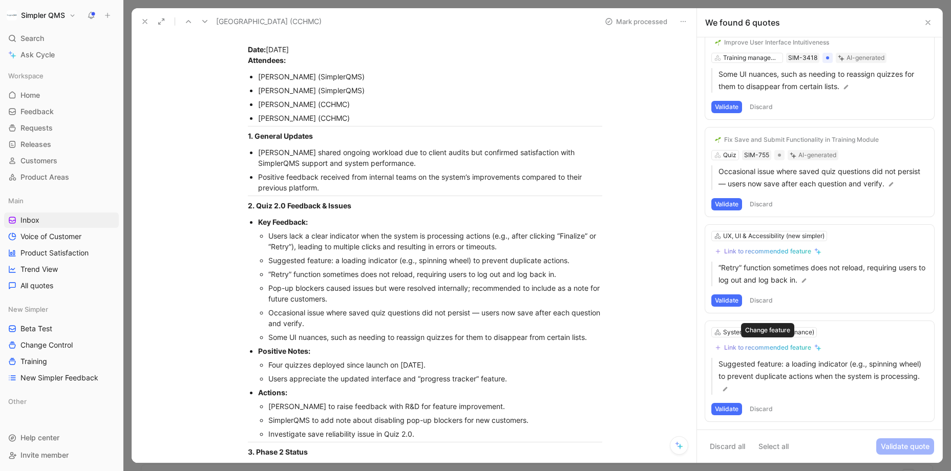
click at [753, 347] on div "Link to recommended feature" at bounding box center [768, 348] width 87 height 8
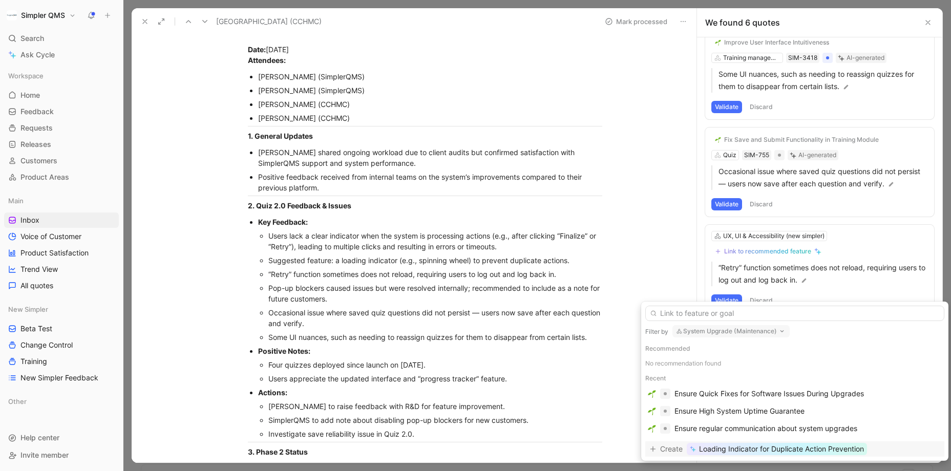
click at [753, 392] on span "Loading Indicator for Duplicate Action Prevention" at bounding box center [781, 449] width 165 height 12
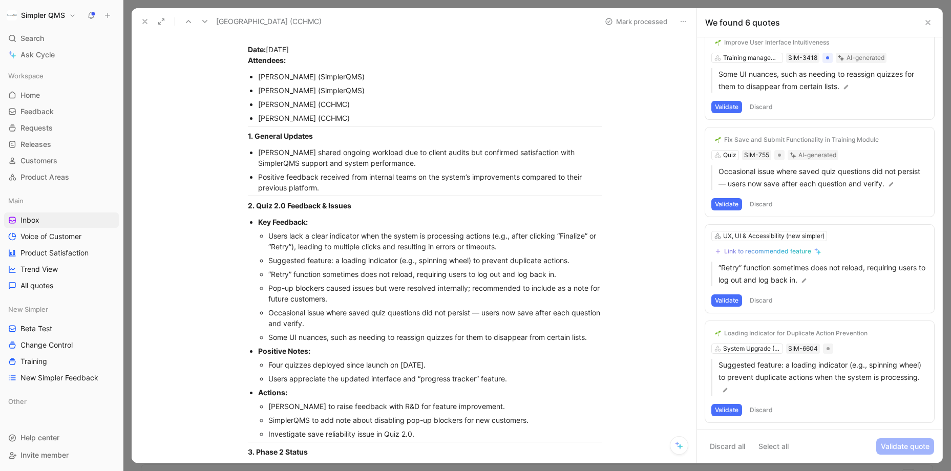
click at [753, 357] on div "Loading Indicator for Duplicate Action Prevention System Upgrade (Maintenance) …" at bounding box center [820, 371] width 229 height 101
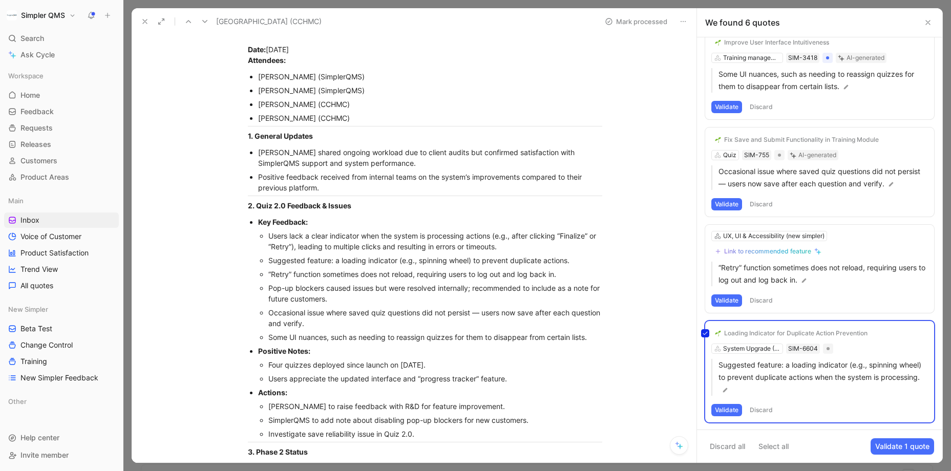
click at [753, 372] on div "Loading Indicator for Duplicate Action Prevention System Upgrade (Maintenance) …" at bounding box center [820, 371] width 229 height 101
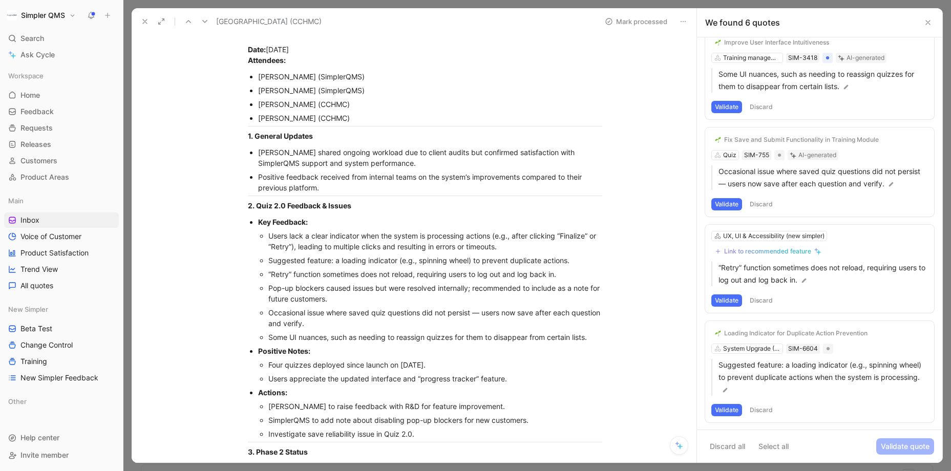
click at [753, 333] on div "Loading Indicator for Duplicate Action Prevention" at bounding box center [796, 333] width 143 height 8
click at [739, 311] on button "Open" at bounding box center [732, 313] width 37 height 14
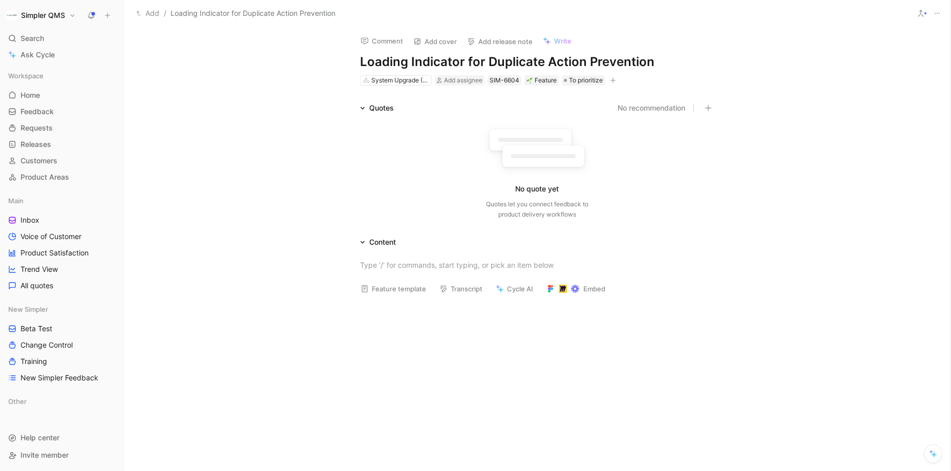
click at [613, 78] on icon "button" at bounding box center [613, 80] width 6 height 6
click at [516, 132] on span "M-Files" at bounding box center [505, 136] width 24 height 9
click at [490, 110] on div at bounding box center [494, 110] width 8 height 8
click at [490, 106] on input "checkbox" at bounding box center [490, 106] width 0 height 0
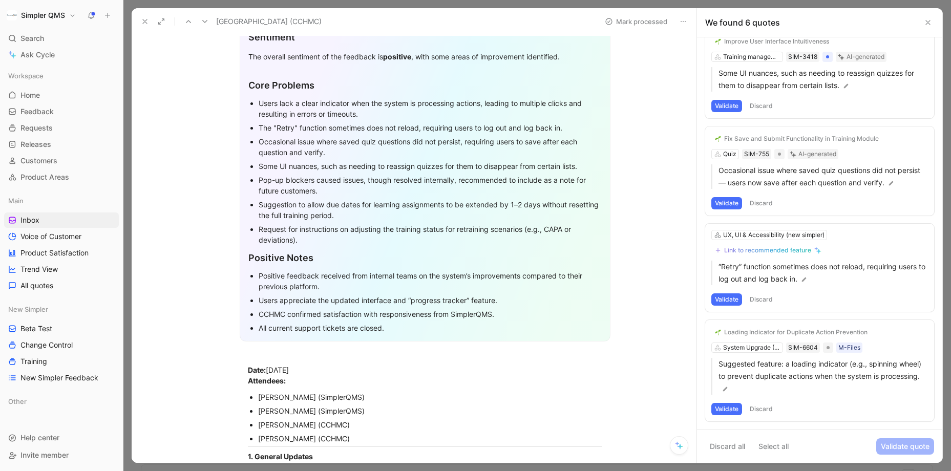
scroll to position [127, 0]
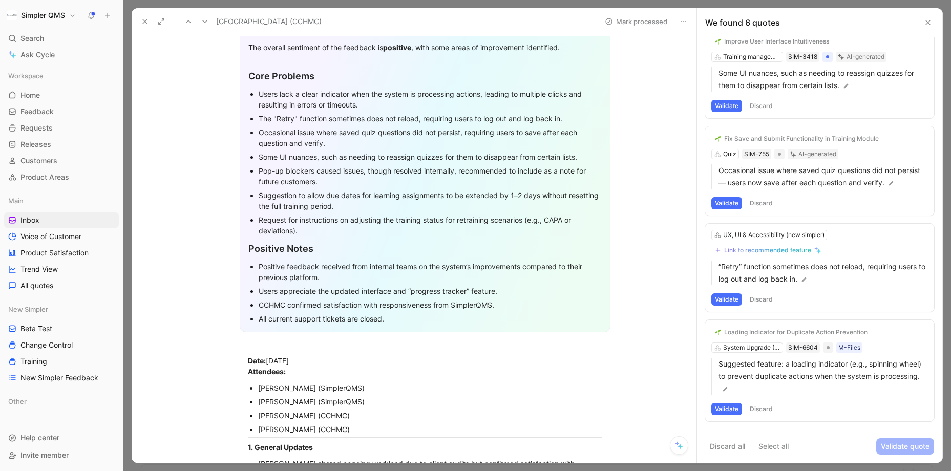
click at [729, 392] on button "Validate" at bounding box center [727, 409] width 31 height 12
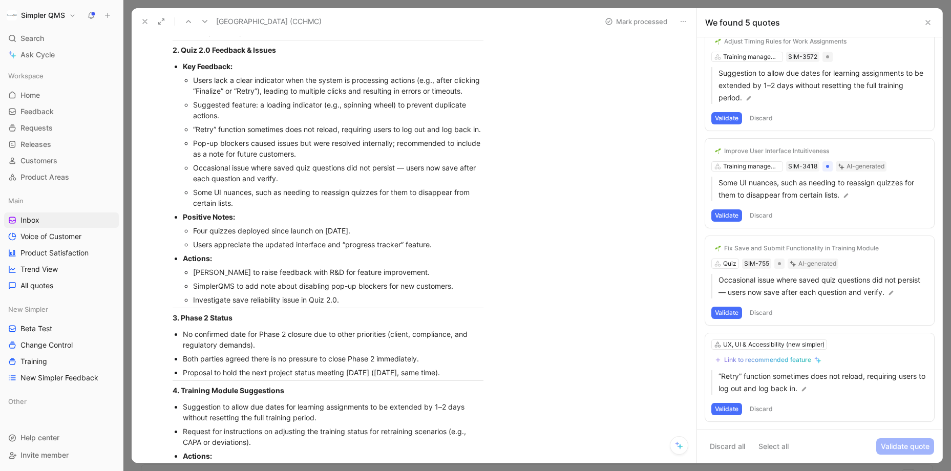
scroll to position [614, 0]
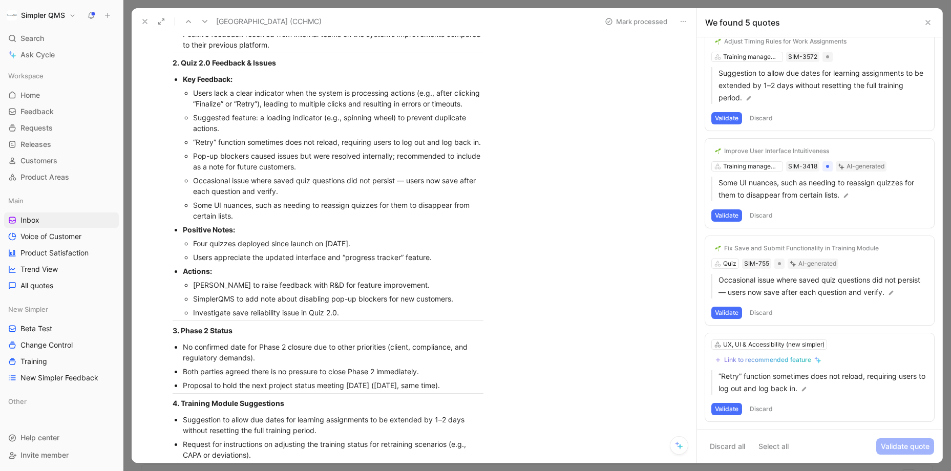
click at [753, 392] on button "Discard" at bounding box center [762, 409] width 30 height 12
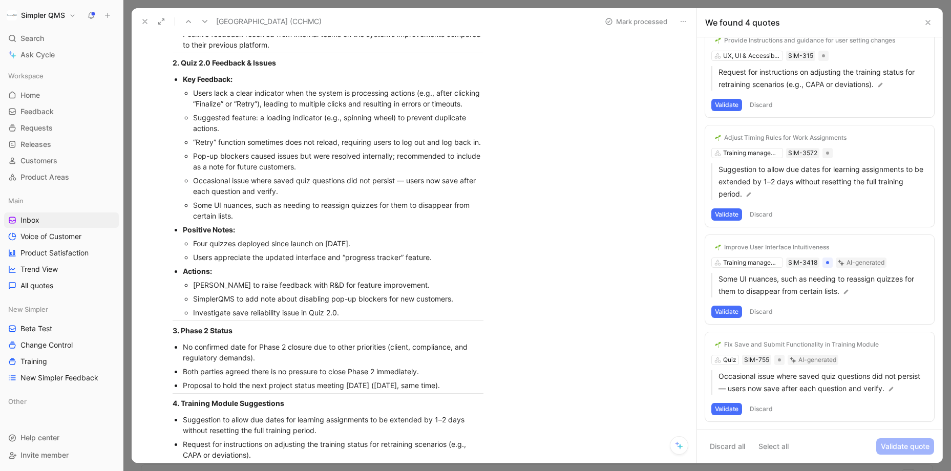
scroll to position [30, 0]
click at [753, 392] on button "Discard" at bounding box center [762, 409] width 30 height 12
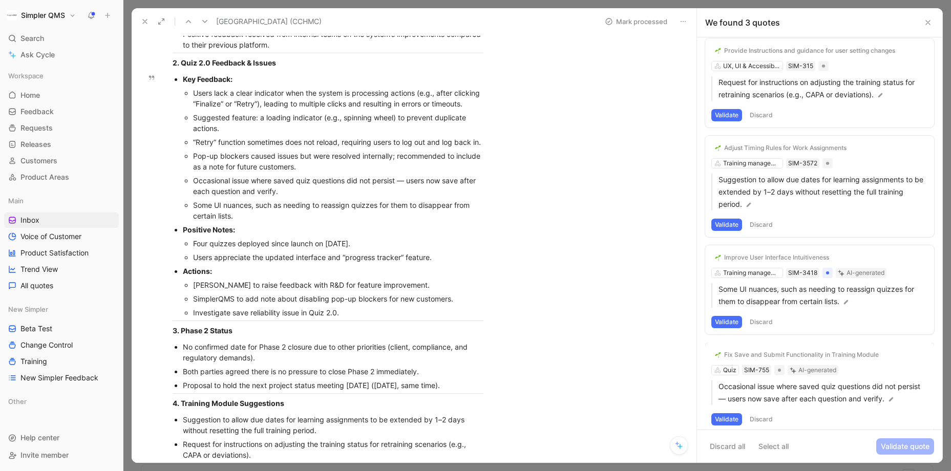
scroll to position [0, 0]
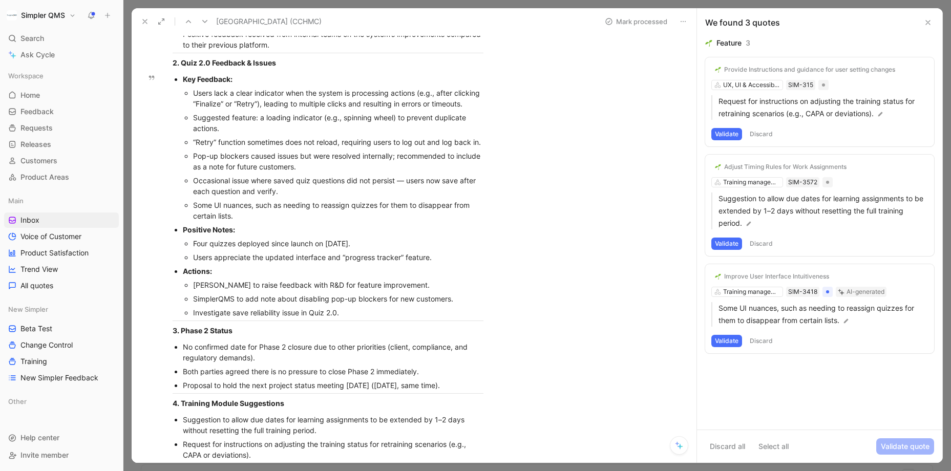
click at [753, 339] on button "Discard" at bounding box center [762, 341] width 30 height 12
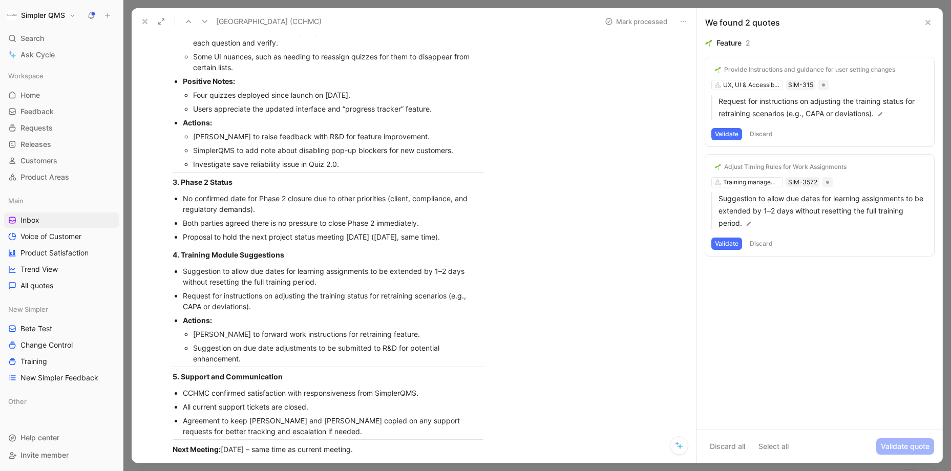
scroll to position [763, 0]
click at [732, 240] on button "Validate" at bounding box center [727, 244] width 31 height 12
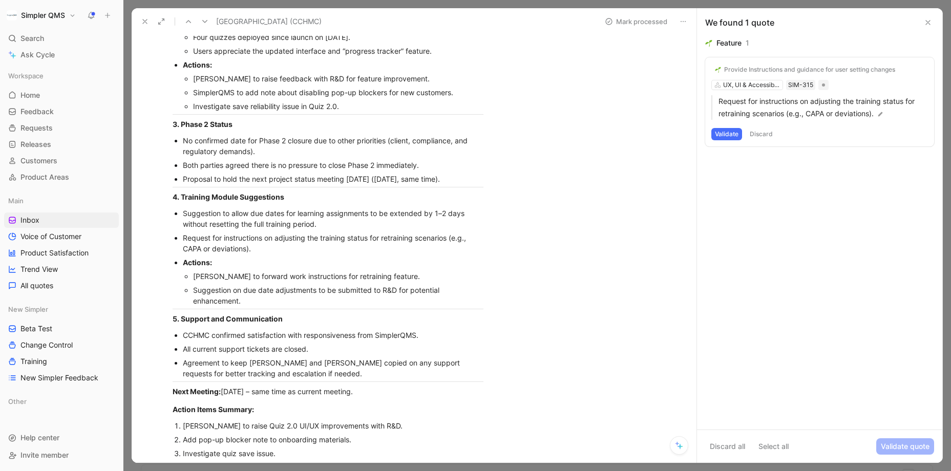
scroll to position [825, 0]
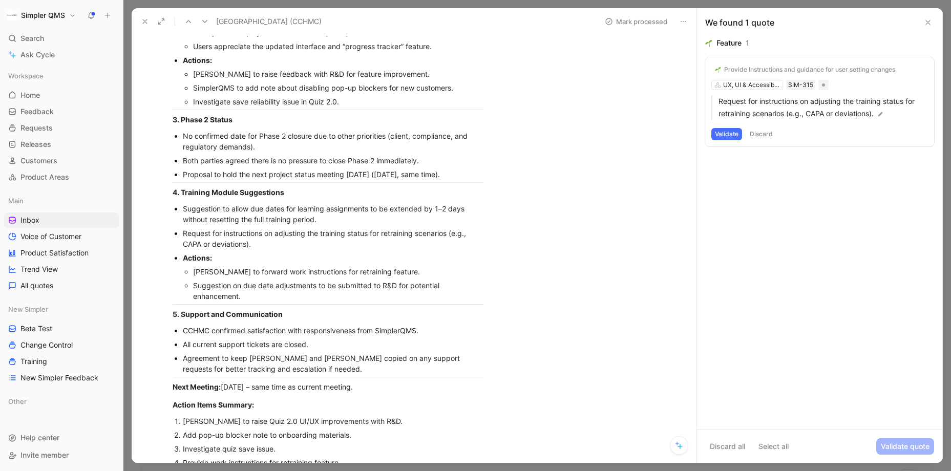
click at [753, 134] on button "Discard" at bounding box center [762, 134] width 30 height 12
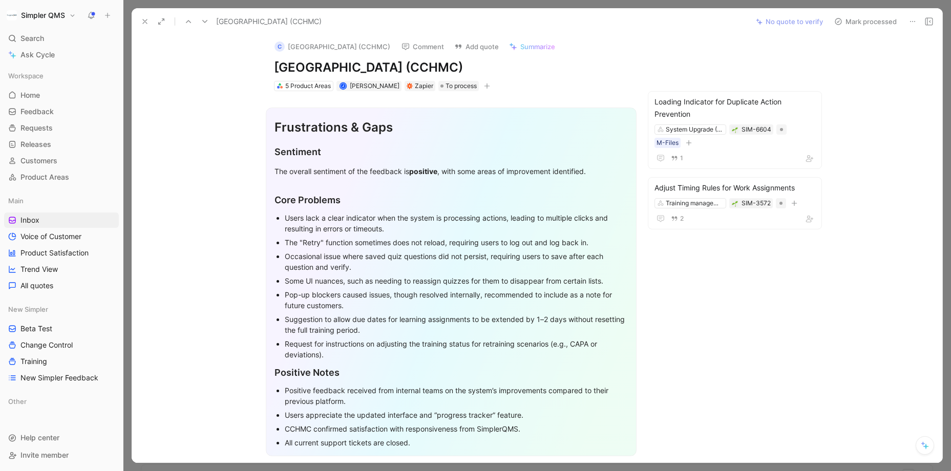
scroll to position [0, 0]
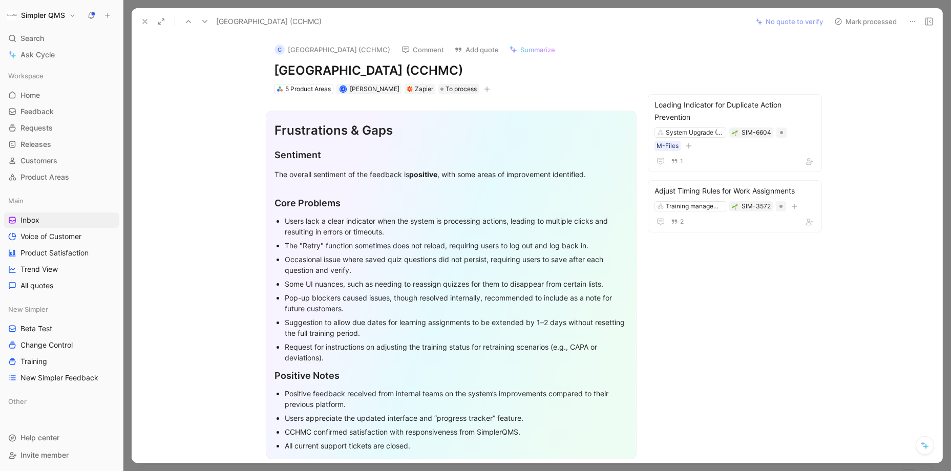
click at [753, 24] on use at bounding box center [839, 21] width 6 height 6
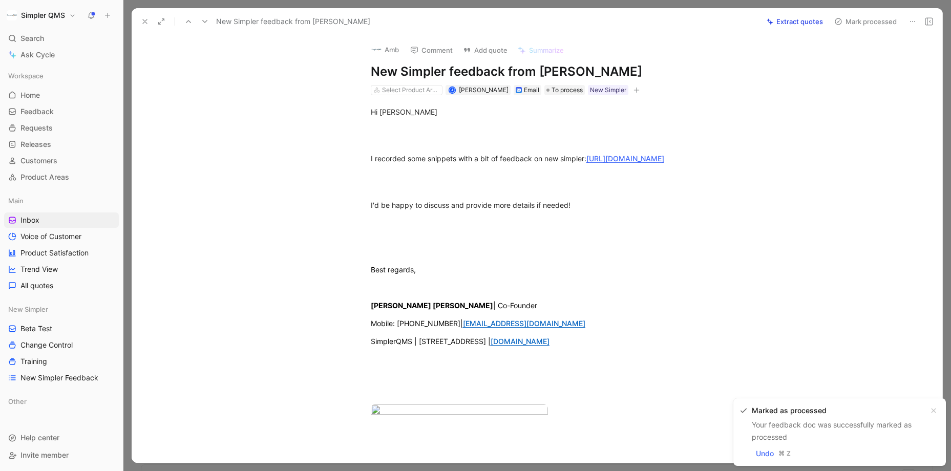
click at [143, 20] on use at bounding box center [145, 21] width 4 height 4
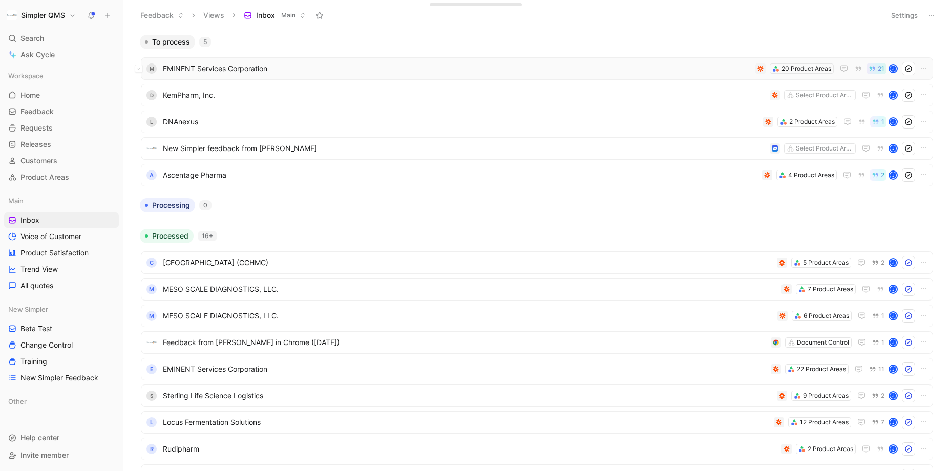
click at [674, 68] on span "EMINENT Services Corporation" at bounding box center [457, 69] width 589 height 12
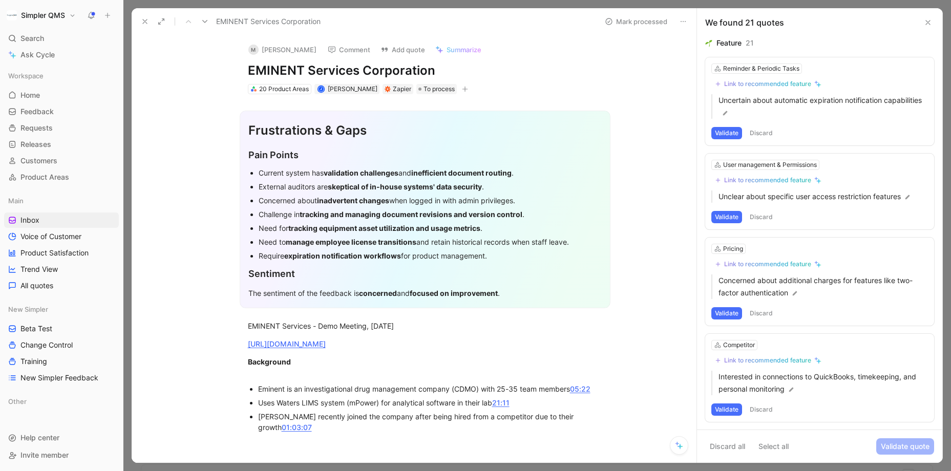
click at [685, 17] on icon at bounding box center [683, 21] width 8 height 8
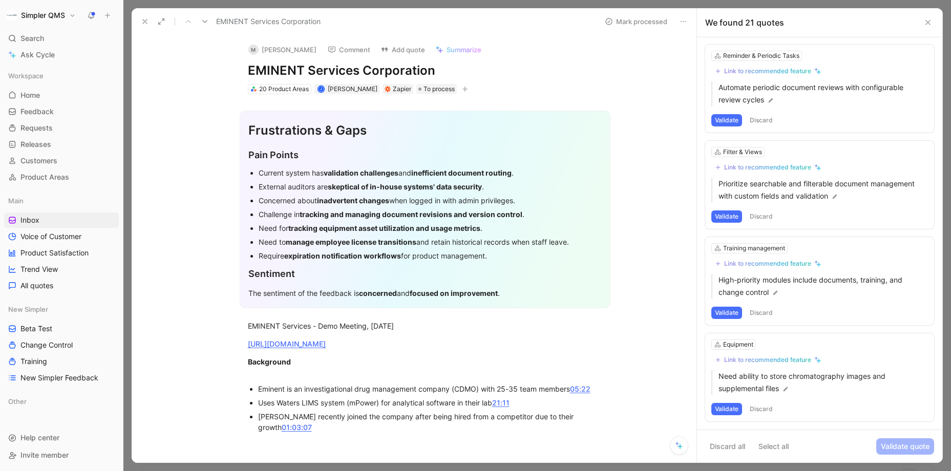
drag, startPoint x: 442, startPoint y: 70, endPoint x: 211, endPoint y: 73, distance: 231.6
click at [211, 73] on div "M [PERSON_NAME] Comment Add quote Summarize EMINENT Services Corporation 20 Pro…" at bounding box center [414, 249] width 565 height 428
copy h1 "EMINENT Services Corporation"
click at [254, 46] on div "M" at bounding box center [254, 50] width 10 height 10
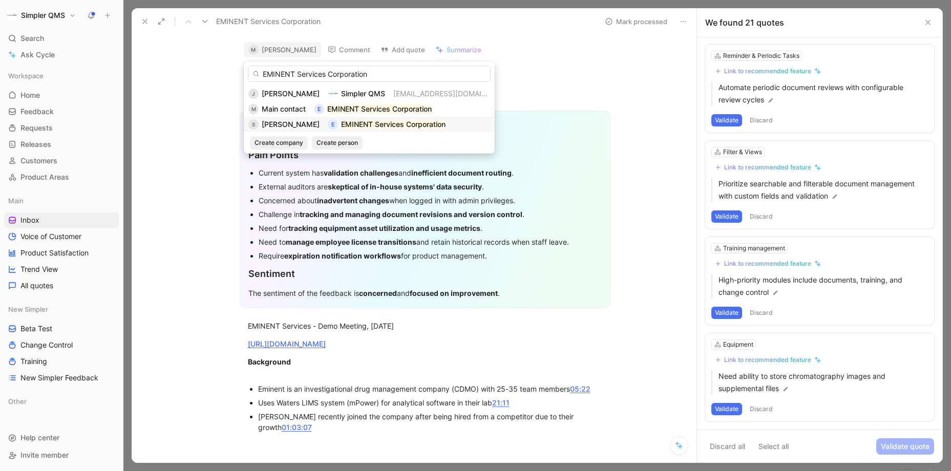
type input "EMINENT Services Corporation"
click at [289, 122] on span "[PERSON_NAME]" at bounding box center [291, 124] width 58 height 9
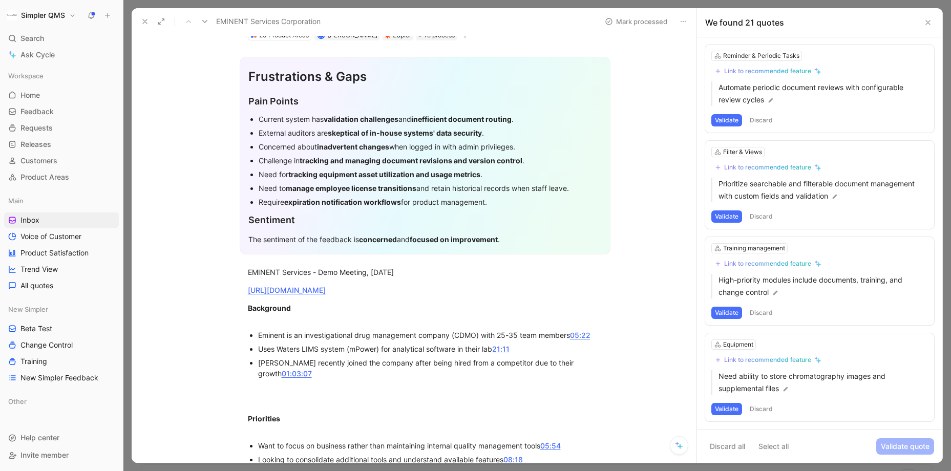
scroll to position [59, 0]
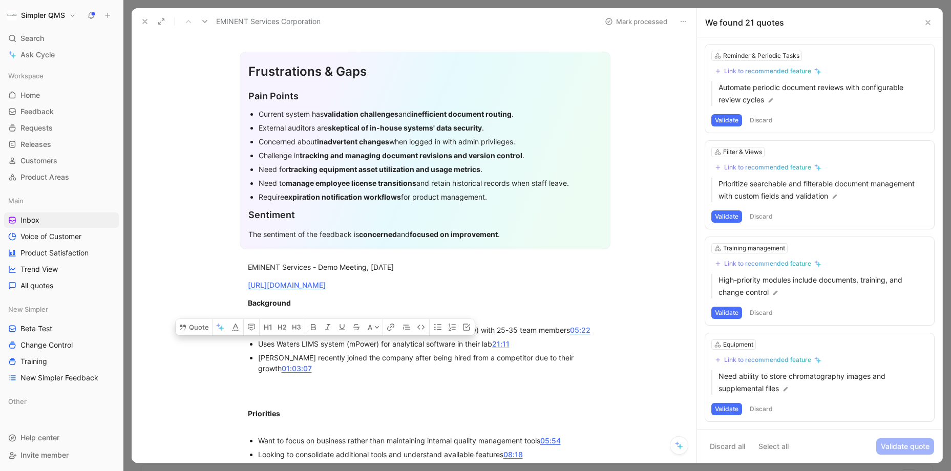
drag, startPoint x: 304, startPoint y: 344, endPoint x: 347, endPoint y: 343, distance: 42.5
click at [347, 343] on div "Uses Waters LIMS system (mPower) for analytical software in their lab 21:11" at bounding box center [430, 344] width 344 height 11
click at [197, 330] on button "Quote" at bounding box center [194, 327] width 36 height 16
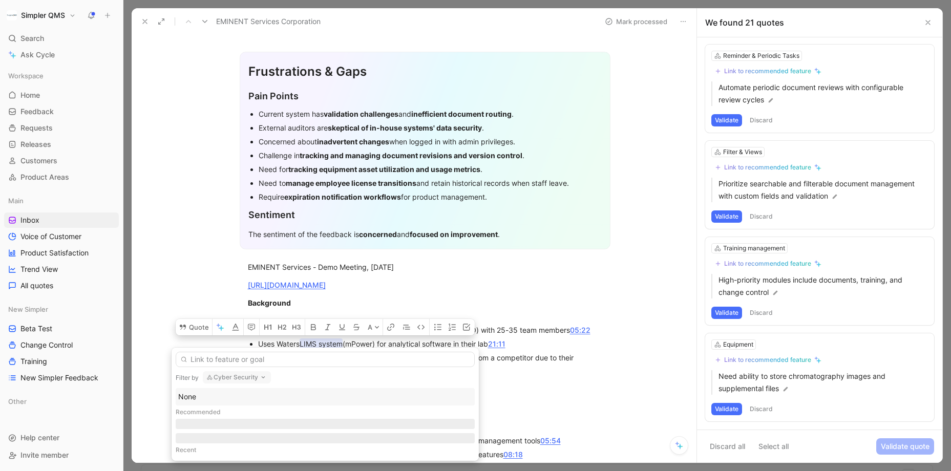
click at [259, 379] on icon "button" at bounding box center [263, 378] width 8 height 8
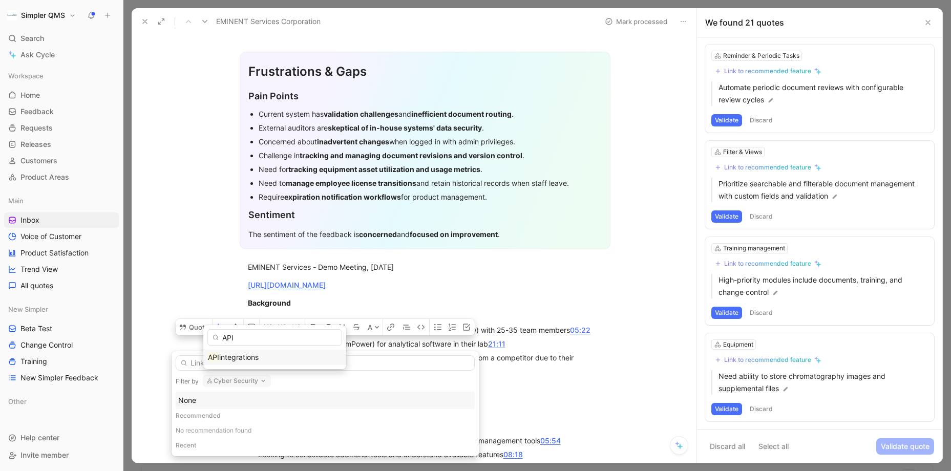
type input "API"
click at [246, 355] on span "integrations" at bounding box center [238, 357] width 39 height 9
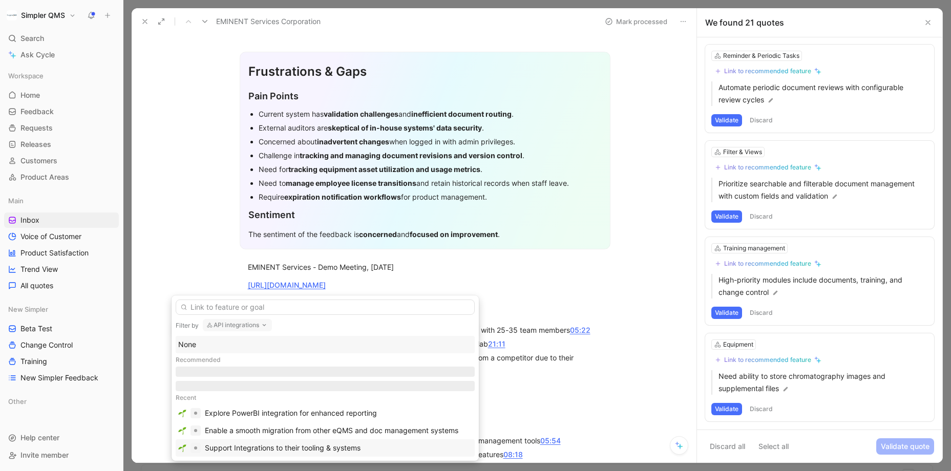
click at [358, 392] on div "Support Integrations to their tooling & systems" at bounding box center [283, 448] width 156 height 12
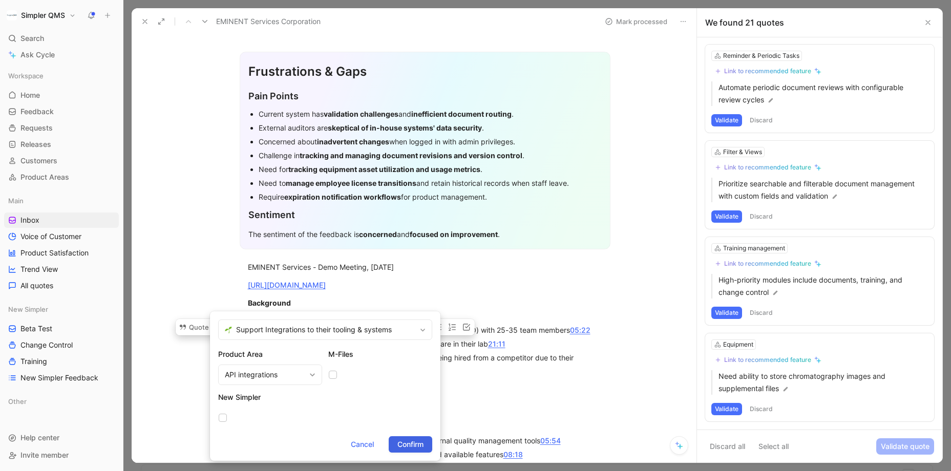
click at [417, 392] on span "Confirm" at bounding box center [411, 445] width 26 height 12
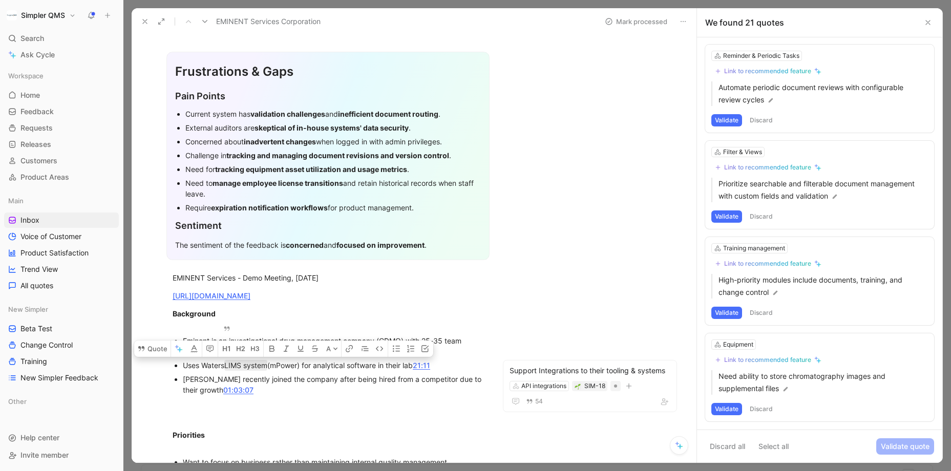
click at [753, 392] on button "Discard" at bounding box center [762, 409] width 30 height 12
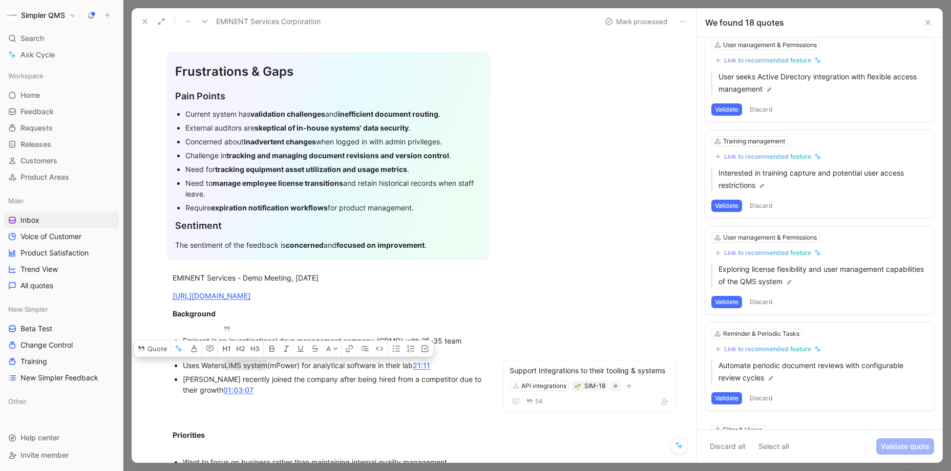
scroll to position [1350, 0]
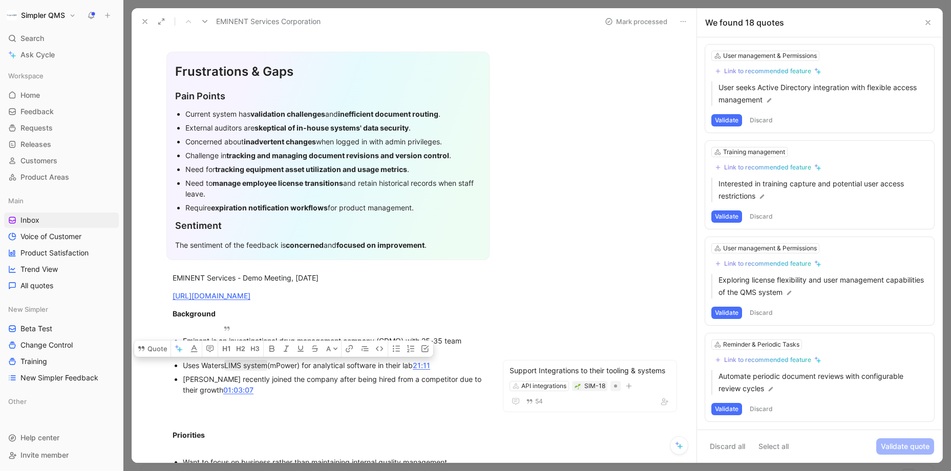
click at [753, 392] on button "Discard" at bounding box center [762, 409] width 30 height 12
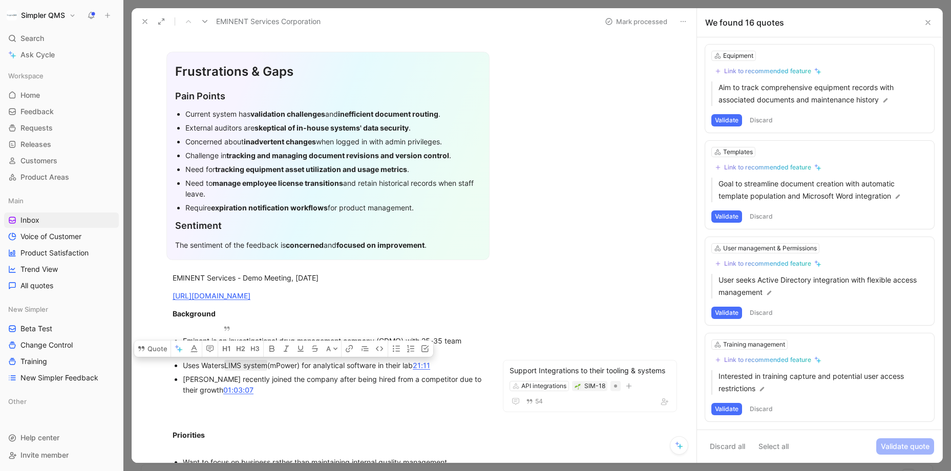
click at [753, 392] on button "Discard" at bounding box center [762, 409] width 30 height 12
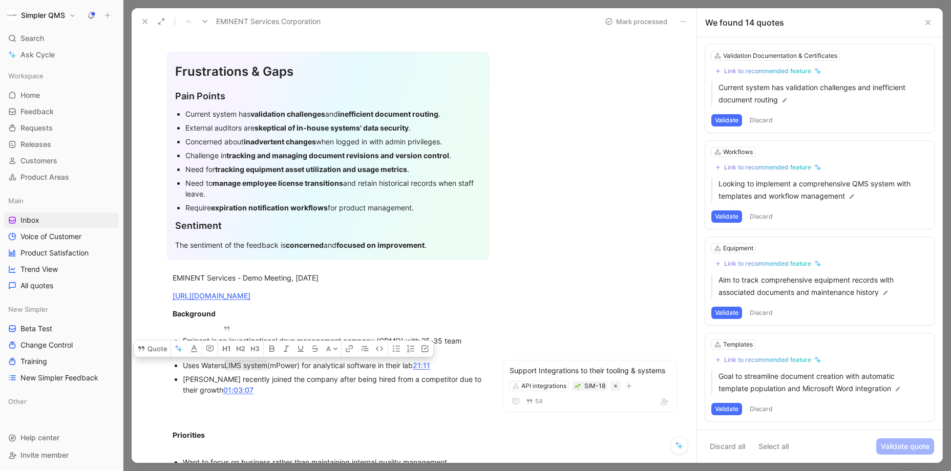
click at [753, 392] on button "Discard" at bounding box center [762, 409] width 30 height 12
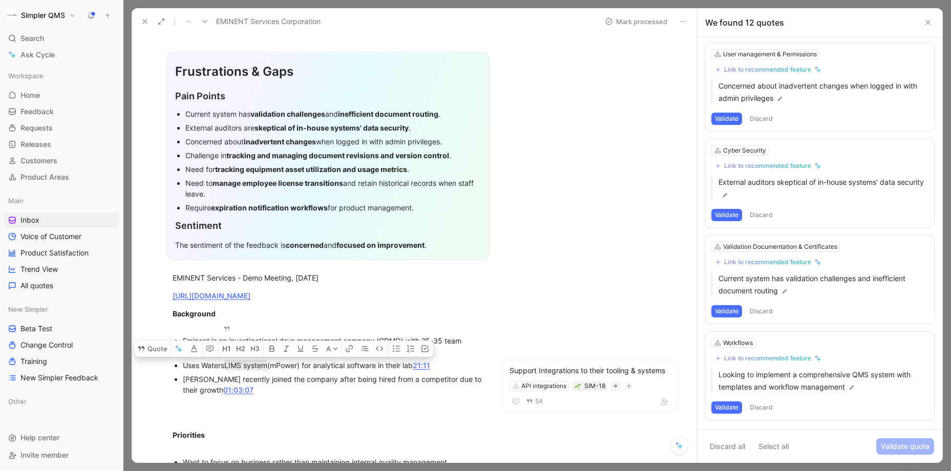
scroll to position [772, 0]
click at [753, 392] on button "Discard" at bounding box center [762, 409] width 30 height 12
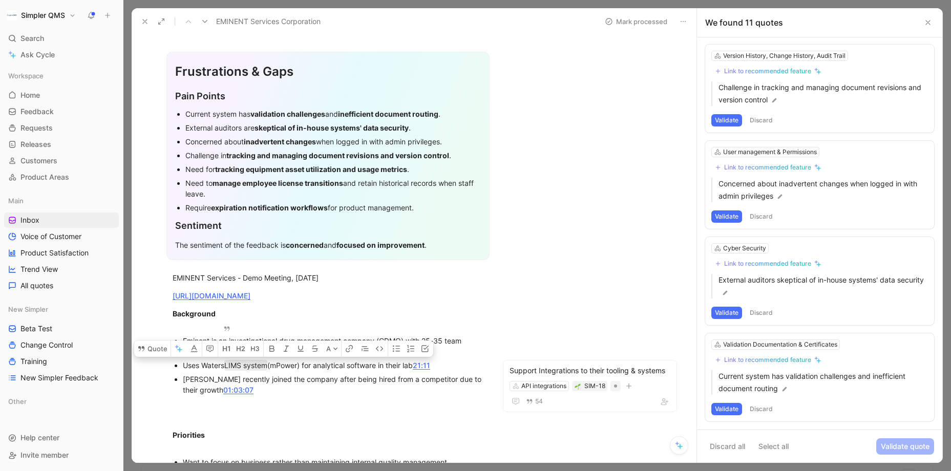
click at [753, 392] on button "Discard" at bounding box center [762, 409] width 30 height 12
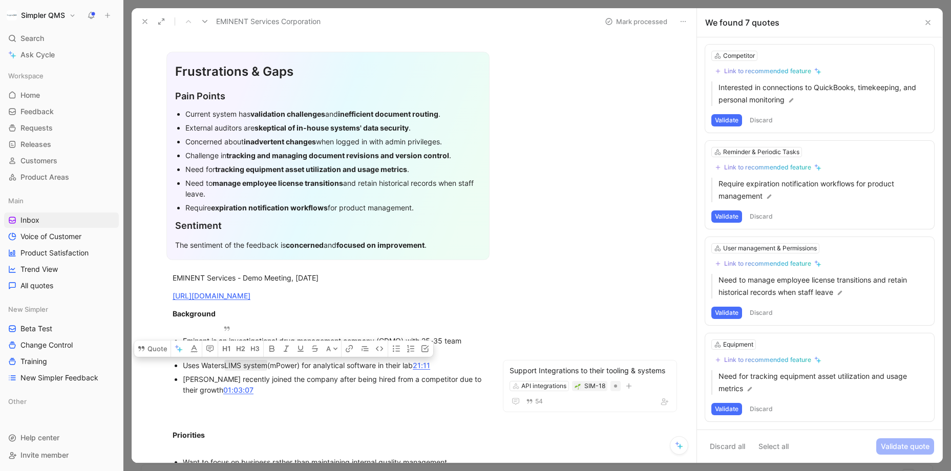
click at [753, 392] on button "Discard" at bounding box center [762, 409] width 30 height 12
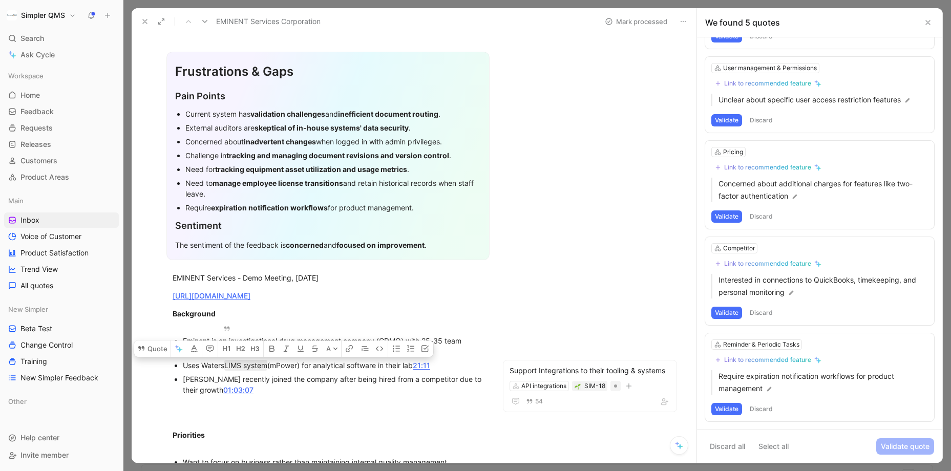
click at [753, 392] on button "Discard" at bounding box center [762, 409] width 30 height 12
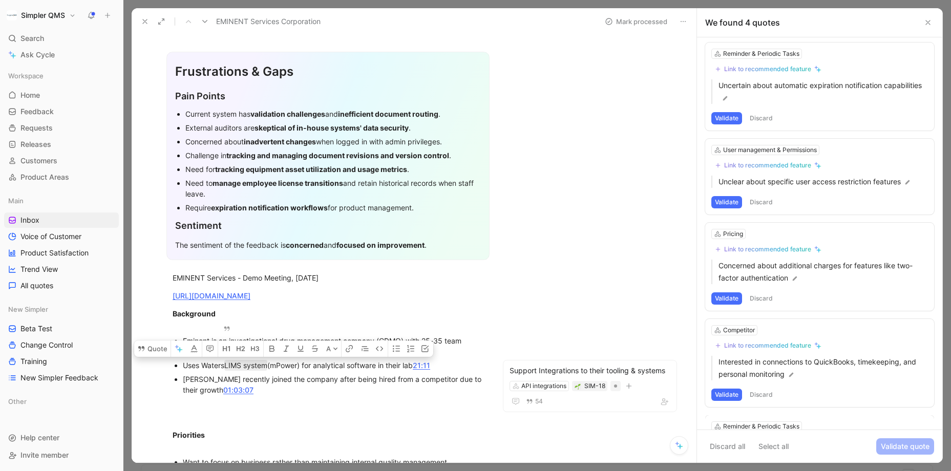
scroll to position [1, 0]
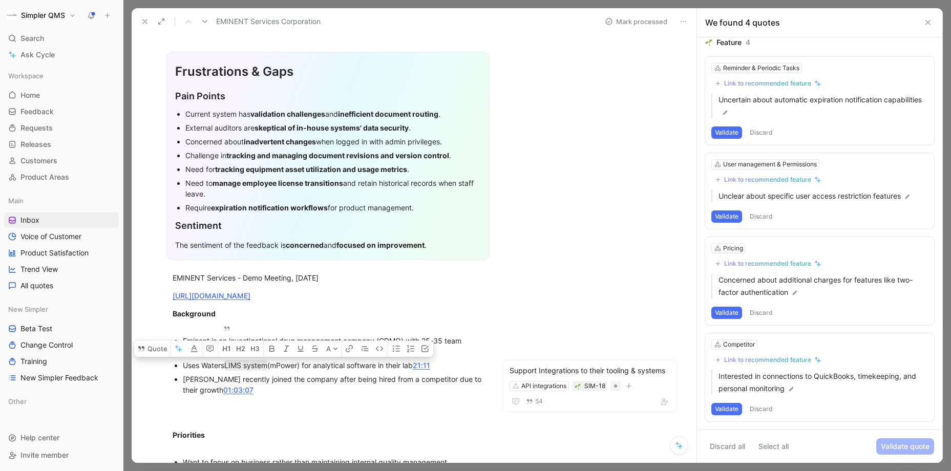
click at [753, 392] on button "Discard" at bounding box center [762, 409] width 30 height 12
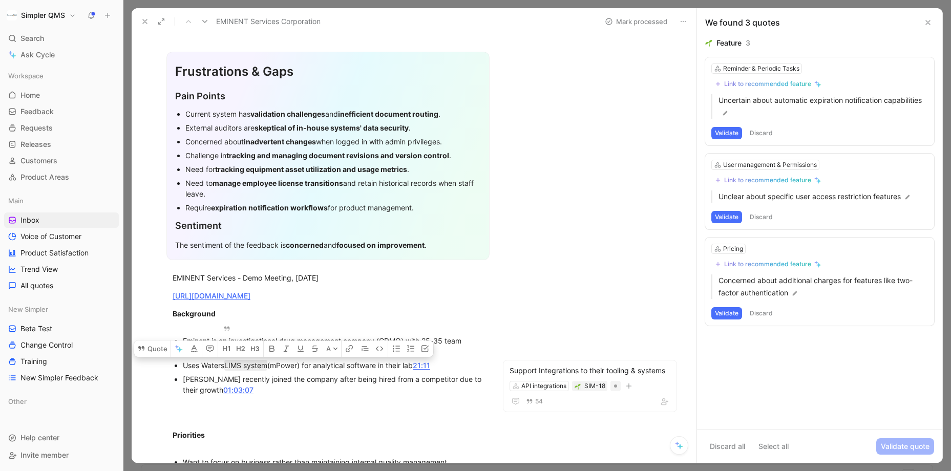
click at [753, 315] on button "Discard" at bounding box center [762, 313] width 30 height 12
click at [753, 217] on button "Discard" at bounding box center [762, 217] width 30 height 12
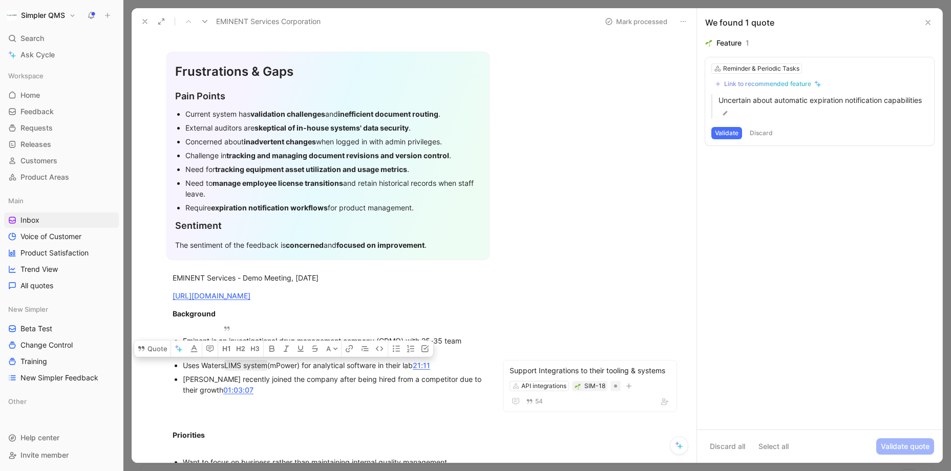
click at [753, 129] on button "Discard" at bounding box center [762, 133] width 30 height 12
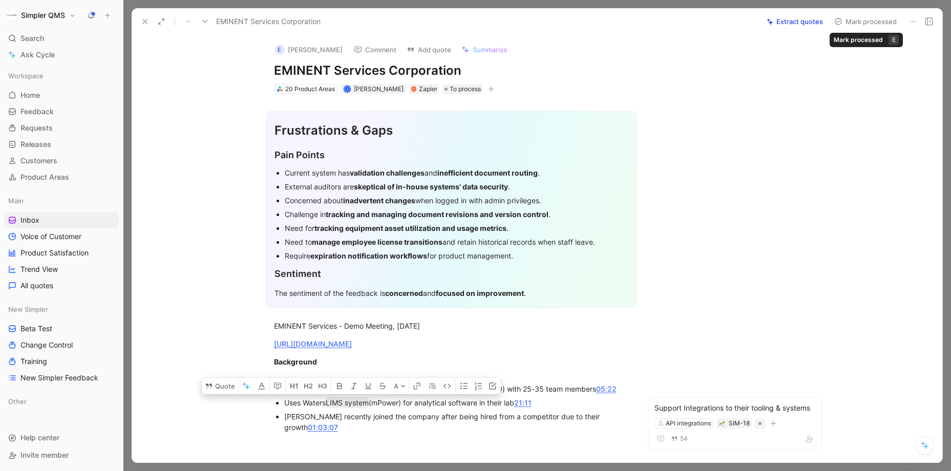
click at [753, 19] on icon at bounding box center [839, 21] width 8 height 8
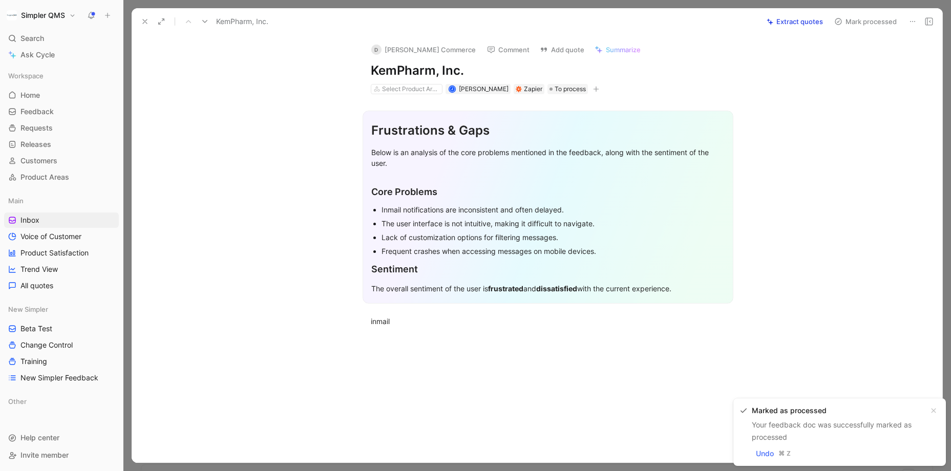
click at [753, 17] on icon at bounding box center [913, 21] width 8 height 8
click at [753, 60] on div "Delete" at bounding box center [868, 58] width 93 height 12
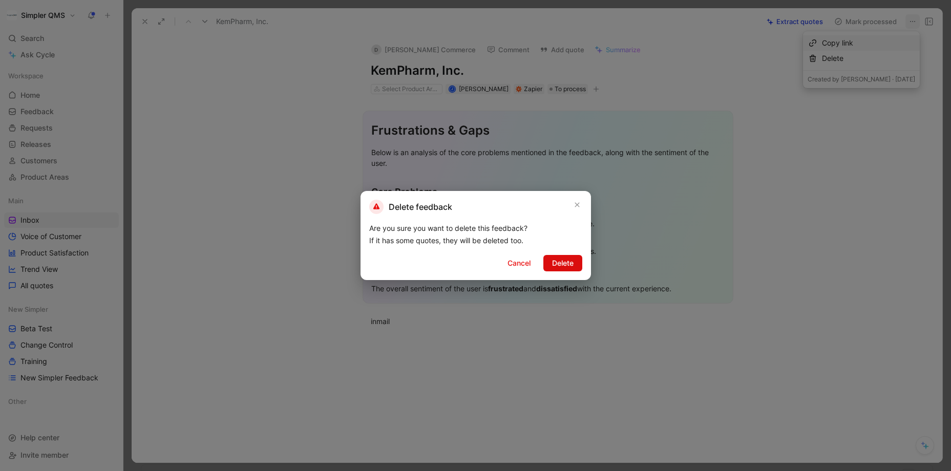
click at [559, 261] on span "Delete" at bounding box center [563, 263] width 22 height 12
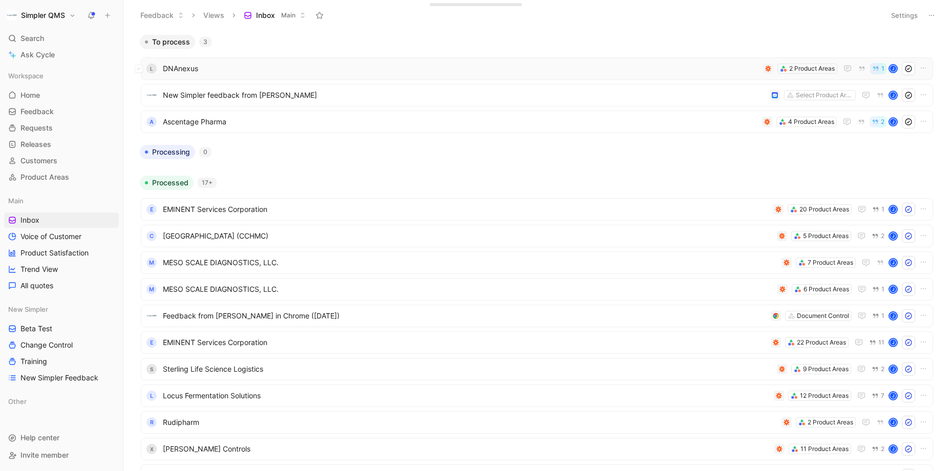
click at [425, 70] on span "DNAnexus" at bounding box center [461, 69] width 596 height 12
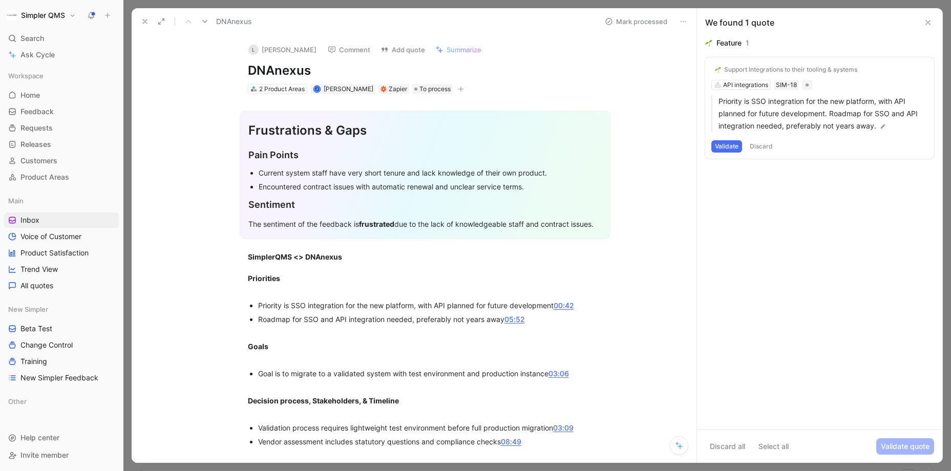
drag, startPoint x: 320, startPoint y: 75, endPoint x: 224, endPoint y: 71, distance: 95.9
click at [224, 71] on div "L [PERSON_NAME] Comment Add quote Summarize DNAnexus 2 Product Areas J [PERSON_…" at bounding box center [414, 249] width 565 height 428
copy h1 "DNAnexus"
click at [267, 50] on button "L [PERSON_NAME]" at bounding box center [282, 49] width 77 height 15
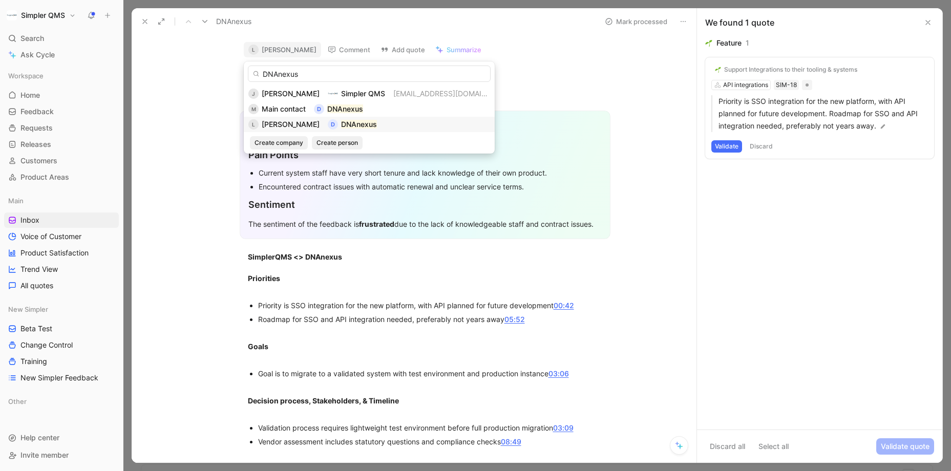
type input "DNAnexus"
click at [285, 124] on span "[PERSON_NAME]" at bounding box center [291, 124] width 58 height 9
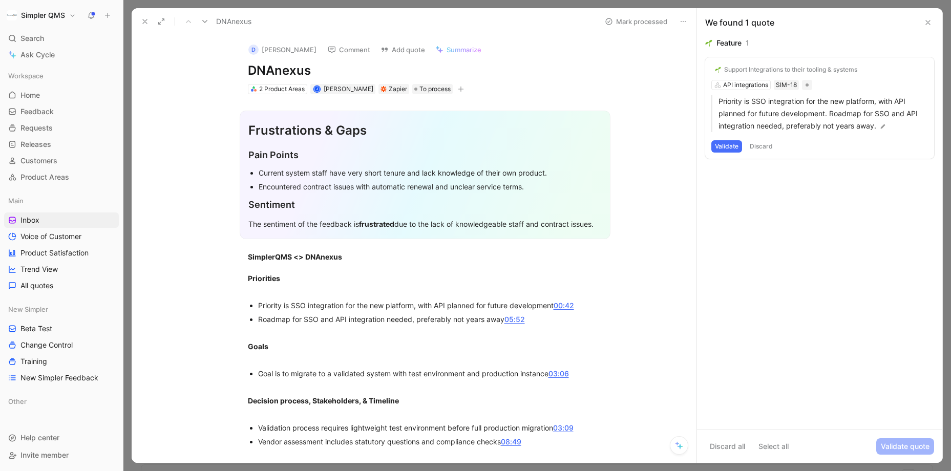
click at [732, 144] on button "Validate" at bounding box center [727, 146] width 31 height 12
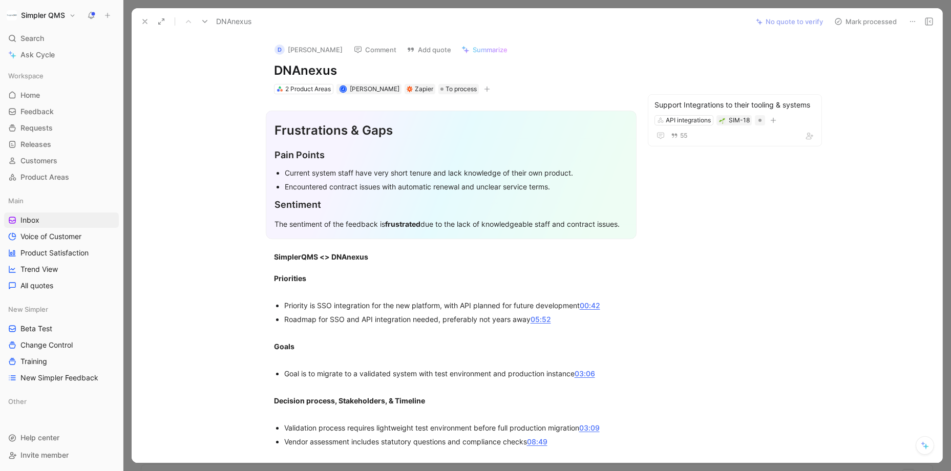
click at [753, 21] on button "Mark processed" at bounding box center [866, 21] width 72 height 14
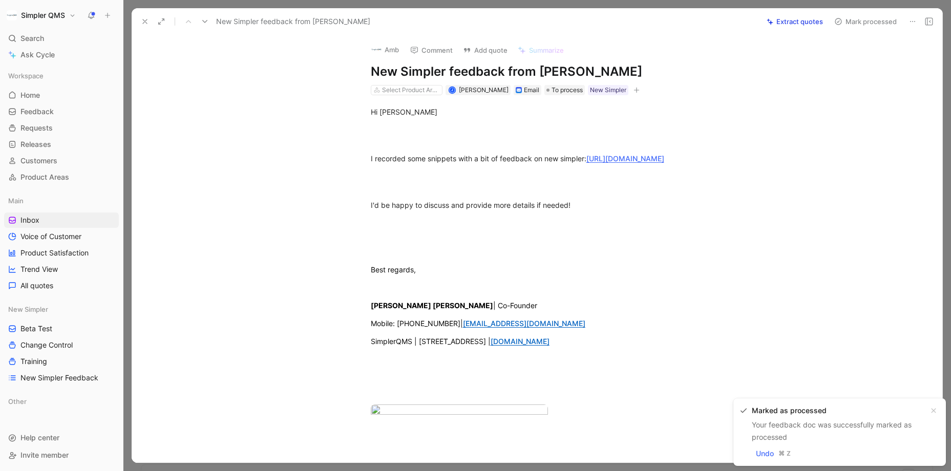
click at [145, 22] on use at bounding box center [145, 21] width 4 height 4
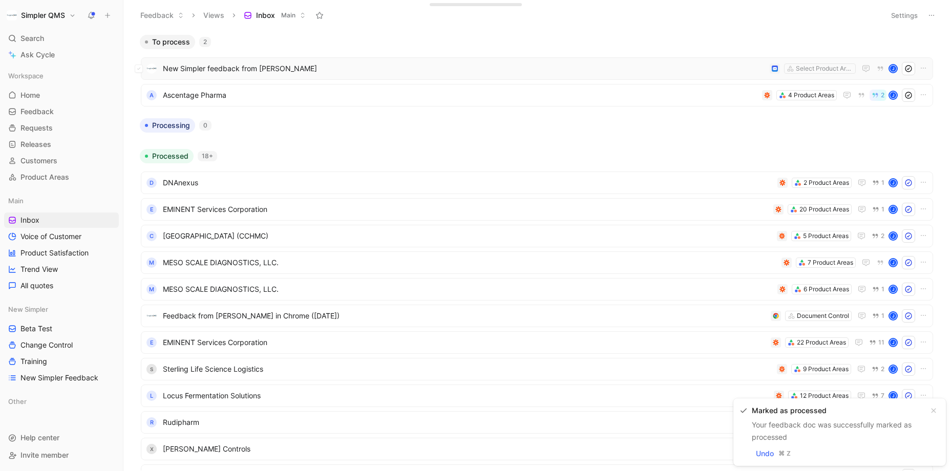
click at [266, 66] on span "New Simpler feedback from [PERSON_NAME]" at bounding box center [464, 69] width 603 height 12
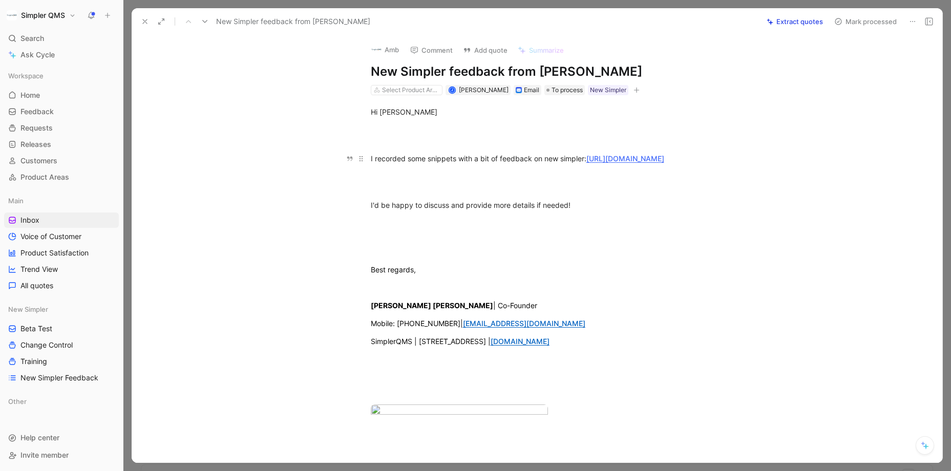
click at [587, 163] on link "[URL][DOMAIN_NAME]" at bounding box center [626, 158] width 78 height 9
drag, startPoint x: 670, startPoint y: 169, endPoint x: 344, endPoint y: 154, distance: 326.7
click at [344, 154] on div "Hi [PERSON_NAME] recorded some snippets with a bit of feedback on new simpler: …" at bounding box center [548, 269] width 790 height 349
click at [415, 191] on div at bounding box center [548, 182] width 355 height 22
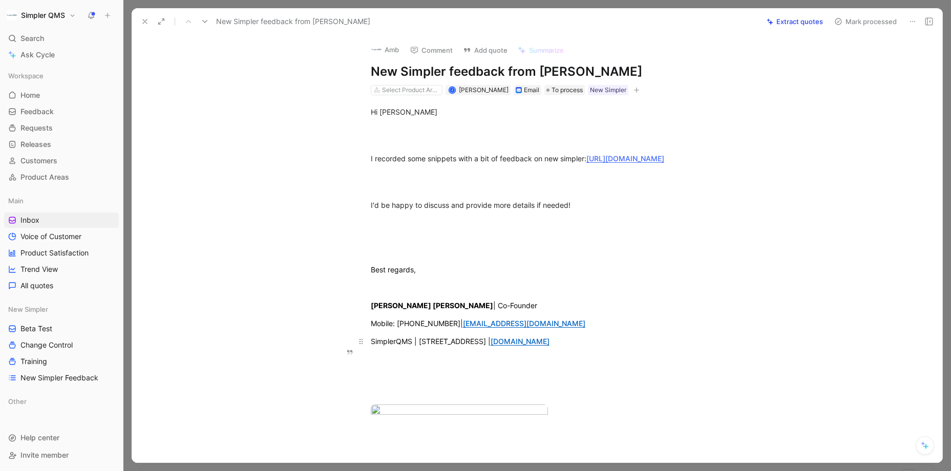
scroll to position [154, 0]
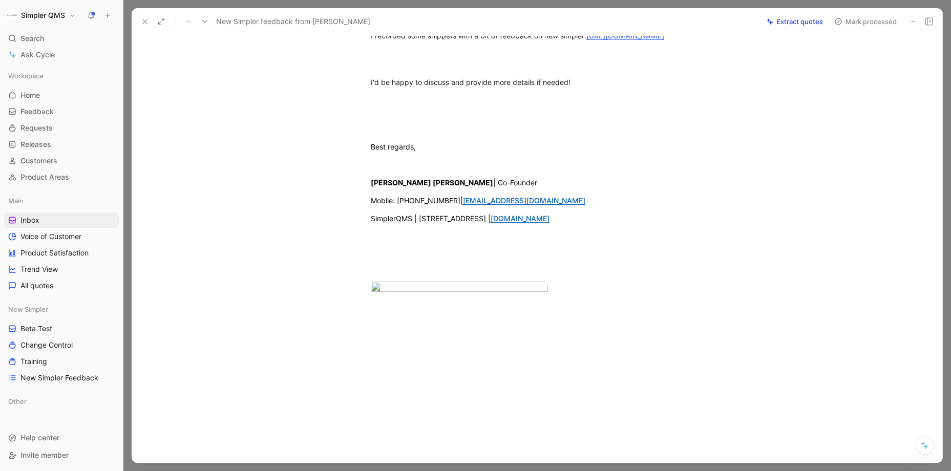
click at [482, 329] on div at bounding box center [548, 392] width 790 height 141
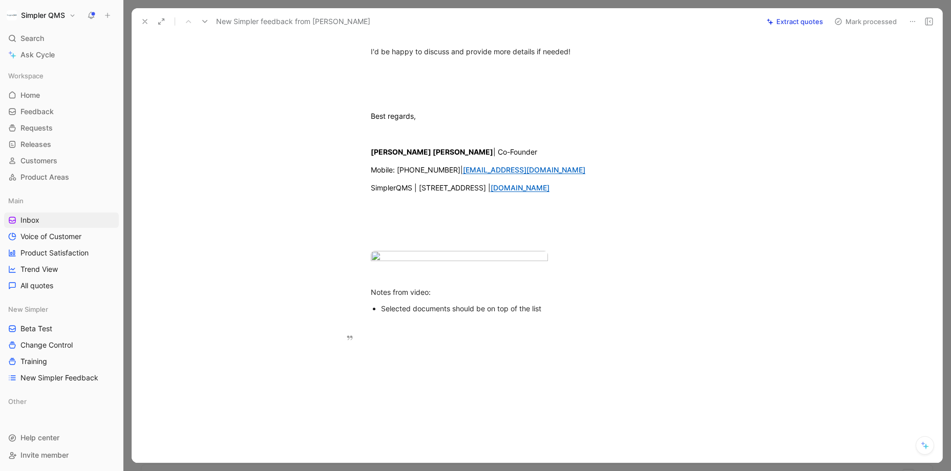
click at [451, 314] on div "Selected documents should be on top of the list" at bounding box center [553, 308] width 344 height 11
click at [634, 316] on p "Selected documents in training rules should be on top of the list" at bounding box center [553, 309] width 344 height 14
drag, startPoint x: 634, startPoint y: 345, endPoint x: 315, endPoint y: 335, distance: 319.9
click at [315, 324] on div "Hi [PERSON_NAME] recorded some snippets with a bit of feedback on new simpler: …" at bounding box center [548, 133] width 790 height 382
click at [364, 300] on button "Quote" at bounding box center [358, 292] width 36 height 16
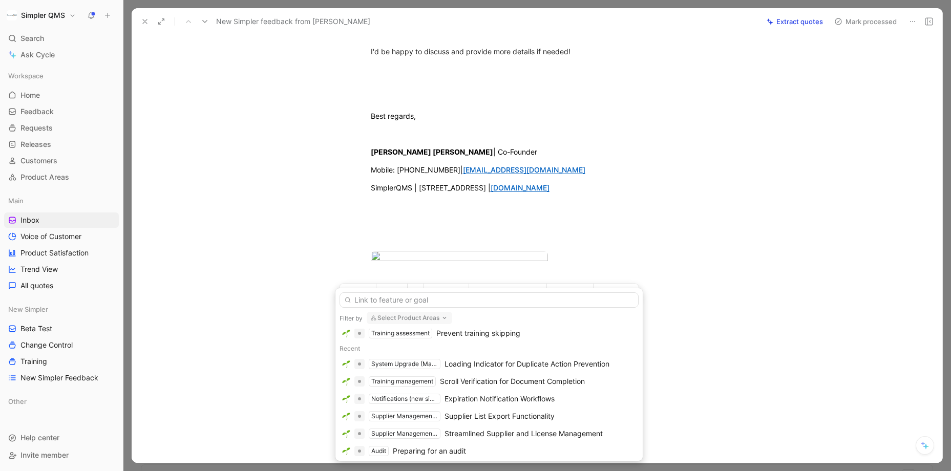
scroll to position [221, 0]
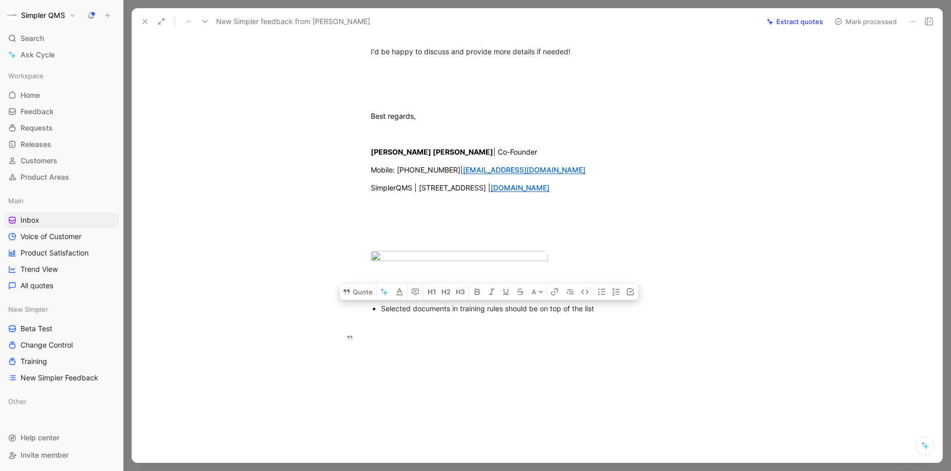
drag, startPoint x: 608, startPoint y: 347, endPoint x: 381, endPoint y: 342, distance: 227.6
click at [381, 324] on div "Hi [PERSON_NAME] recorded some snippets with a bit of feedback on new simpler: …" at bounding box center [548, 133] width 790 height 382
copy div "Selected documents in training rules should be on top of the list"
click at [613, 314] on div "Selected documents in training rules should be on top of the list" at bounding box center [553, 308] width 344 height 11
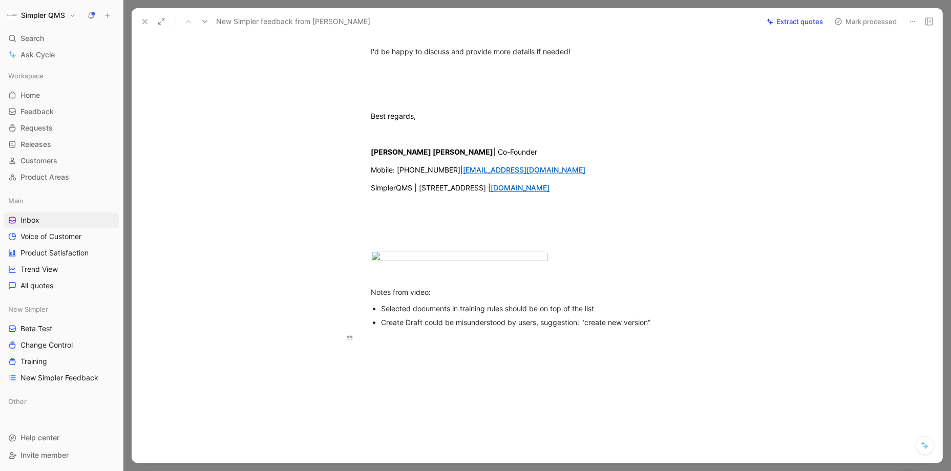
click at [733, 329] on ul "Selected documents in training rules should be on top of the list Create Draft …" at bounding box center [548, 316] width 394 height 28
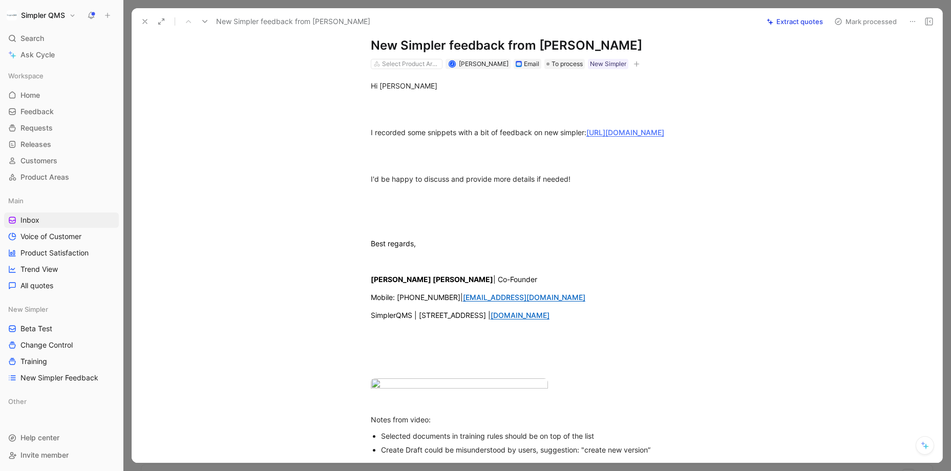
scroll to position [0, 0]
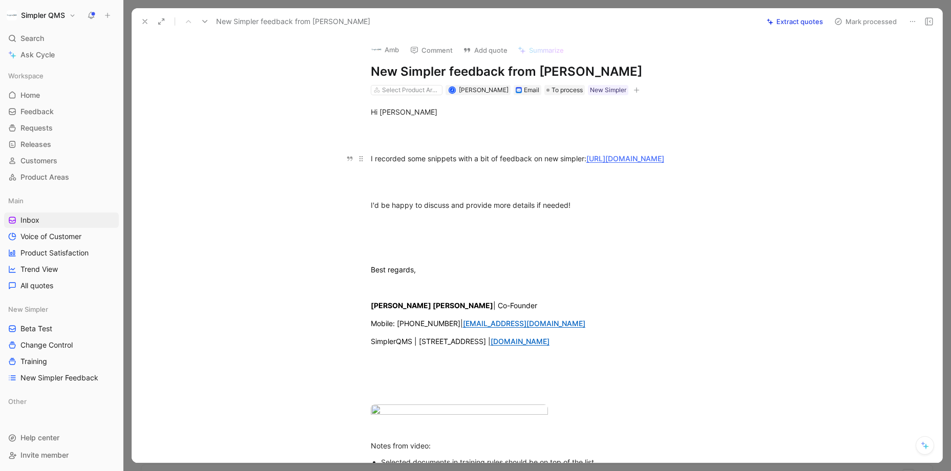
click at [587, 163] on link "[URL][DOMAIN_NAME]" at bounding box center [626, 158] width 78 height 9
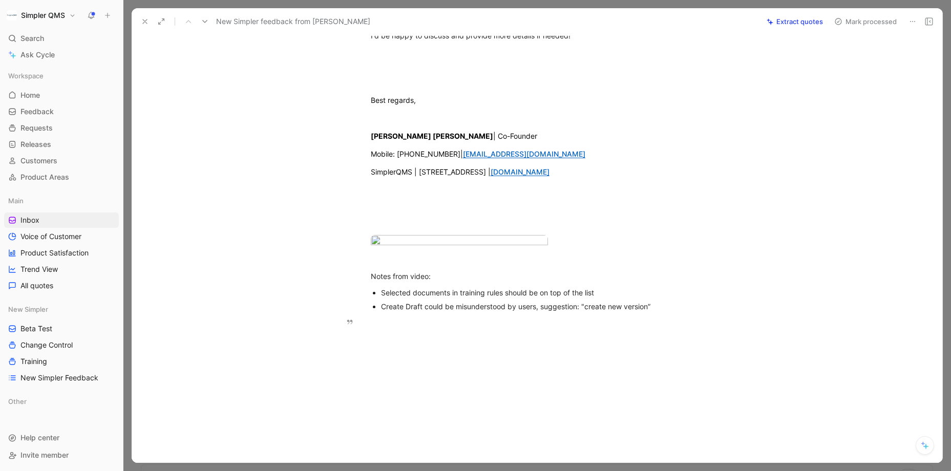
click at [665, 302] on div "Create Draft could be misunderstood by users, suggestion: "create new version”" at bounding box center [553, 306] width 344 height 11
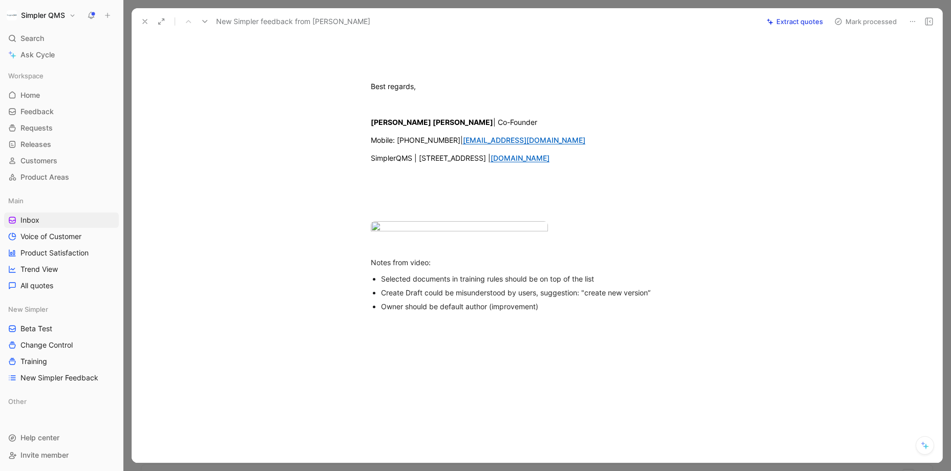
click at [133, 6] on div at bounding box center [537, 235] width 828 height 471
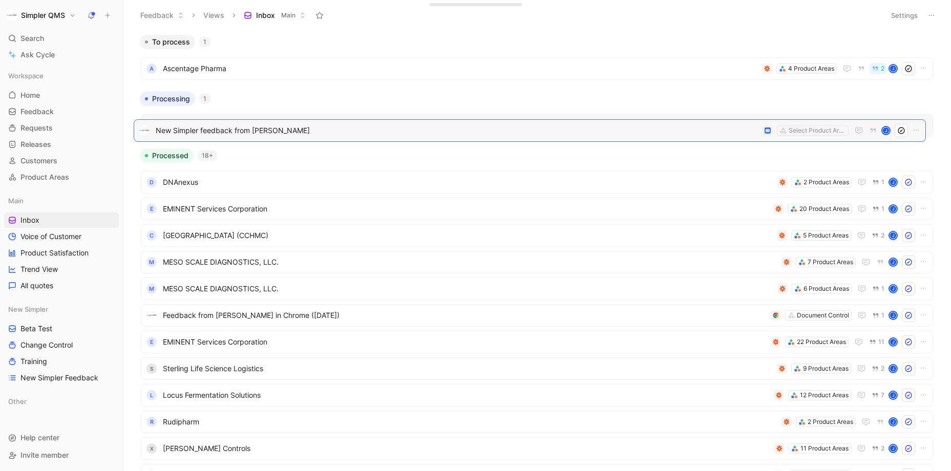
drag, startPoint x: 302, startPoint y: 66, endPoint x: 295, endPoint y: 128, distance: 61.9
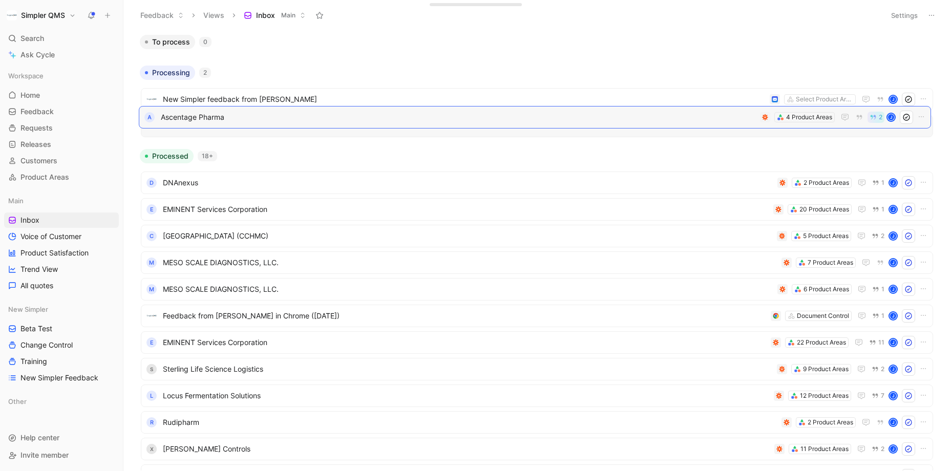
drag, startPoint x: 353, startPoint y: 58, endPoint x: 350, endPoint y: 106, distance: 48.2
